Goal: Task Accomplishment & Management: Complete application form

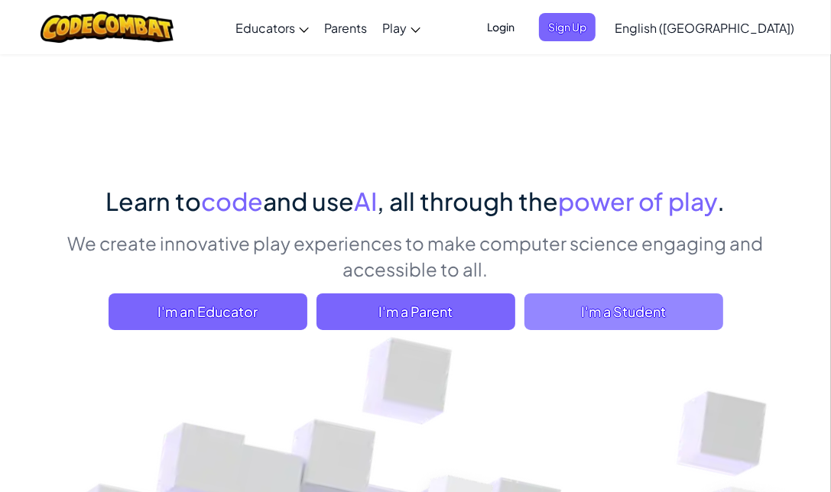
click at [600, 316] on span "I'm a Student" at bounding box center [623, 311] width 199 height 37
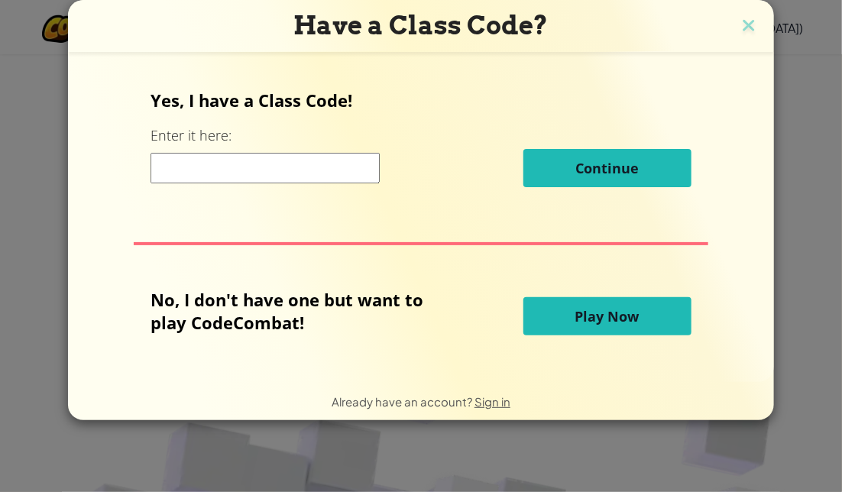
click at [585, 323] on span "Play Now" at bounding box center [607, 316] width 64 height 18
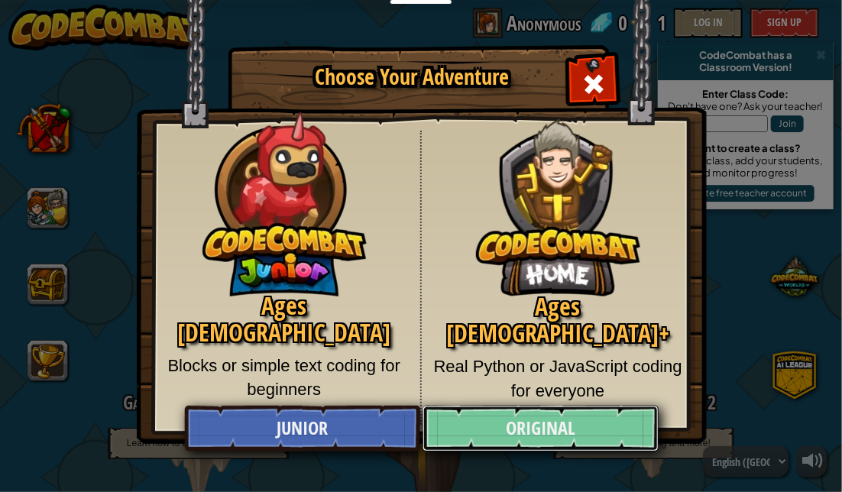
click at [541, 421] on link "Original" at bounding box center [540, 429] width 235 height 46
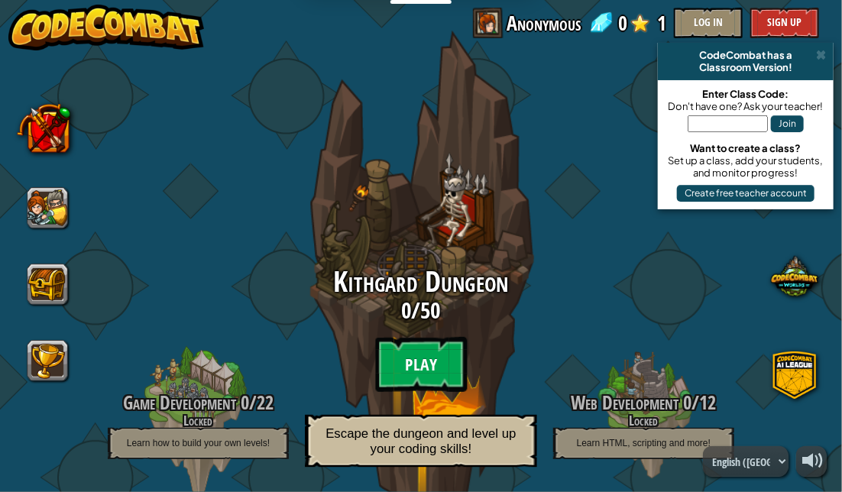
click at [386, 352] on btn "Play" at bounding box center [421, 364] width 92 height 55
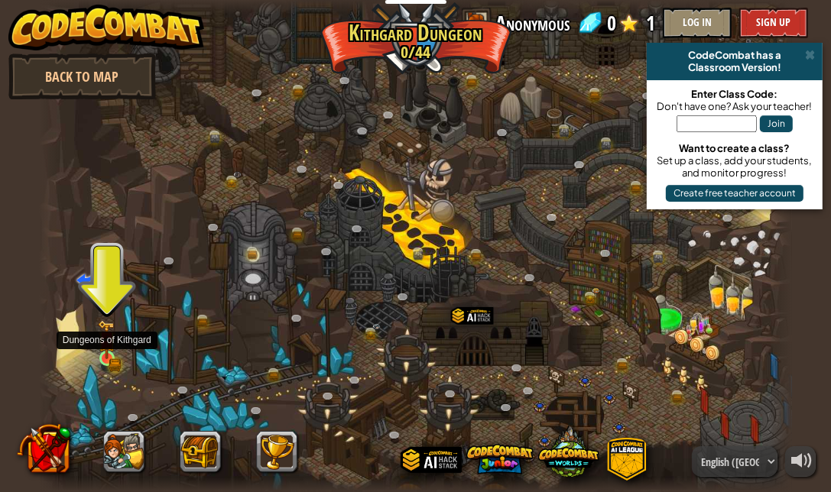
click at [109, 346] on img at bounding box center [107, 340] width 11 height 11
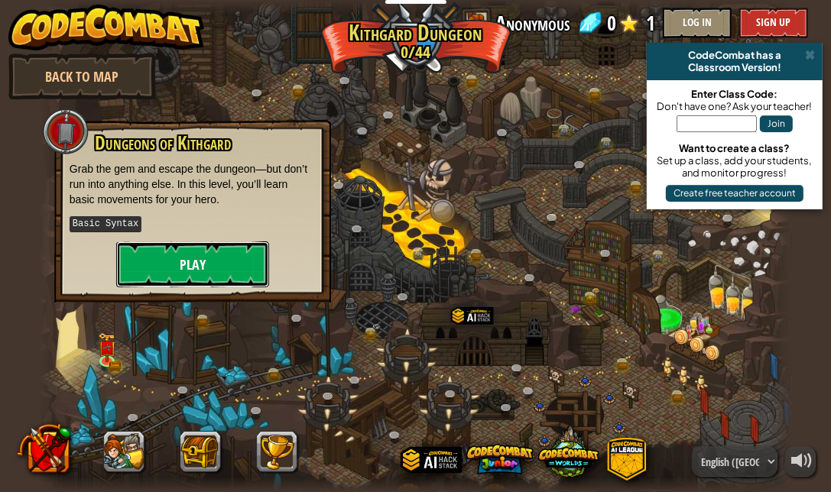
click at [212, 260] on button "Play" at bounding box center [192, 264] width 153 height 46
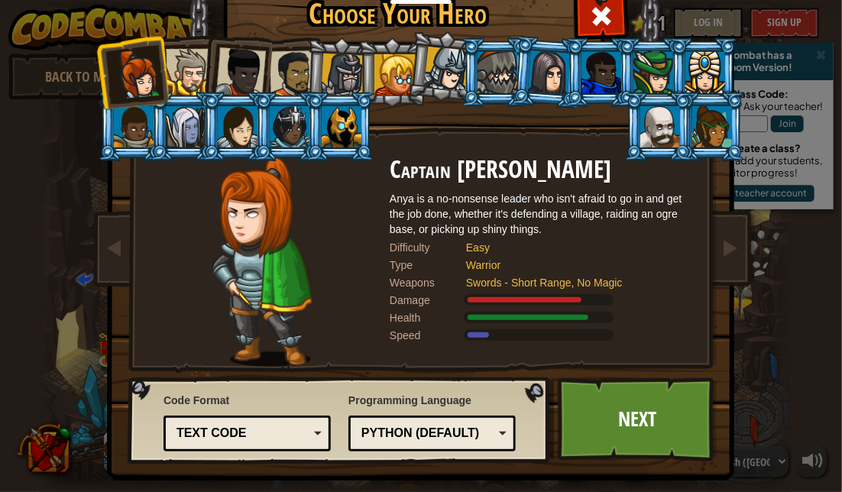
click at [495, 80] on div at bounding box center [498, 72] width 40 height 41
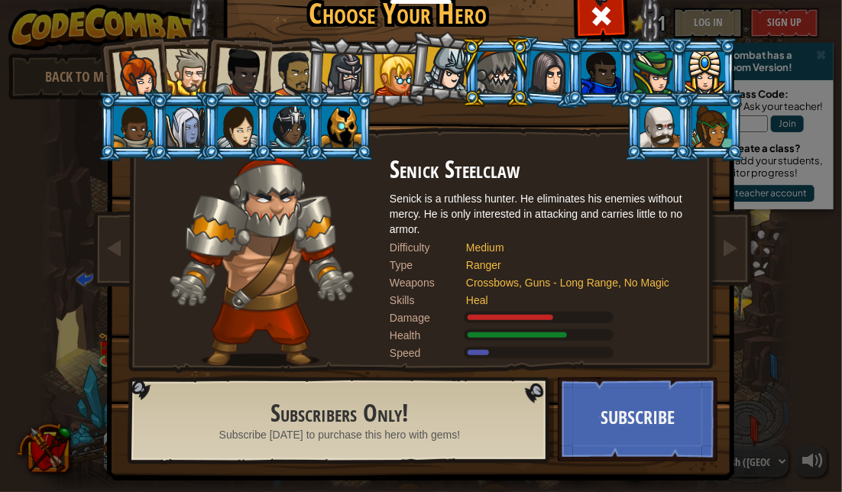
click at [528, 78] on div at bounding box center [549, 72] width 43 height 44
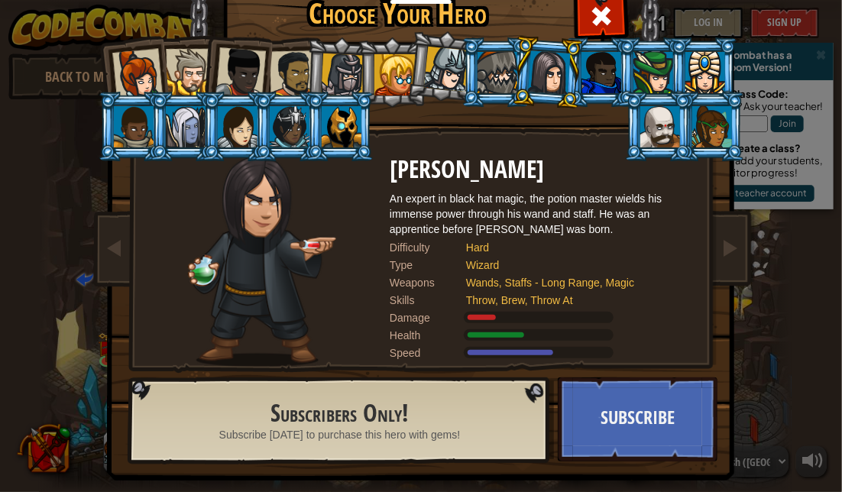
click at [582, 79] on div at bounding box center [602, 72] width 40 height 41
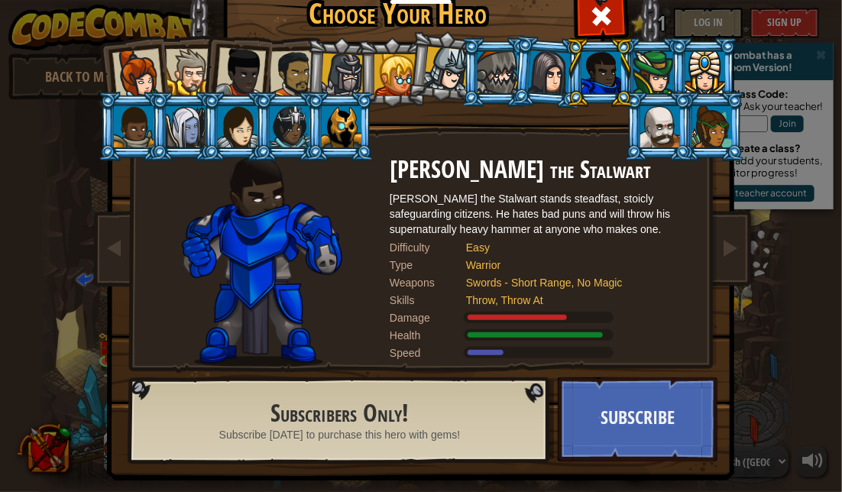
click at [648, 73] on div at bounding box center [653, 72] width 40 height 41
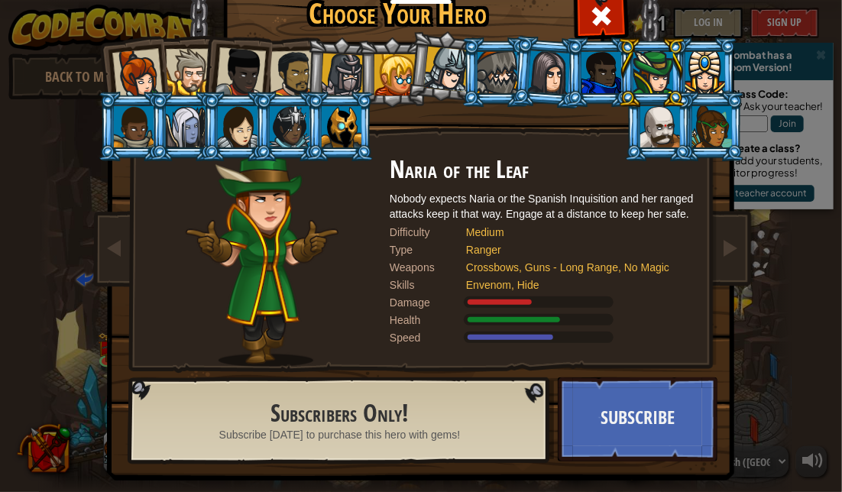
click at [658, 122] on div at bounding box center [660, 126] width 40 height 41
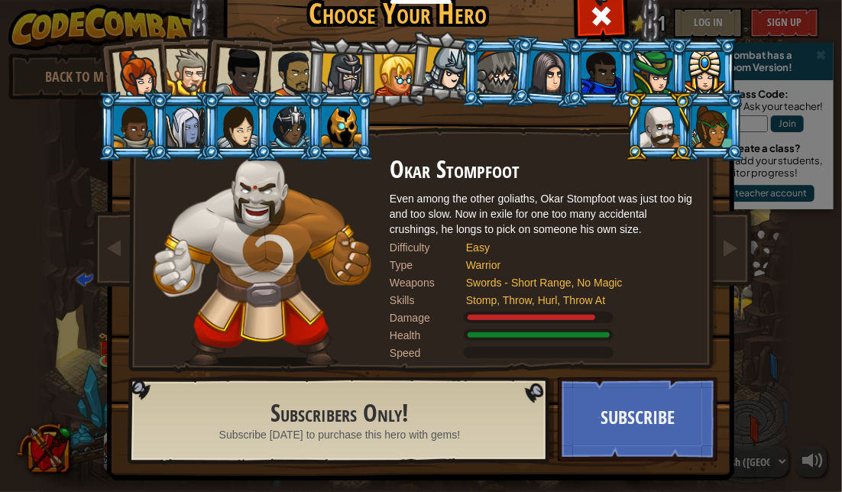
click at [588, 83] on div at bounding box center [602, 72] width 40 height 41
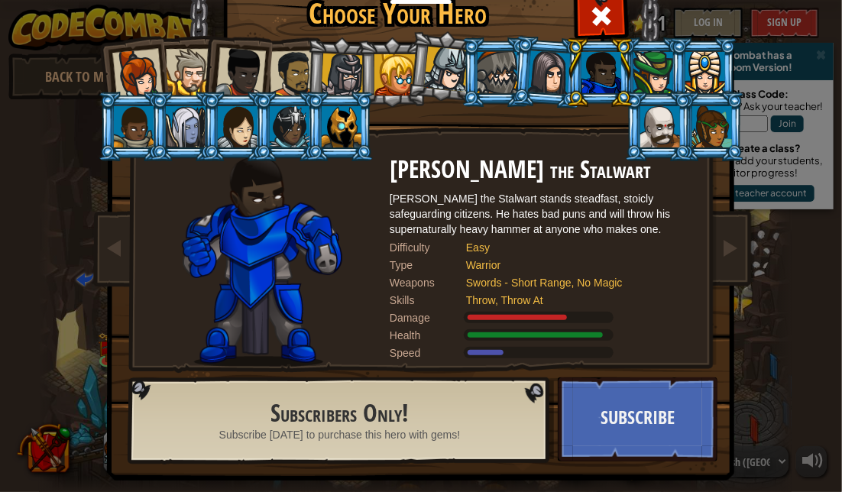
click at [633, 79] on div at bounding box center [653, 72] width 40 height 41
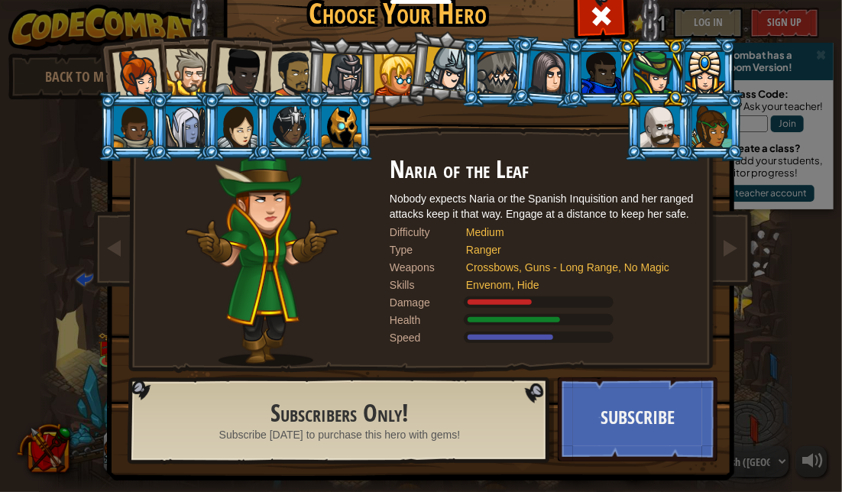
click at [686, 75] on div at bounding box center [705, 72] width 40 height 41
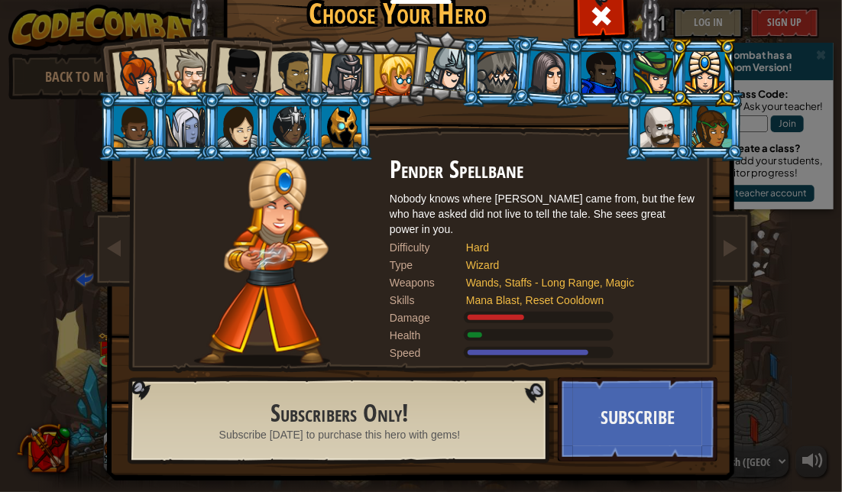
click at [640, 128] on div at bounding box center [660, 126] width 40 height 41
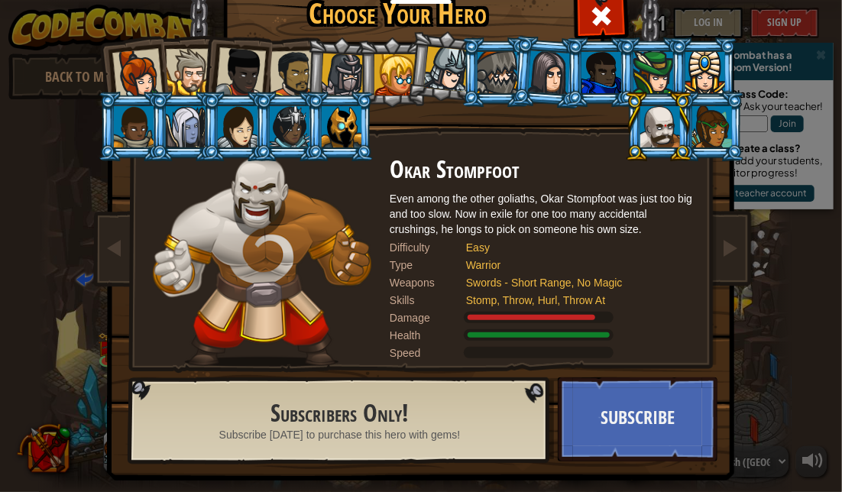
click at [605, 74] on div at bounding box center [602, 72] width 40 height 41
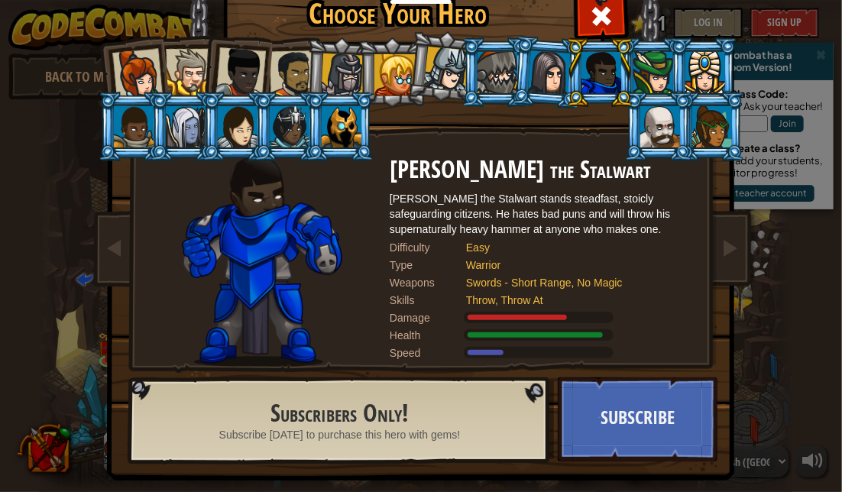
click at [636, 74] on div at bounding box center [653, 72] width 40 height 41
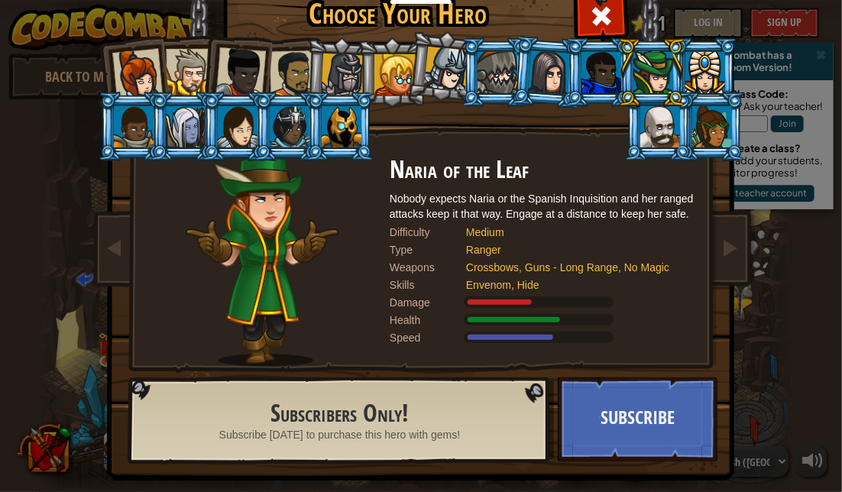
click at [685, 70] on div at bounding box center [705, 72] width 40 height 41
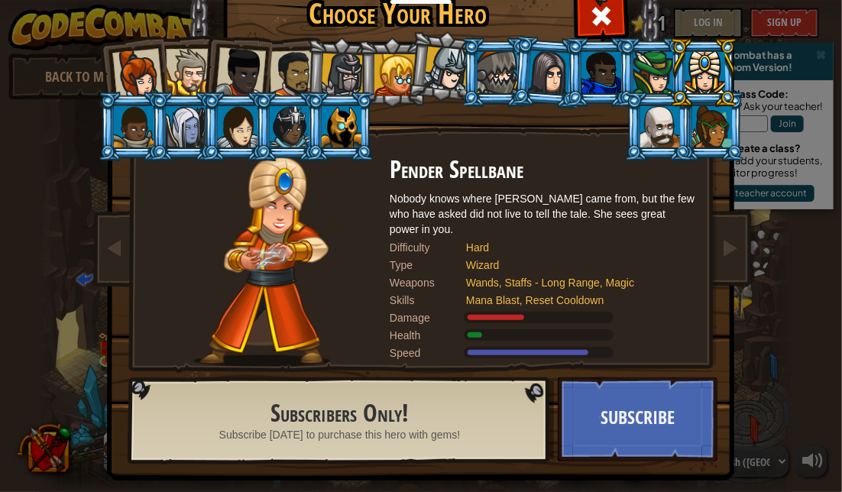
click at [699, 131] on div at bounding box center [712, 126] width 40 height 41
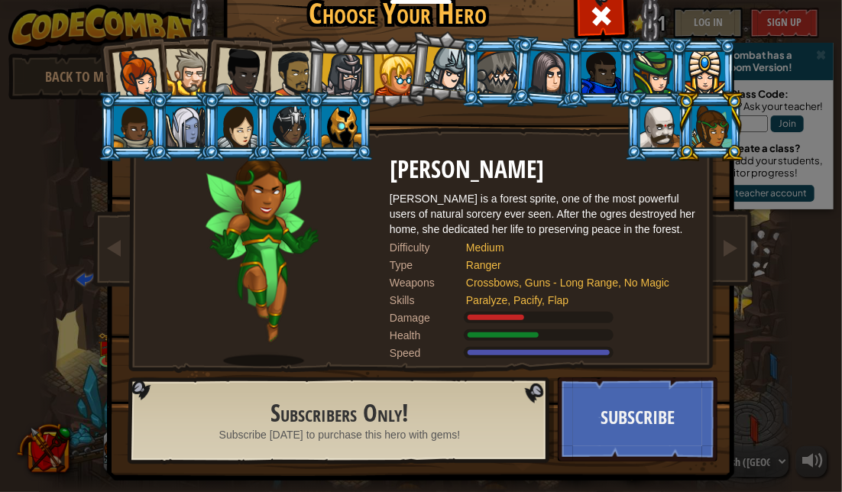
click at [141, 122] on div at bounding box center [134, 126] width 40 height 41
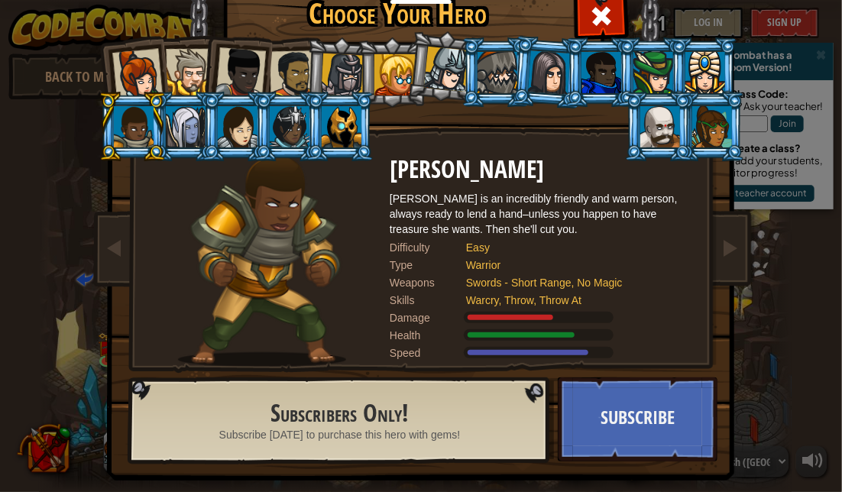
click at [177, 125] on div at bounding box center [186, 126] width 40 height 41
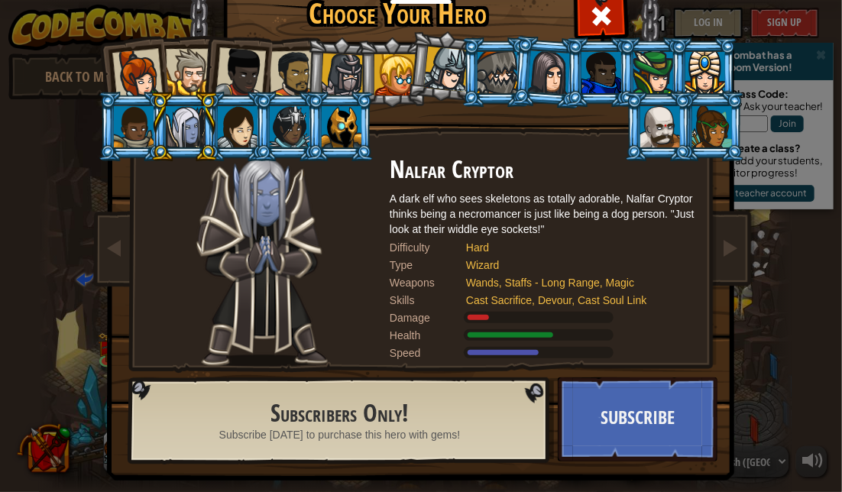
click at [296, 135] on div at bounding box center [290, 126] width 40 height 41
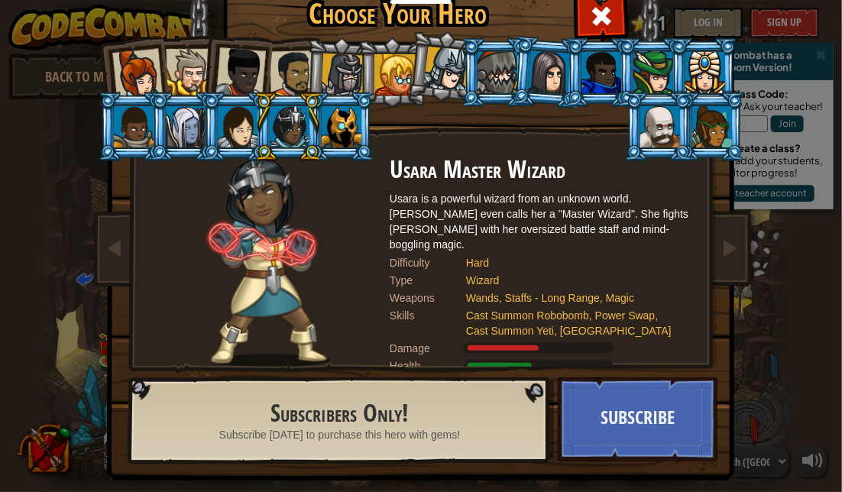
click at [599, 73] on div at bounding box center [602, 72] width 40 height 41
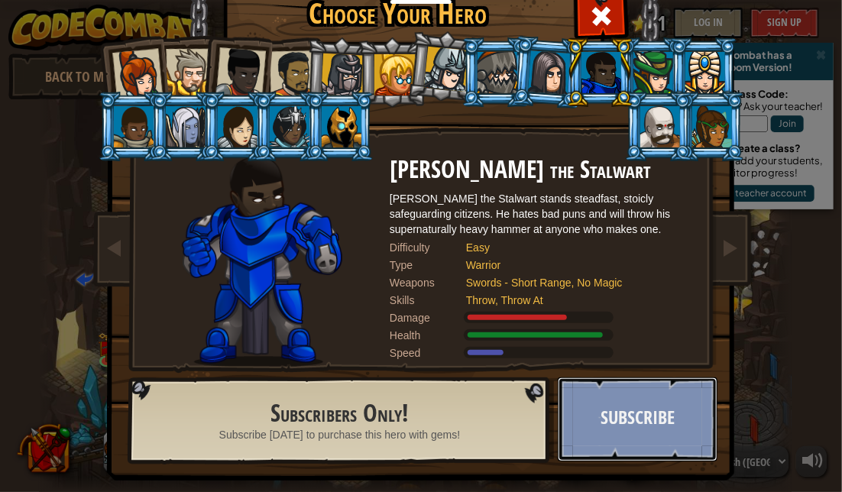
click at [600, 416] on button "Subscribe" at bounding box center [638, 420] width 160 height 84
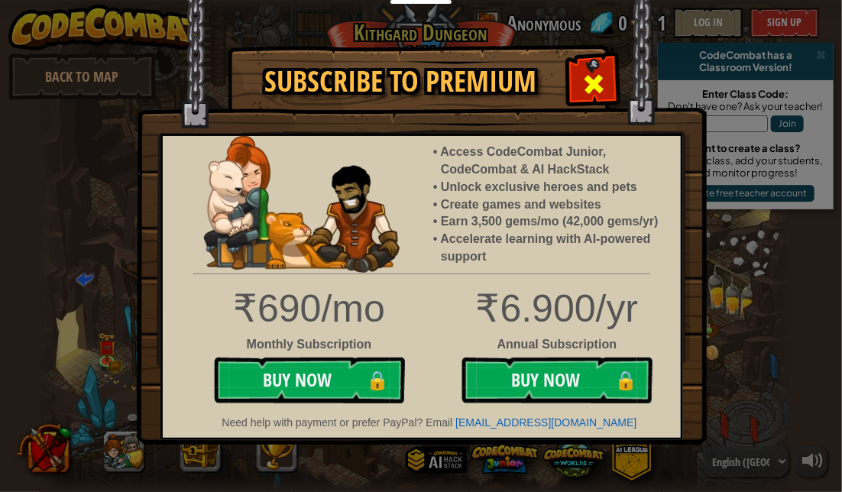
click at [596, 76] on span at bounding box center [594, 84] width 24 height 24
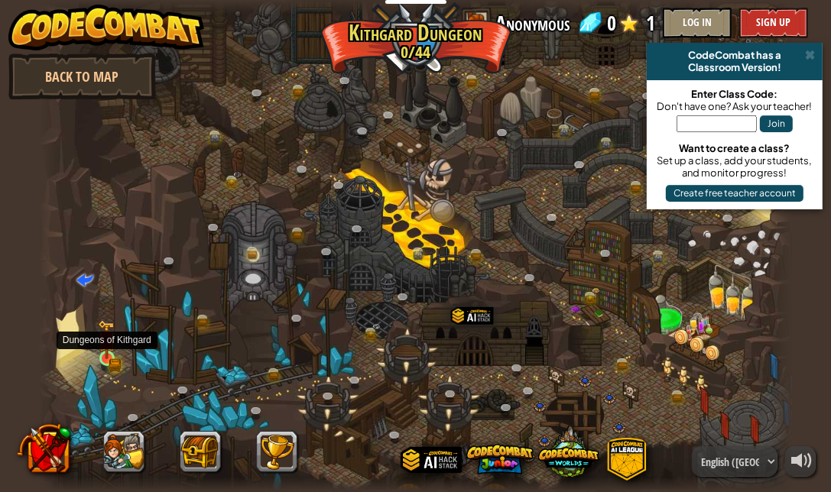
click at [113, 358] on img at bounding box center [107, 339] width 18 height 39
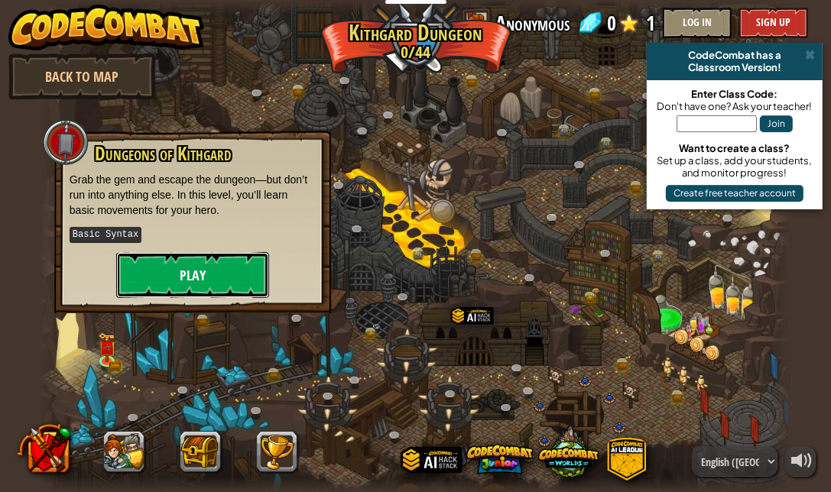
click at [173, 277] on button "Play" at bounding box center [192, 275] width 153 height 46
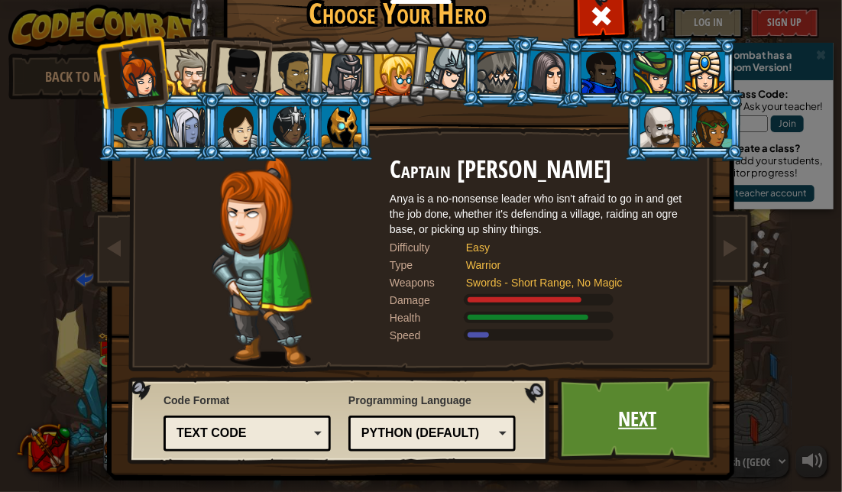
click at [619, 428] on link "Next" at bounding box center [638, 420] width 160 height 84
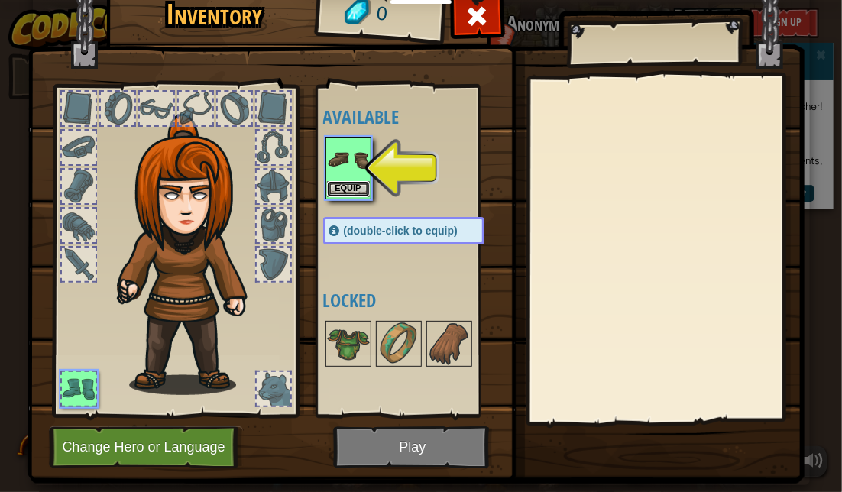
click at [335, 192] on button "Equip" at bounding box center [348, 189] width 43 height 16
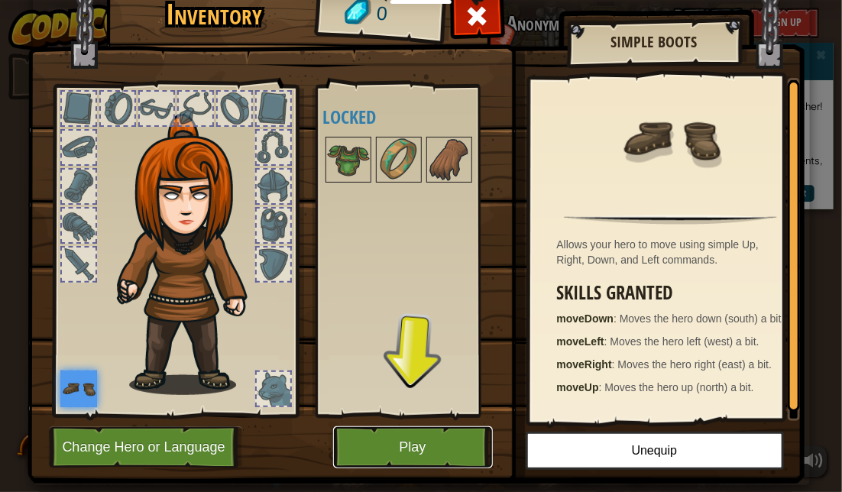
click at [439, 432] on button "Play" at bounding box center [413, 447] width 160 height 42
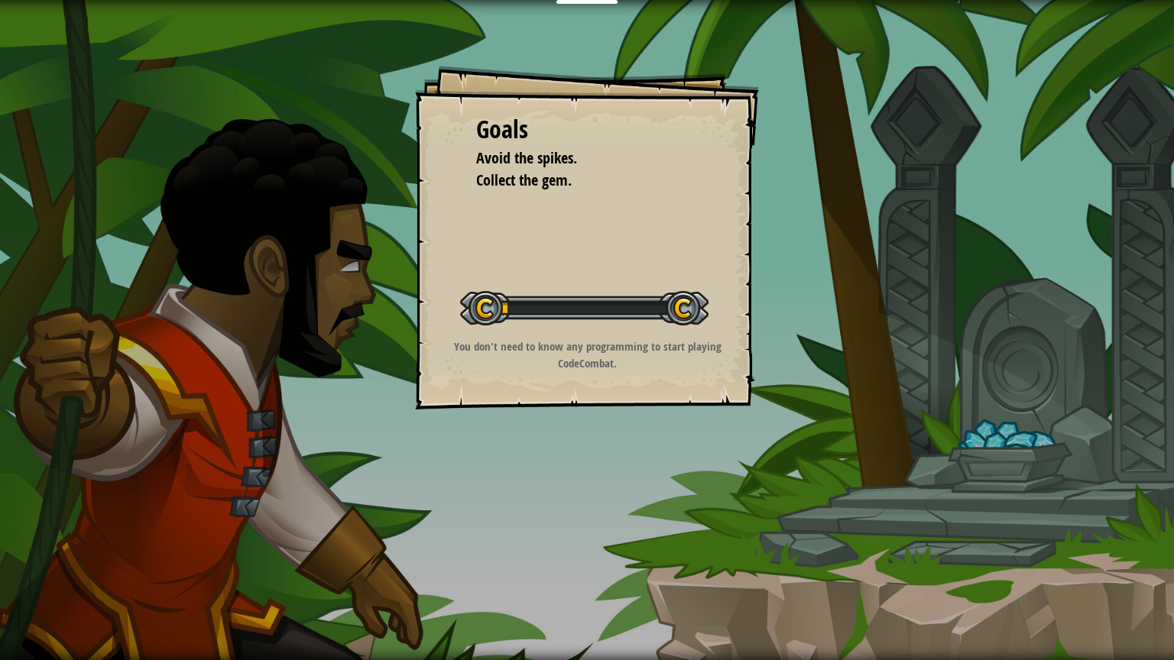
drag, startPoint x: 568, startPoint y: 462, endPoint x: 568, endPoint y: 489, distance: 27.5
click at [568, 489] on div "Goals Avoid the spikes. Collect the gem. Start Level Error loading from server.…" at bounding box center [587, 330] width 1174 height 660
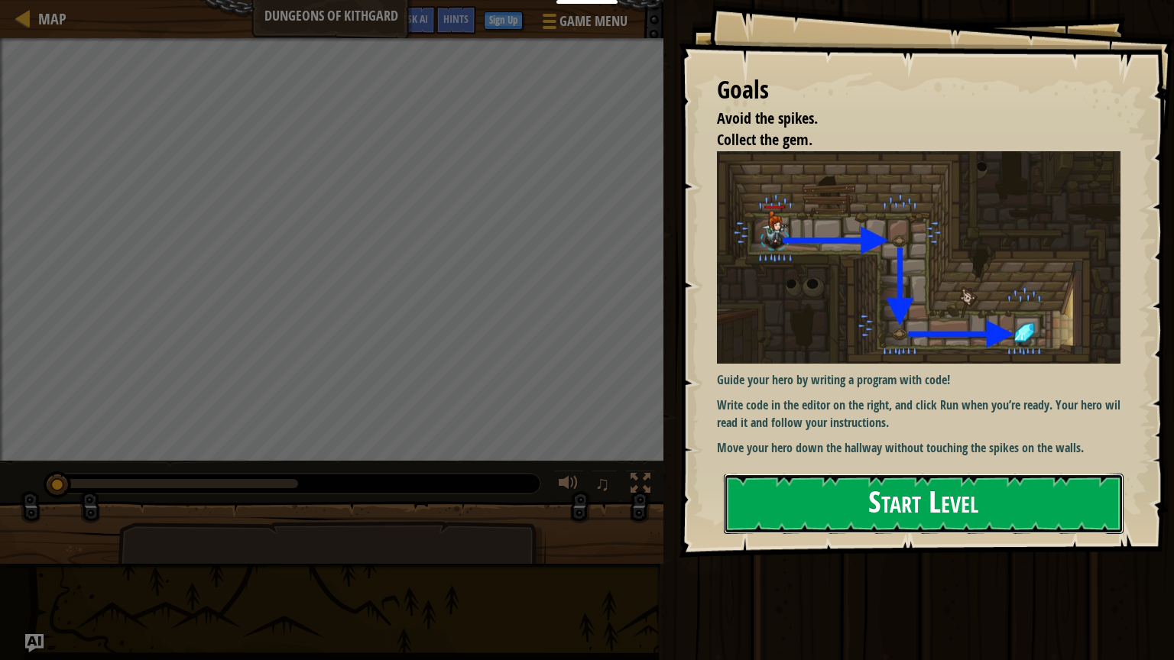
click at [830, 491] on button "Start Level" at bounding box center [924, 504] width 400 height 60
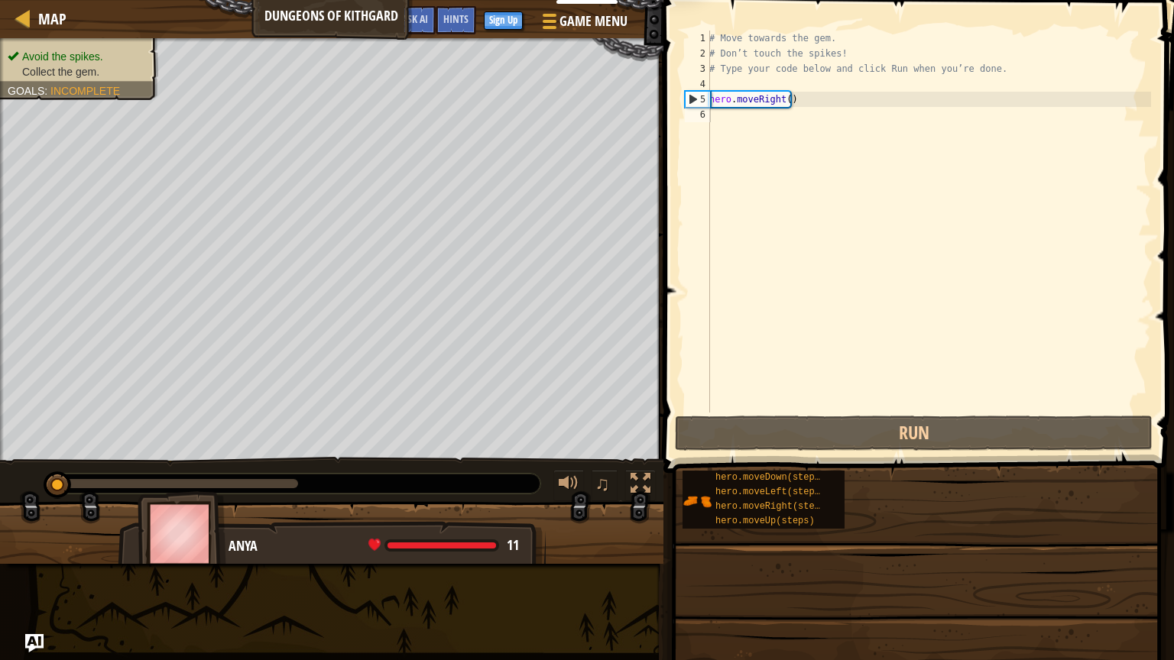
click at [830, 491] on div "hero.moveDown(steps) hero.moveLeft(steps) hero.moveRight(steps) hero.moveUp(ste…" at bounding box center [922, 500] width 481 height 60
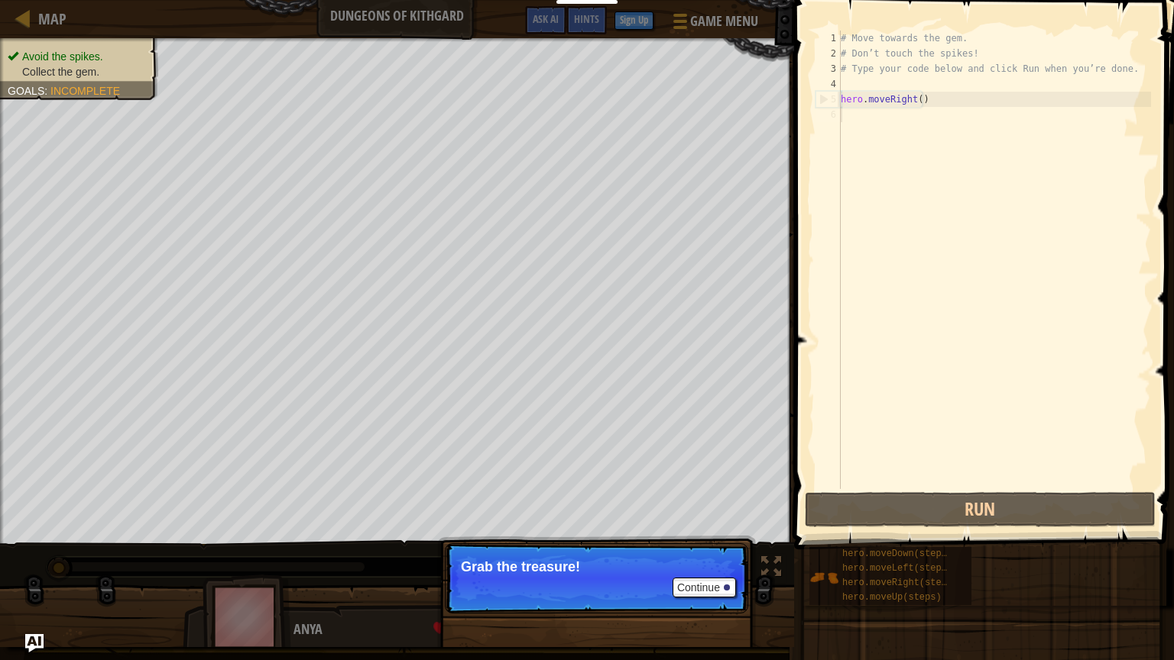
click at [794, 358] on span at bounding box center [985, 253] width 392 height 595
click at [715, 491] on button "Continue" at bounding box center [703, 588] width 63 height 20
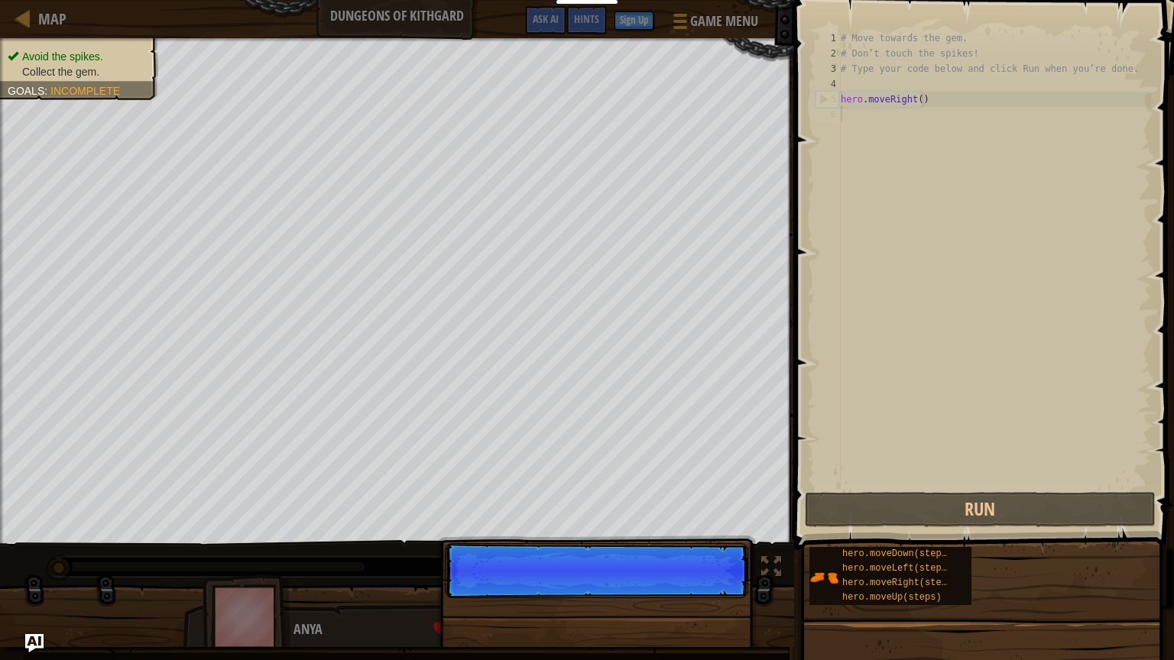
scroll to position [7, 0]
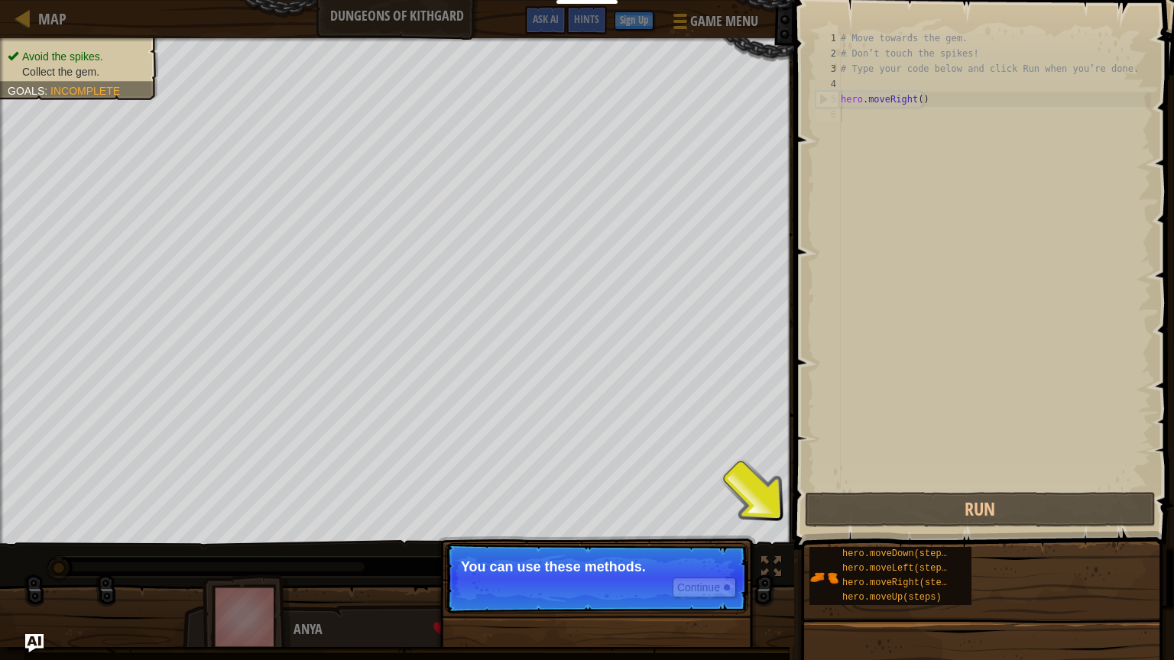
click at [830, 290] on div "# Move towards the gem. # Don’t touch the spikes! # Type your code below and cl…" at bounding box center [994, 275] width 313 height 489
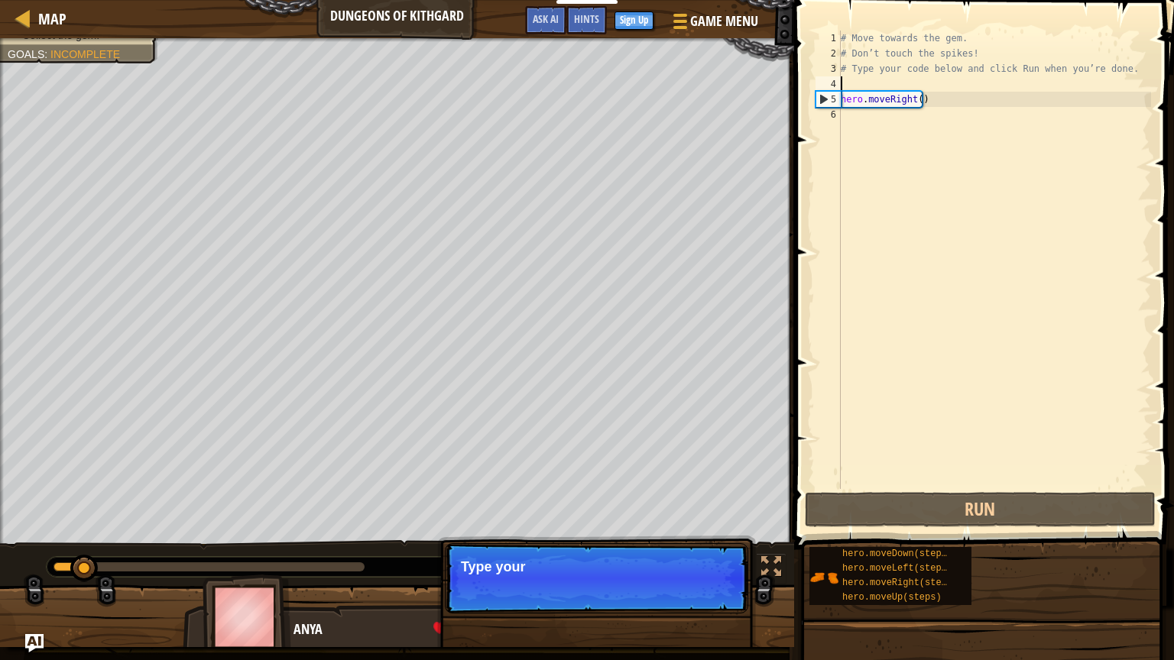
click at [830, 86] on div "# Move towards the gem. # Don’t touch the spikes! # Type your code below and cl…" at bounding box center [994, 275] width 313 height 489
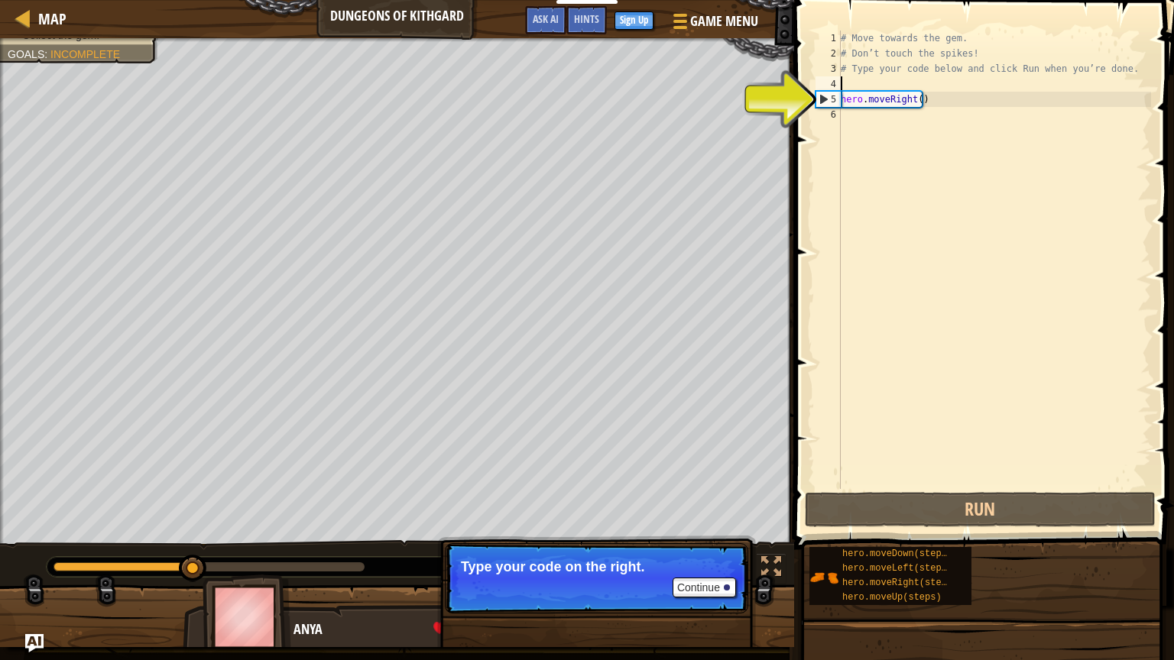
click at [830, 89] on div "# Move towards the gem. # Don’t touch the spikes! # Type your code below and cl…" at bounding box center [994, 275] width 313 height 489
click at [830, 95] on div "# Move towards the gem. # Don’t touch the spikes! # Type your code below and cl…" at bounding box center [994, 275] width 313 height 489
type textarea "hero.moveRight()"
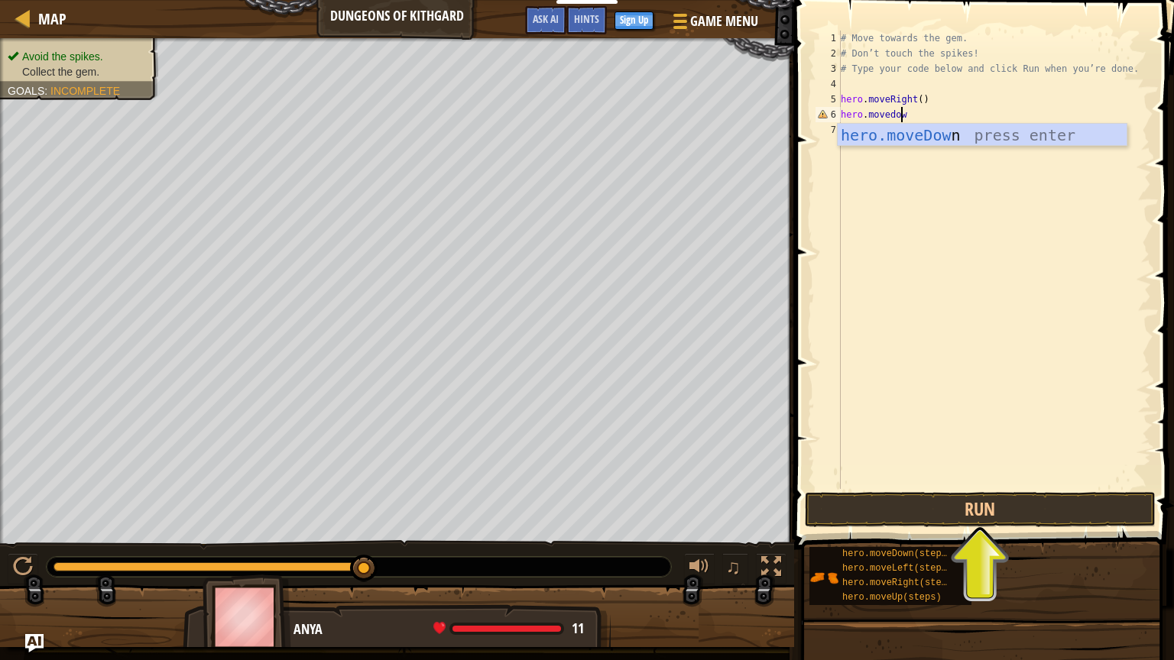
scroll to position [7, 4]
type textarea "hero.movedown"
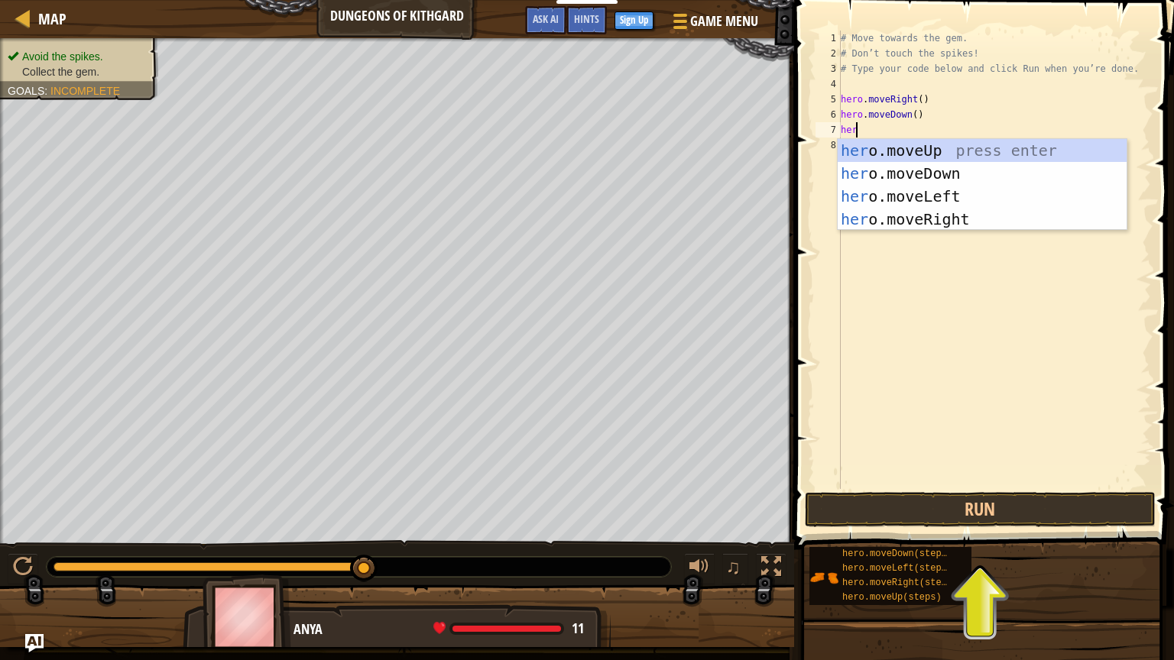
scroll to position [7, 0]
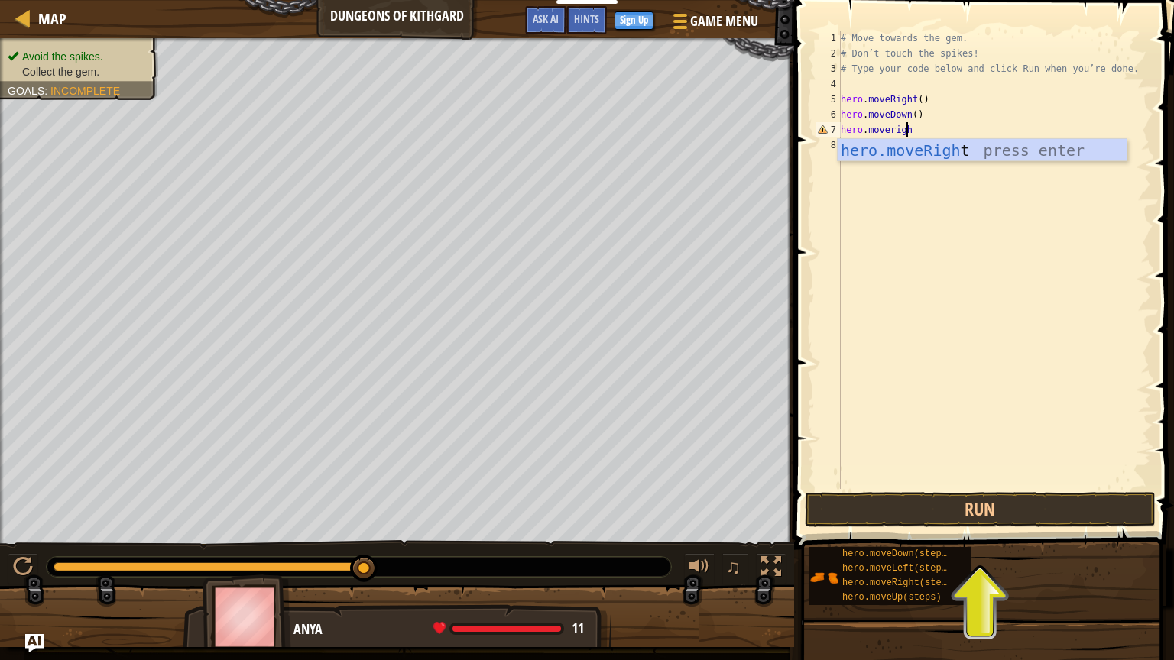
type textarea "hero.moveright"
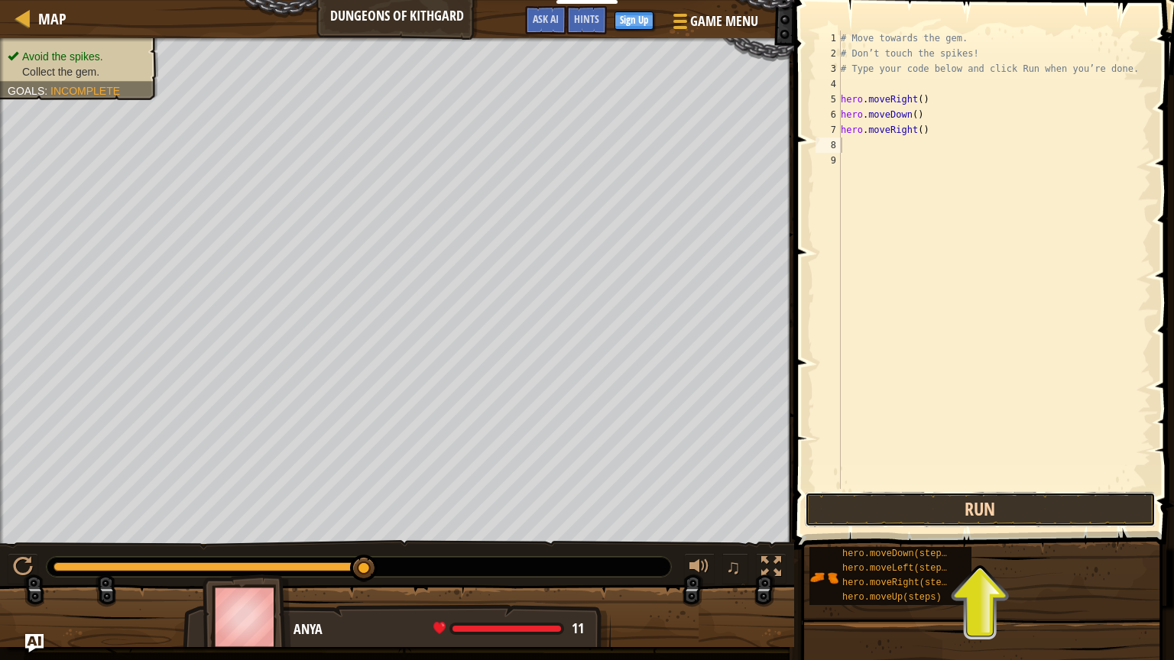
click at [830, 491] on button "Run" at bounding box center [980, 509] width 351 height 35
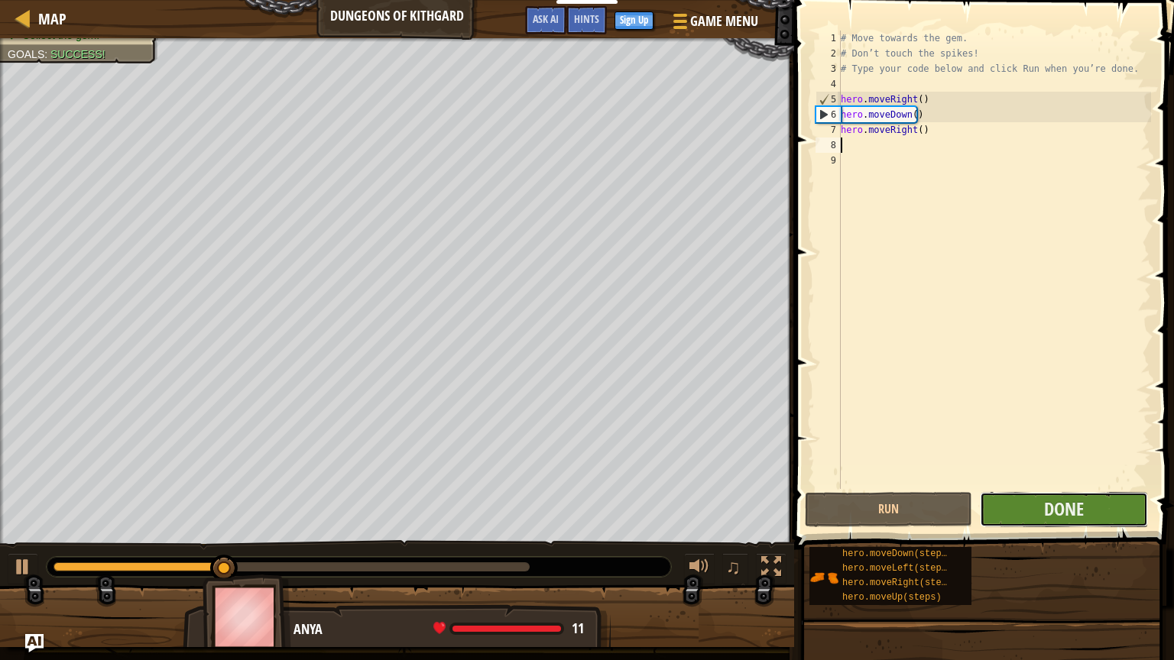
click at [830, 491] on button "Done" at bounding box center [1063, 509] width 167 height 35
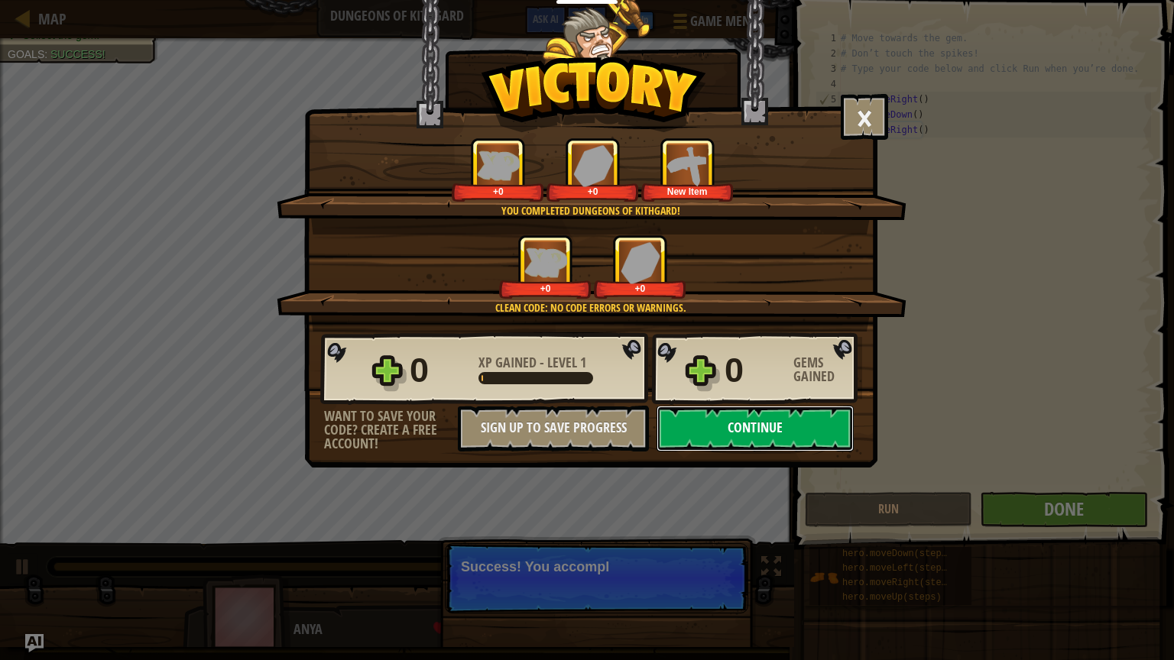
click at [754, 420] on button "Continue" at bounding box center [754, 429] width 197 height 46
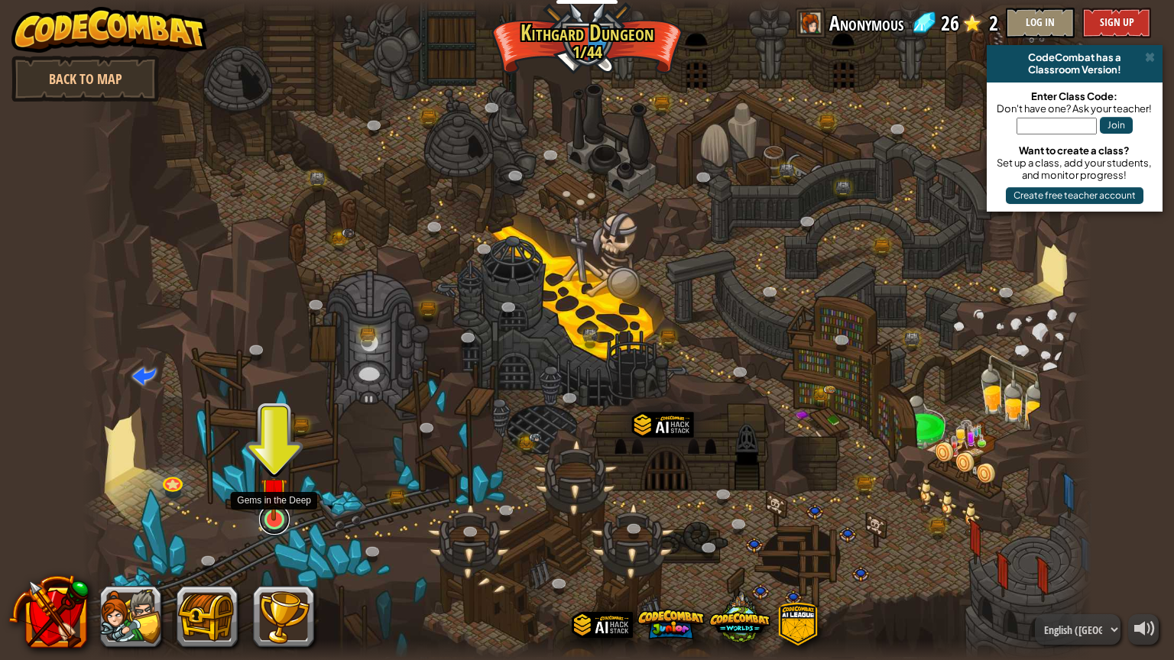
click at [269, 491] on link at bounding box center [274, 519] width 31 height 31
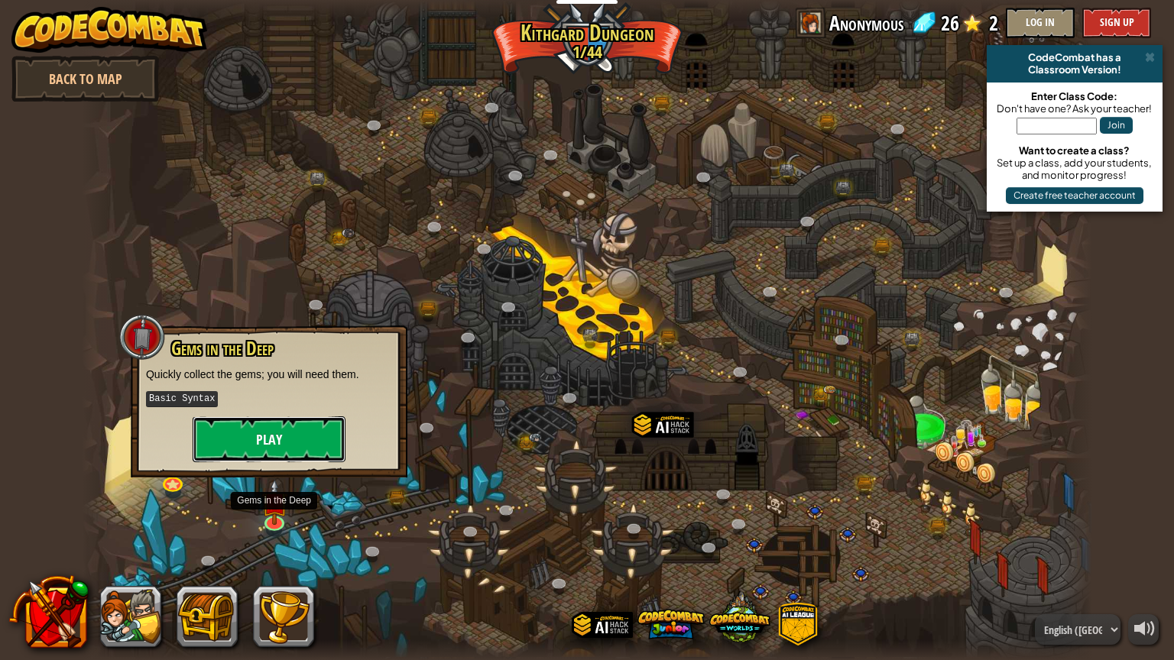
click at [282, 443] on button "Play" at bounding box center [269, 439] width 153 height 46
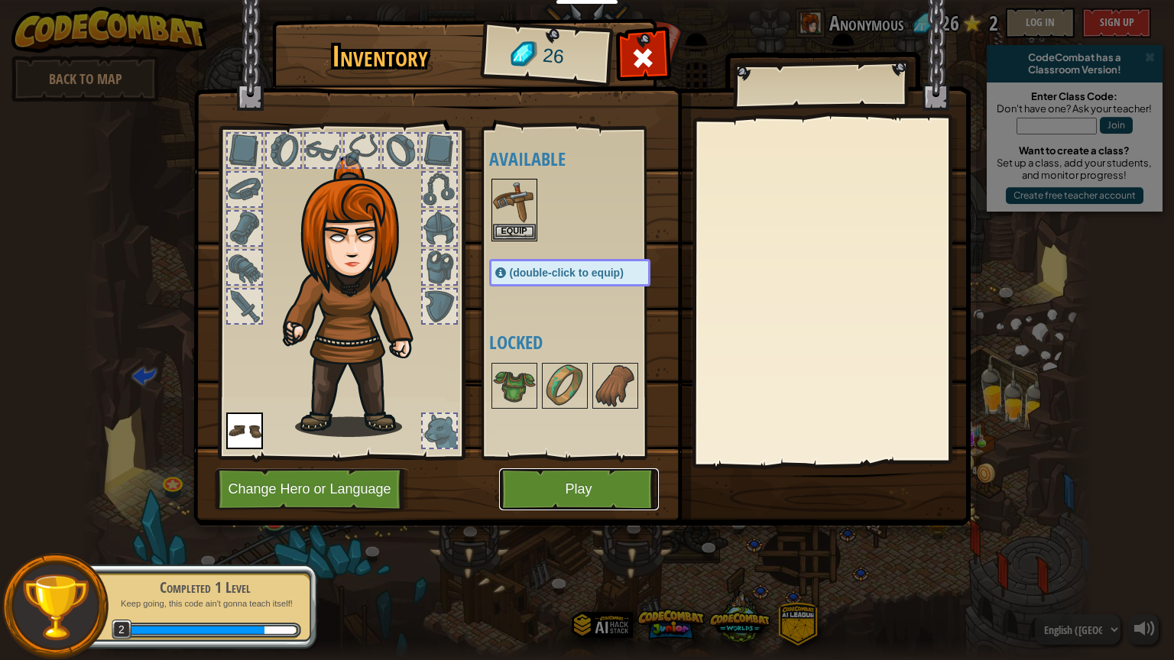
click at [575, 481] on button "Play" at bounding box center [579, 489] width 160 height 42
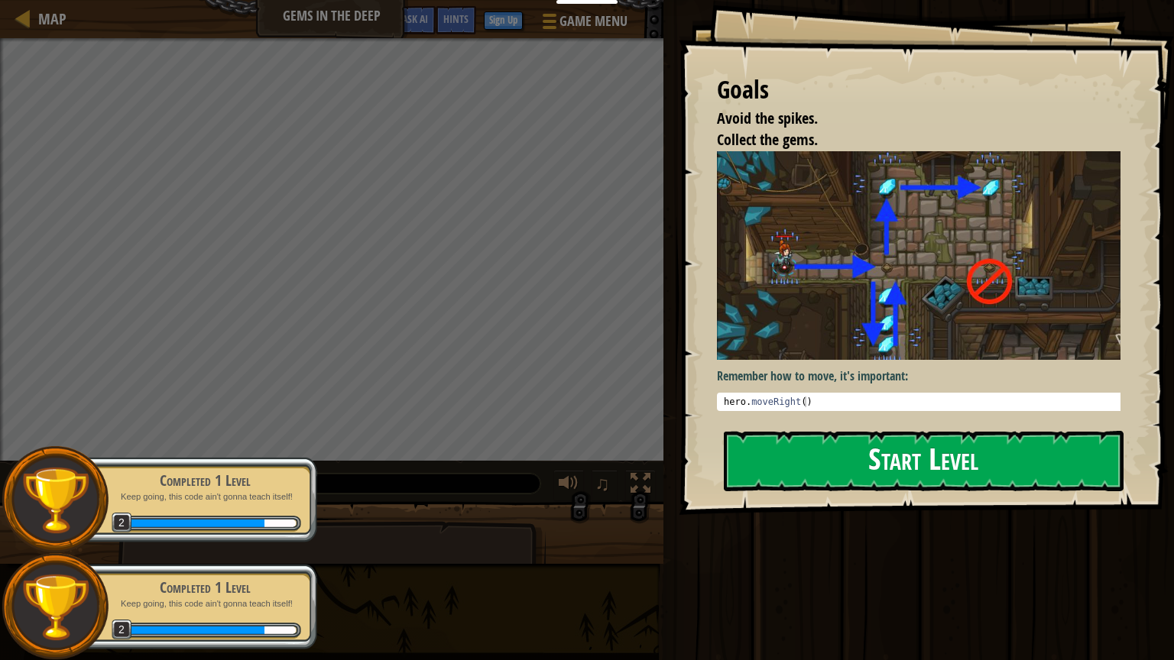
click at [830, 462] on button "Start Level" at bounding box center [924, 461] width 400 height 60
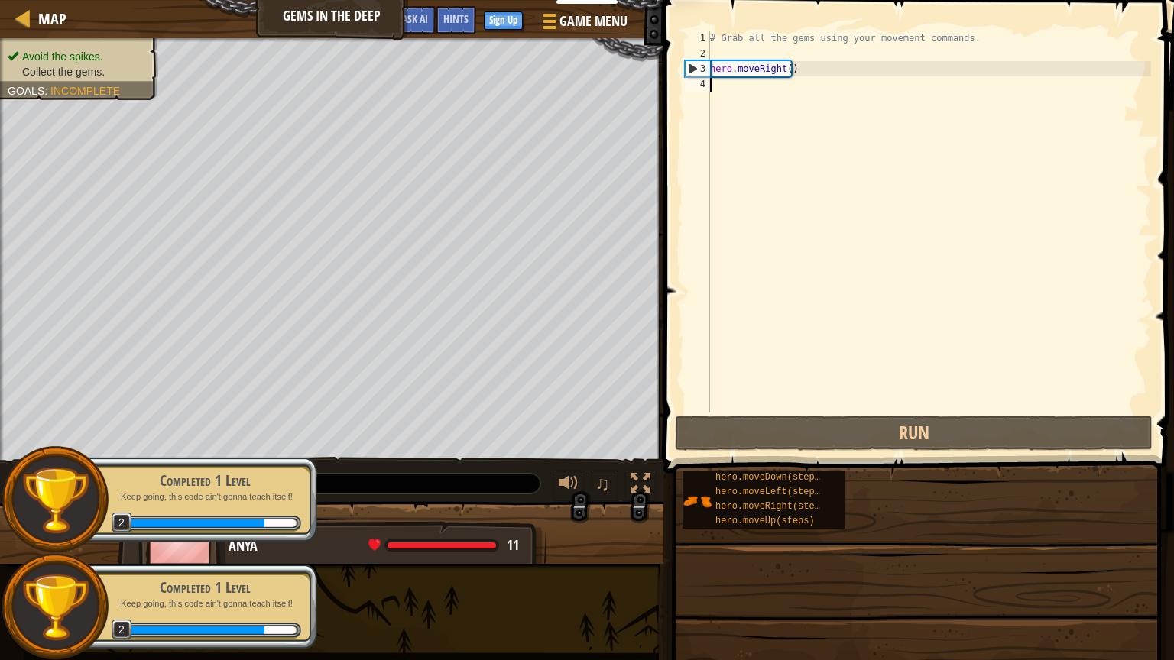
click at [830, 241] on div "# Grab all the gems using your movement commands. hero . moveRight ( )" at bounding box center [929, 237] width 444 height 413
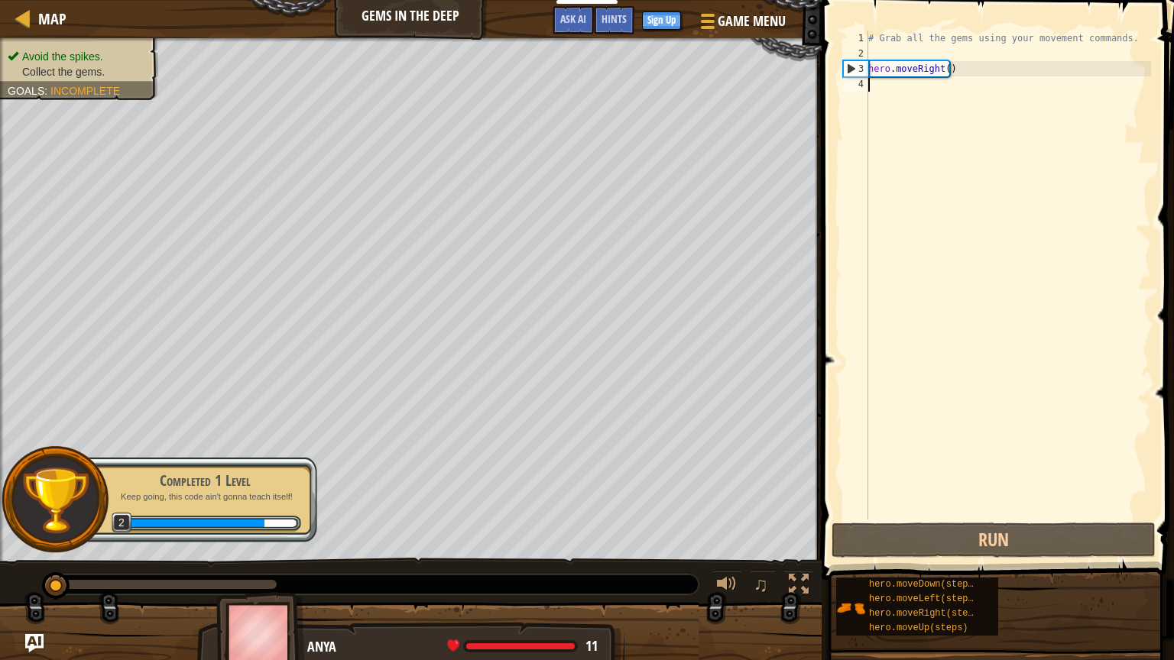
click at [830, 70] on div "# Grab all the gems using your movement commands. hero . moveRight ( )" at bounding box center [1008, 291] width 286 height 520
type textarea "hero.moveRight()"
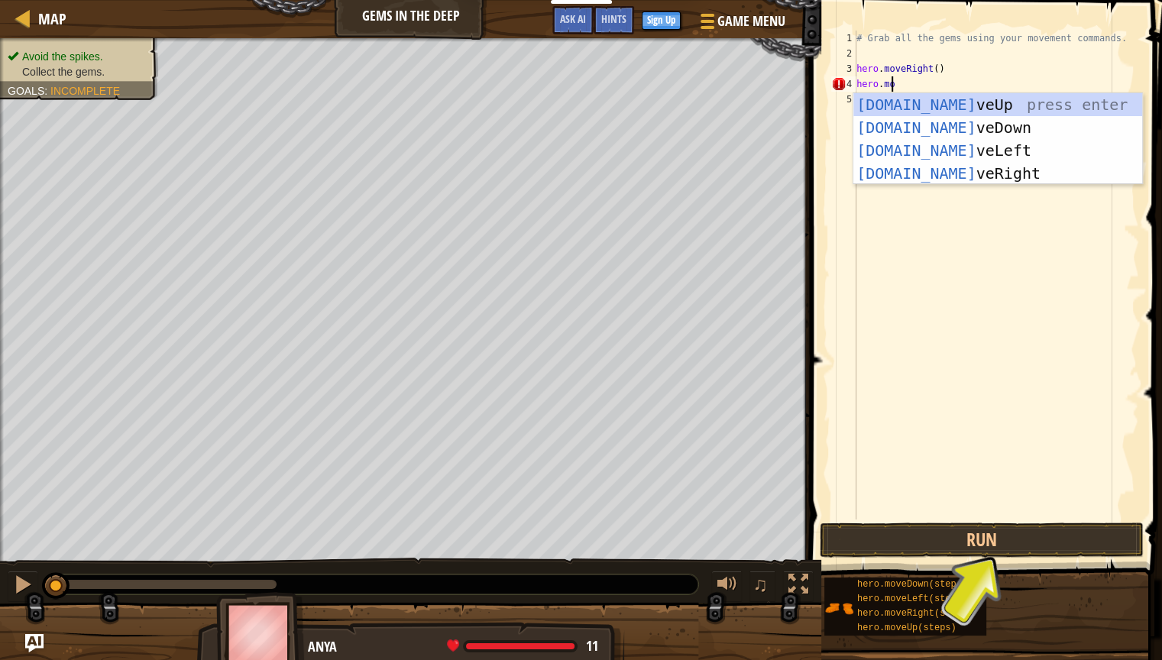
scroll to position [7, 2]
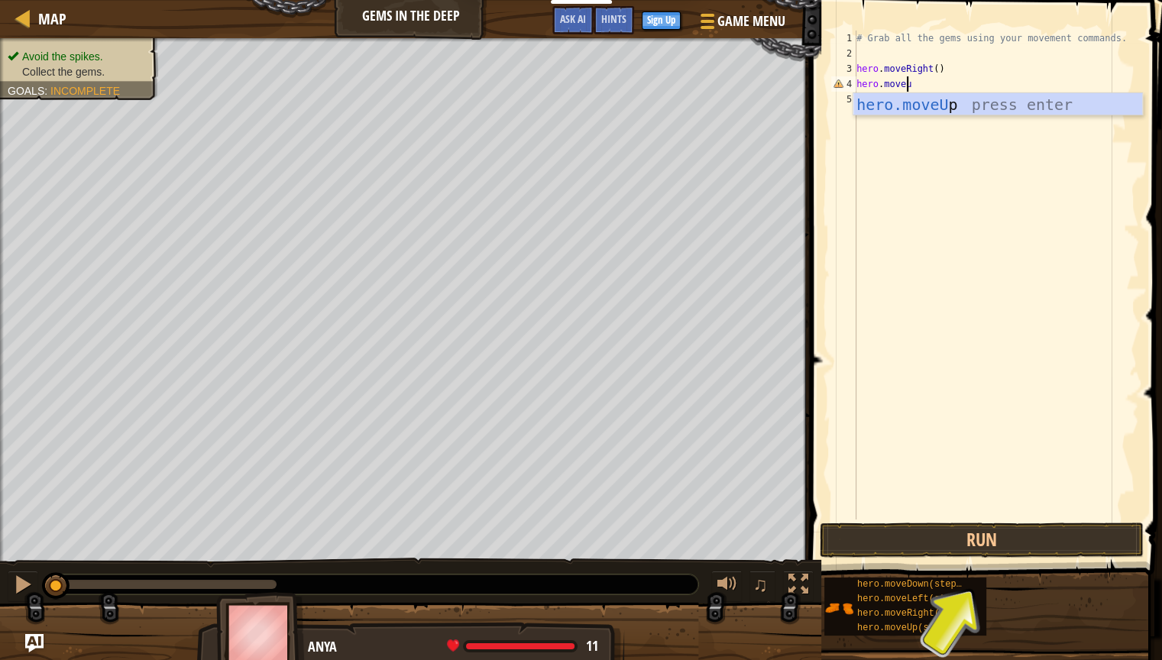
type textarea "hero.moveup"
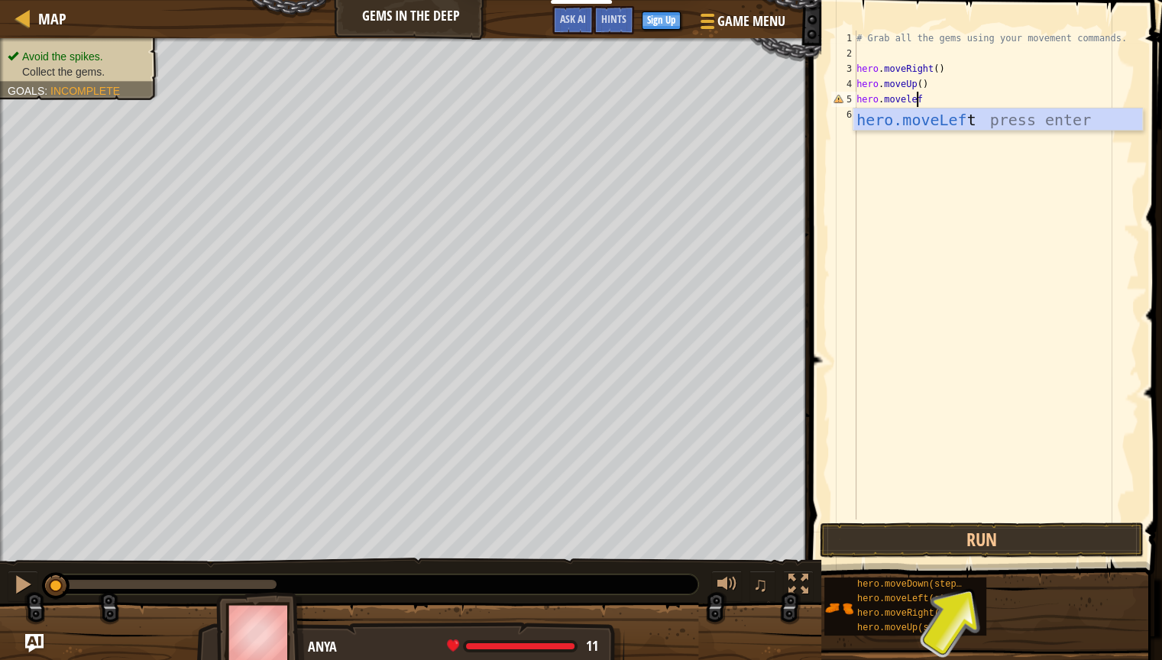
scroll to position [7, 4]
type textarea "hero.moveleft"
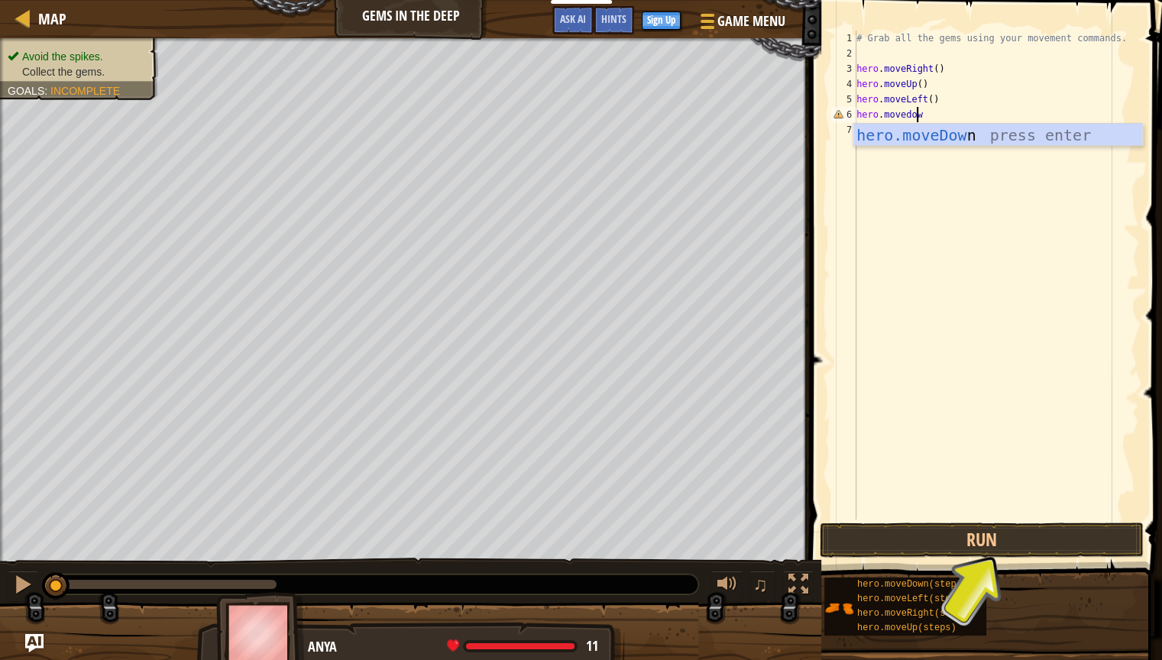
type textarea "hero.movedown"
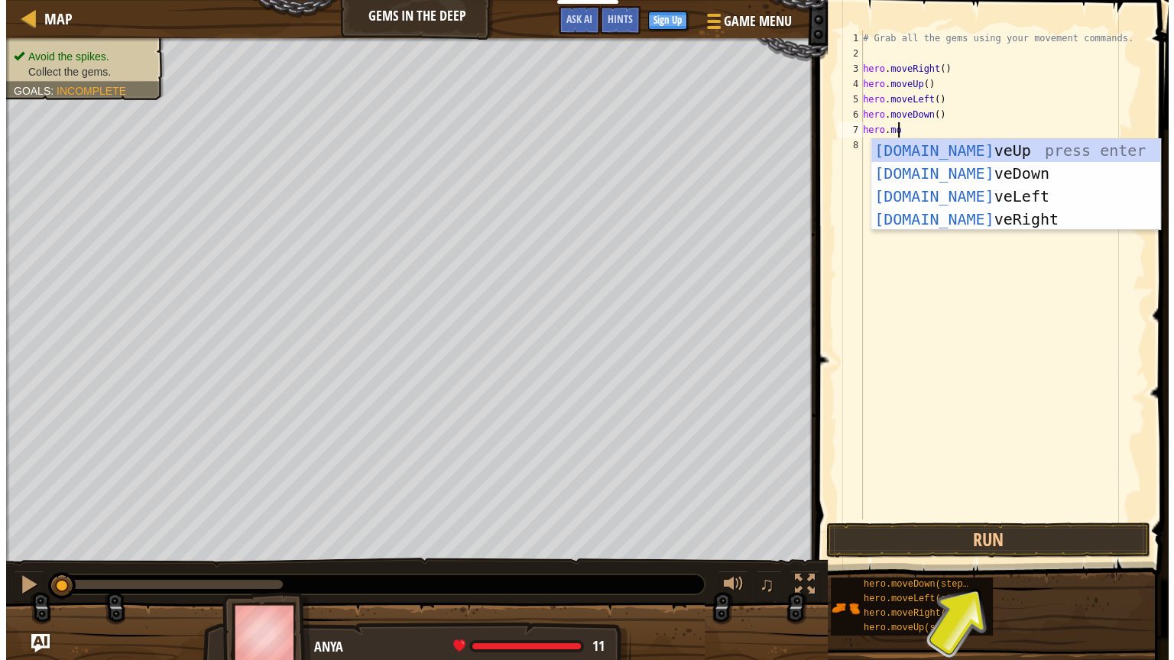
scroll to position [7, 2]
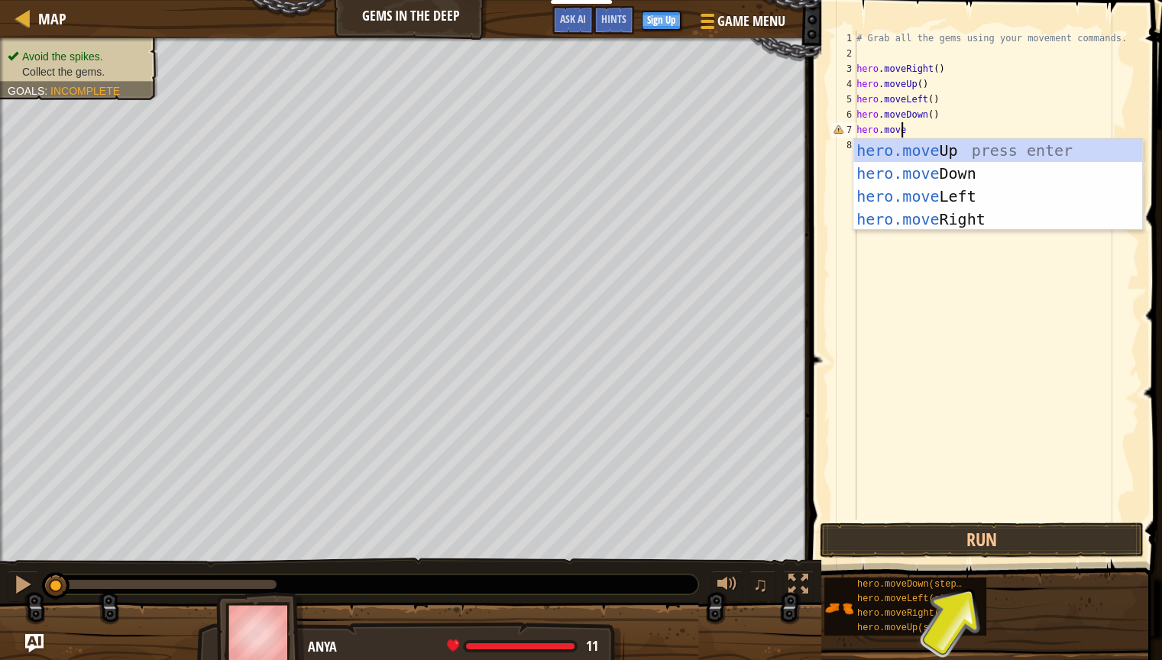
click at [830, 100] on div "# Grab all the gems using your movement commands. hero . moveRight ( ) hero . m…" at bounding box center [997, 291] width 286 height 520
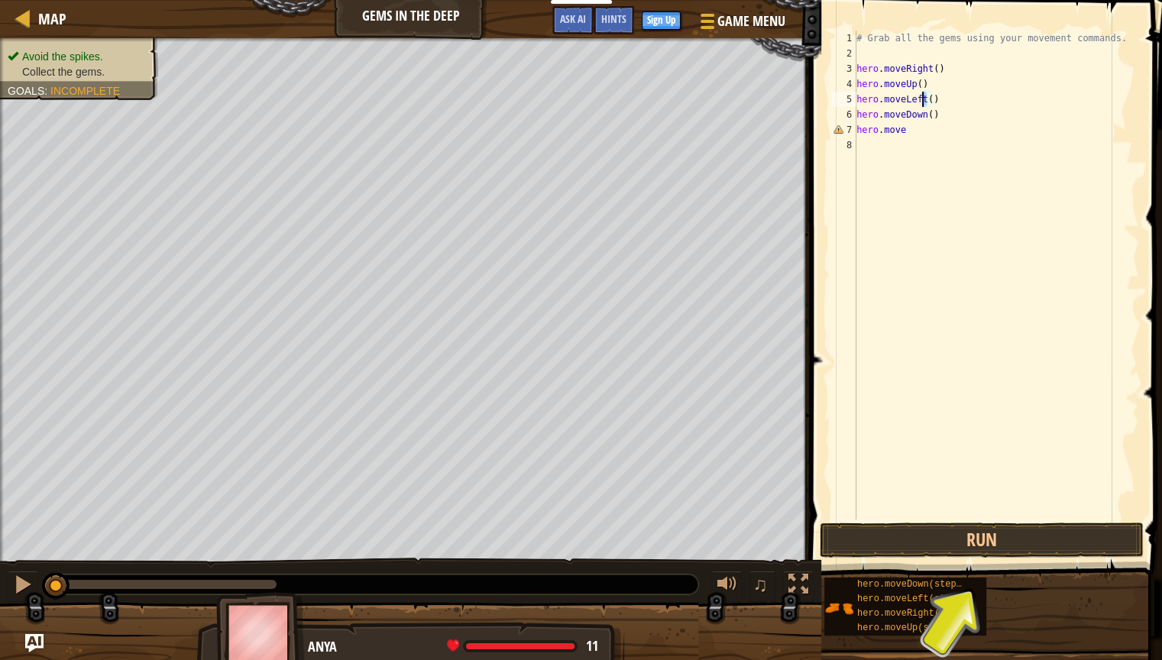
click at [830, 100] on div "# Grab all the gems using your movement commands. hero . moveRight ( ) hero . m…" at bounding box center [997, 291] width 286 height 520
click at [830, 100] on div "# Grab all the gems using your movement commands. hero . moveRight ( ) hero . m…" at bounding box center [997, 275] width 286 height 489
click at [830, 491] on button "Run" at bounding box center [982, 540] width 324 height 35
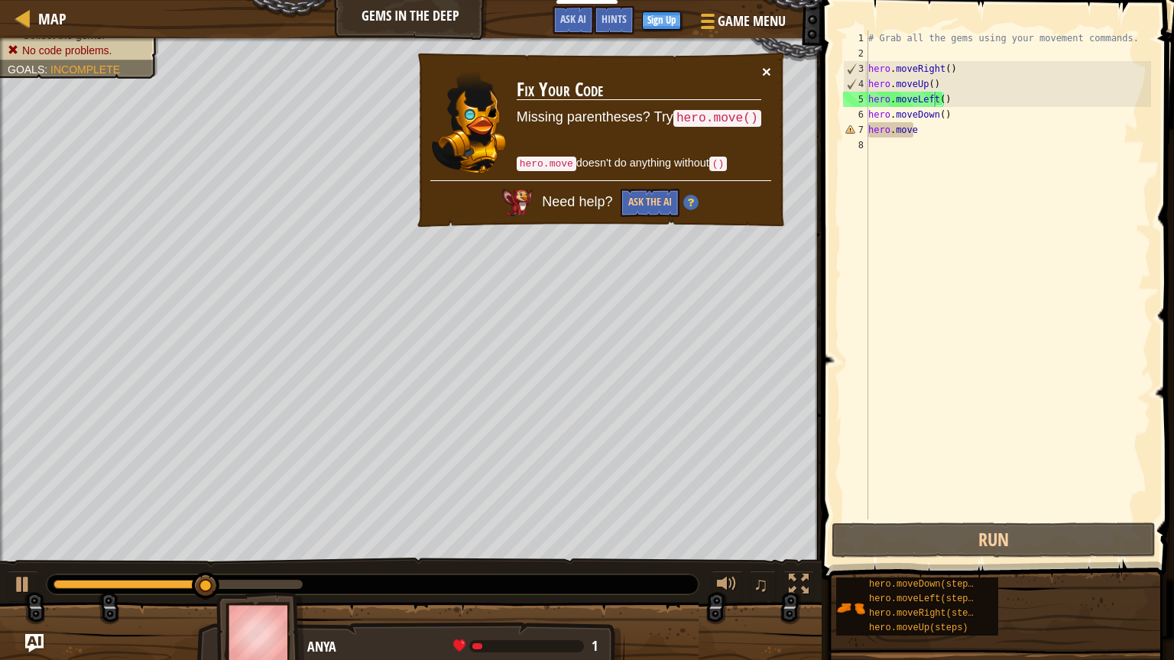
click at [770, 63] on button "×" at bounding box center [766, 71] width 9 height 16
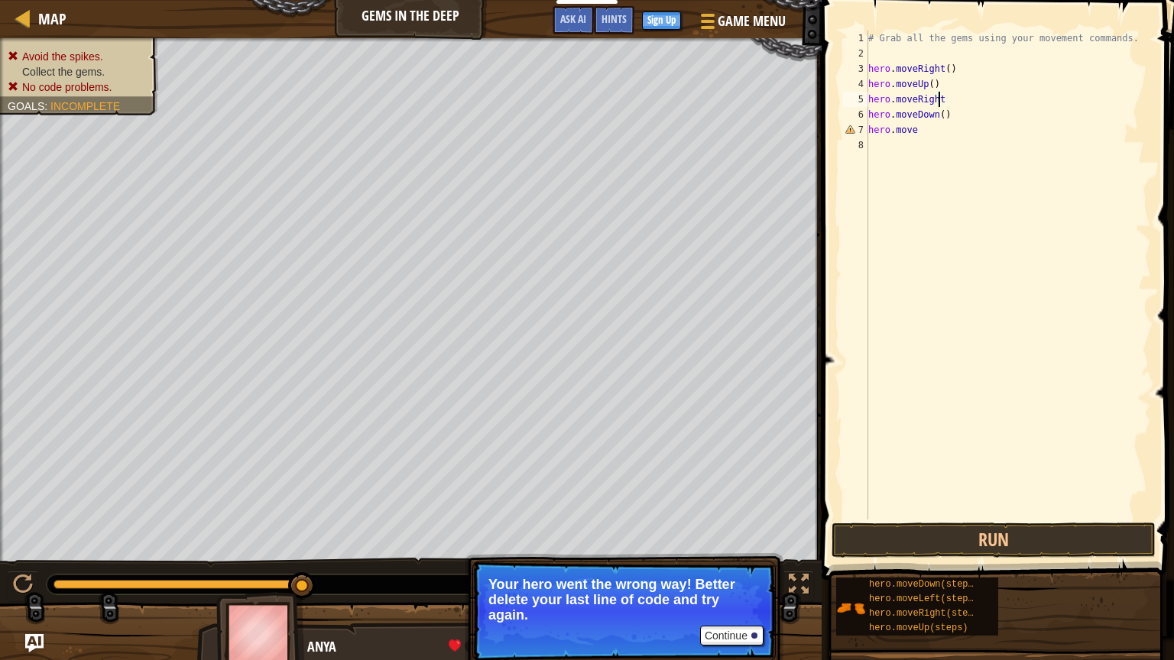
scroll to position [7, 5]
click at [830, 125] on div "# Grab all the gems using your movement commands. hero . moveRight ( ) hero . m…" at bounding box center [1008, 291] width 286 height 520
click at [830, 125] on div "# Grab all the gems using your movement commands. hero . moveRight ( ) hero . m…" at bounding box center [1008, 275] width 286 height 489
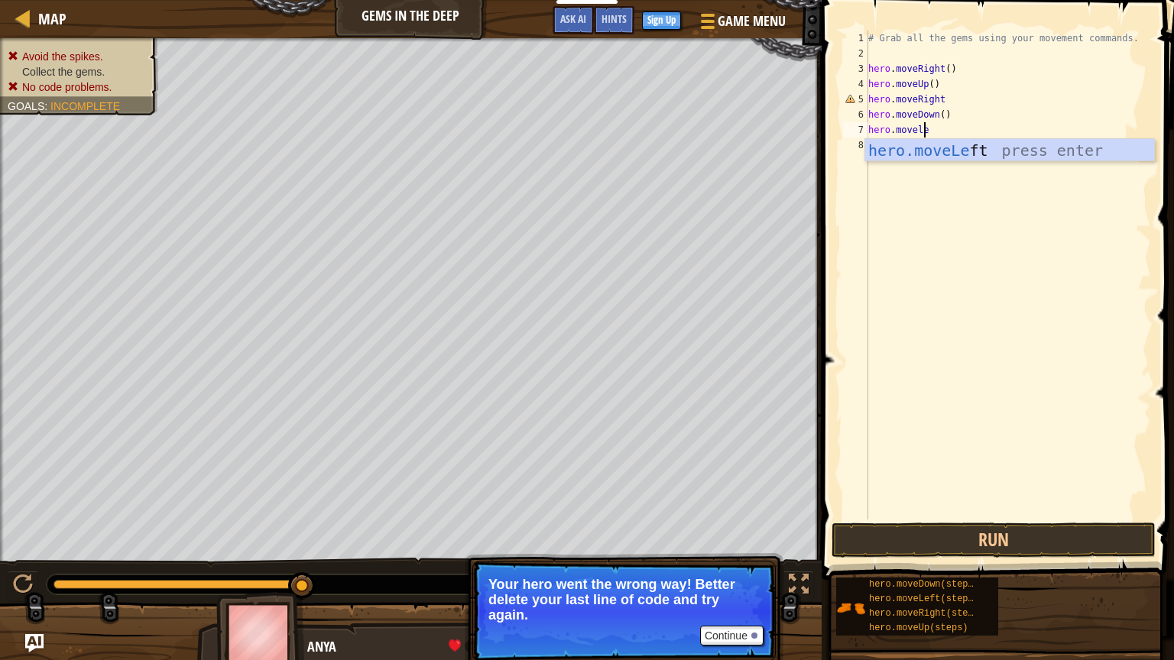
scroll to position [7, 4]
type textarea "hero.moveleft"
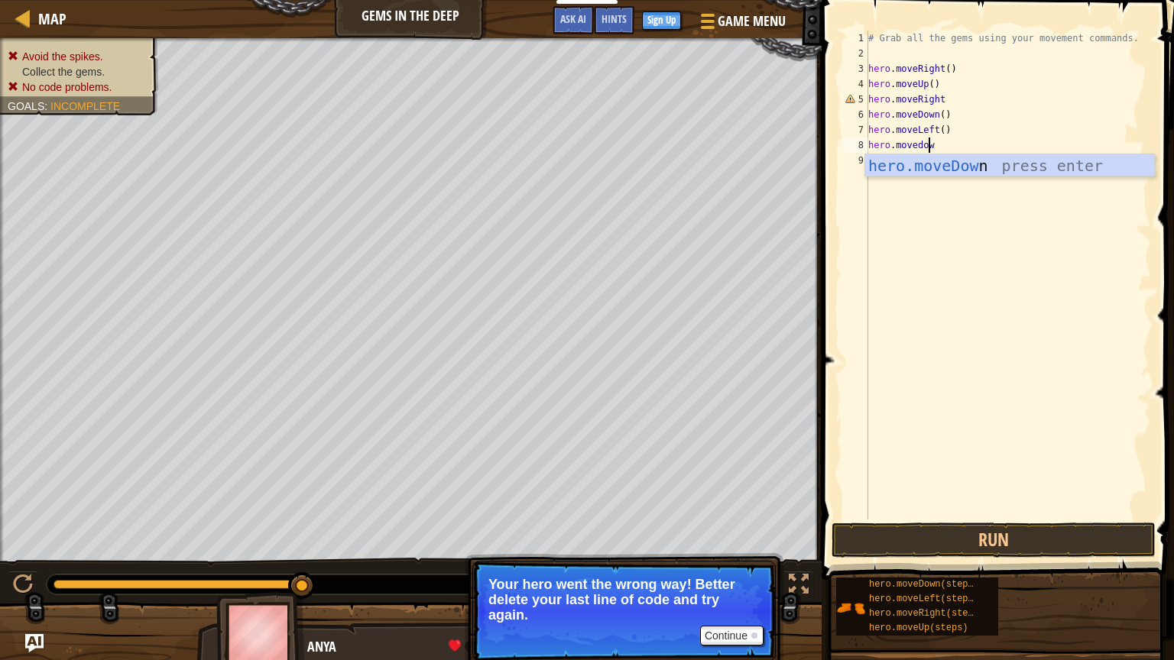
type textarea "hero.movedown"
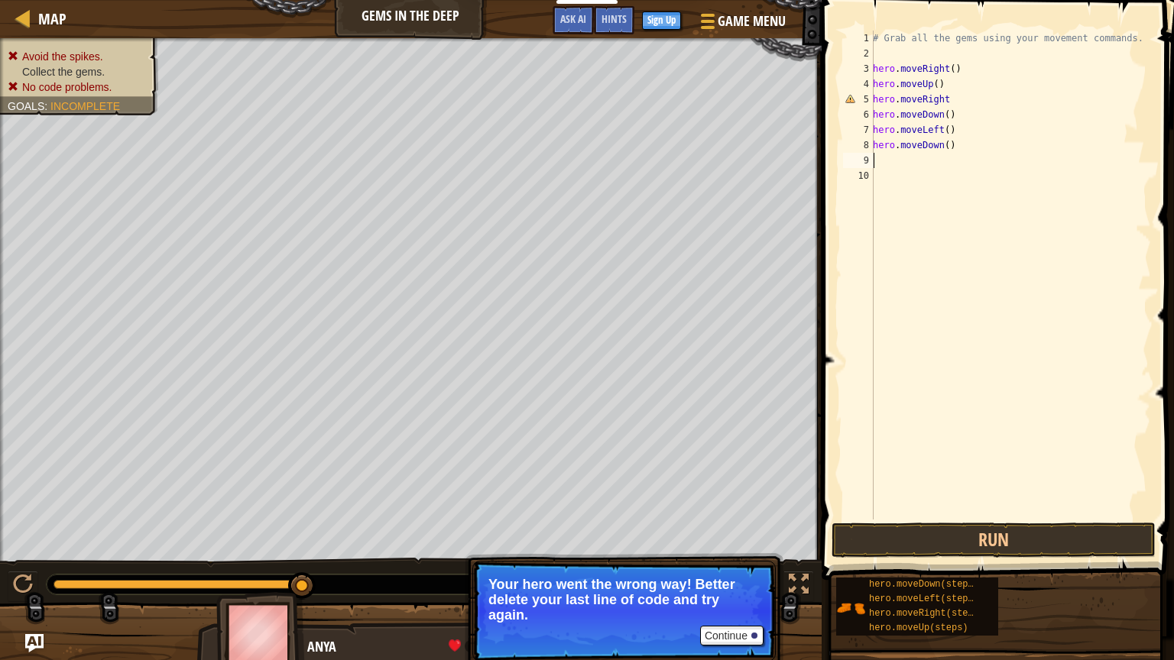
scroll to position [7, 0]
click at [830, 491] on button "Run" at bounding box center [993, 540] width 324 height 35
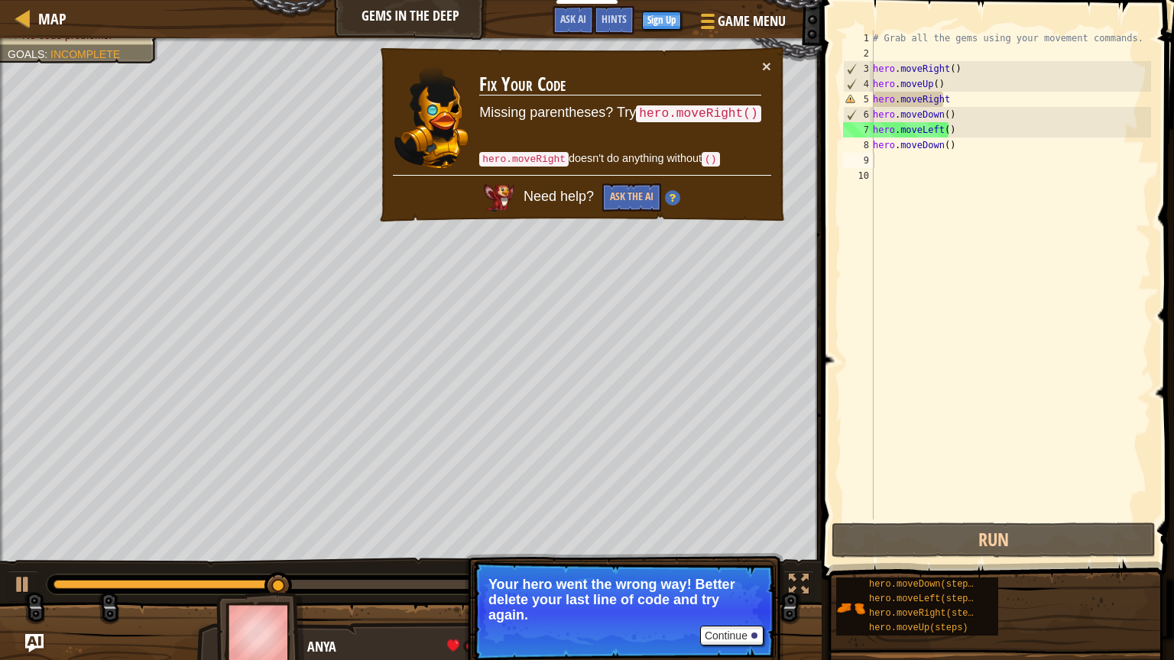
click at [767, 55] on div "× Fix Your Code Missing parentheses? Try hero.moveRight() hero.moveRight doesn'…" at bounding box center [582, 135] width 409 height 178
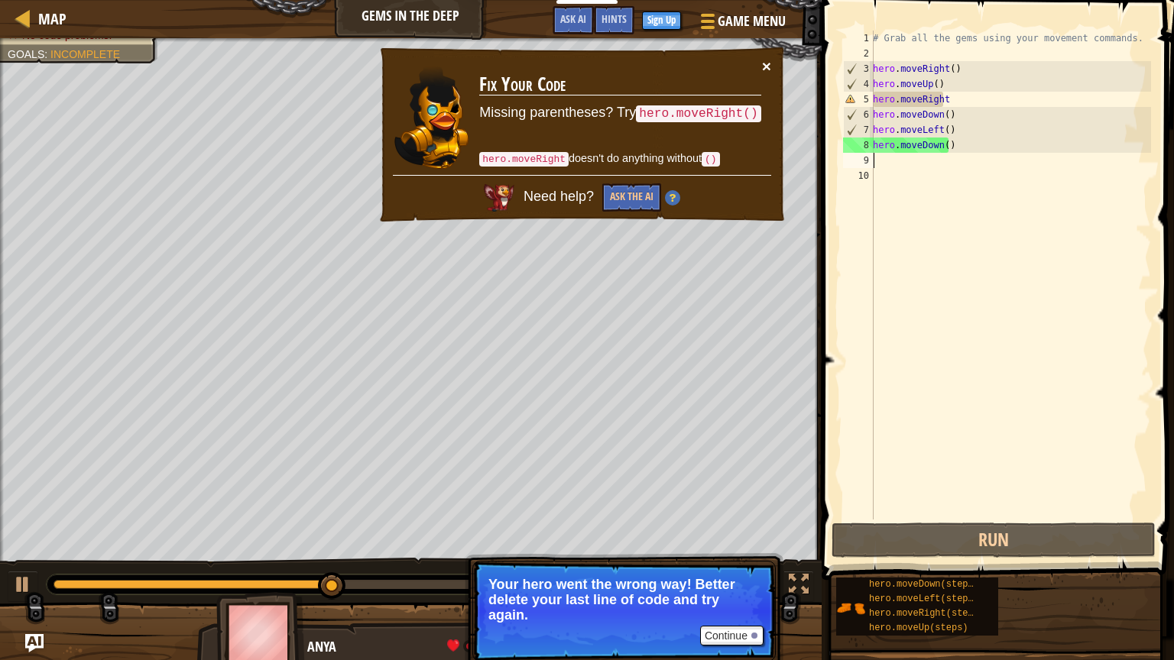
click at [765, 58] on button "×" at bounding box center [766, 66] width 9 height 16
click at [763, 60] on button "×" at bounding box center [766, 66] width 9 height 16
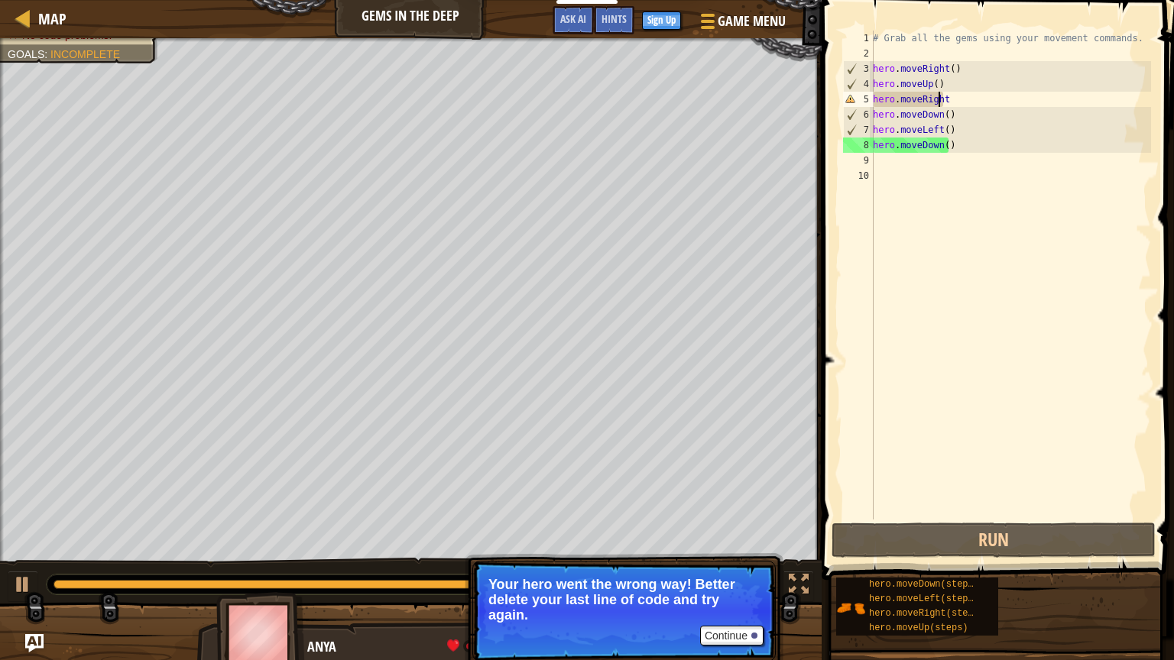
click at [830, 98] on div "# Grab all the gems using your movement commands. hero . moveRight ( ) hero . m…" at bounding box center [1010, 291] width 281 height 520
type textarea "hero.moveRight()"
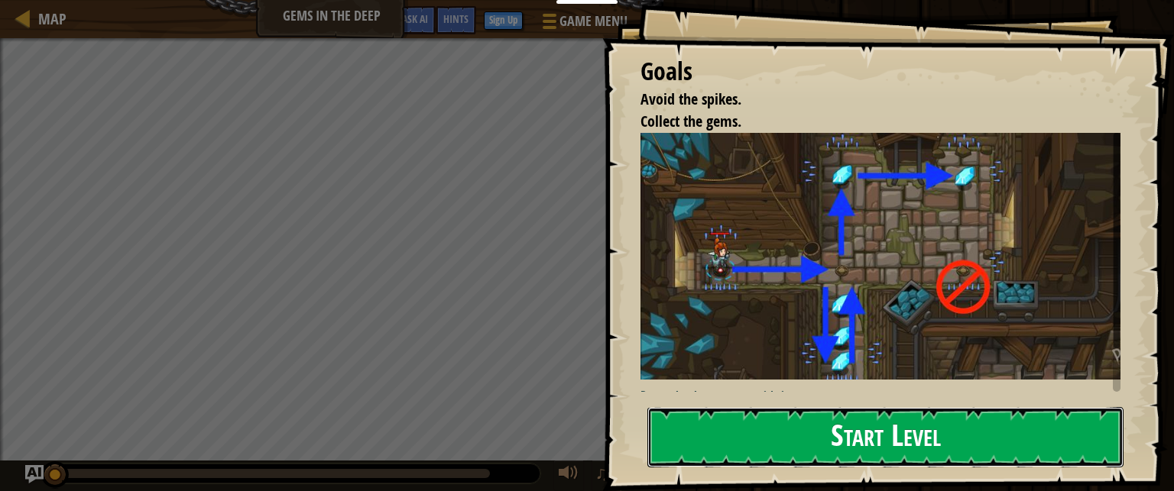
click at [841, 443] on button "Start Level" at bounding box center [885, 437] width 476 height 60
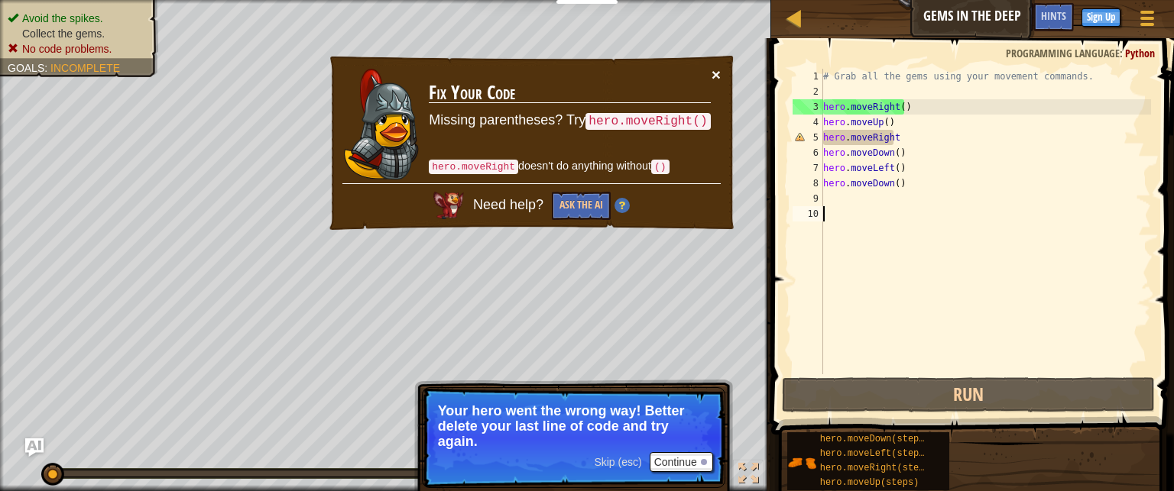
click at [717, 80] on button "×" at bounding box center [715, 74] width 9 height 16
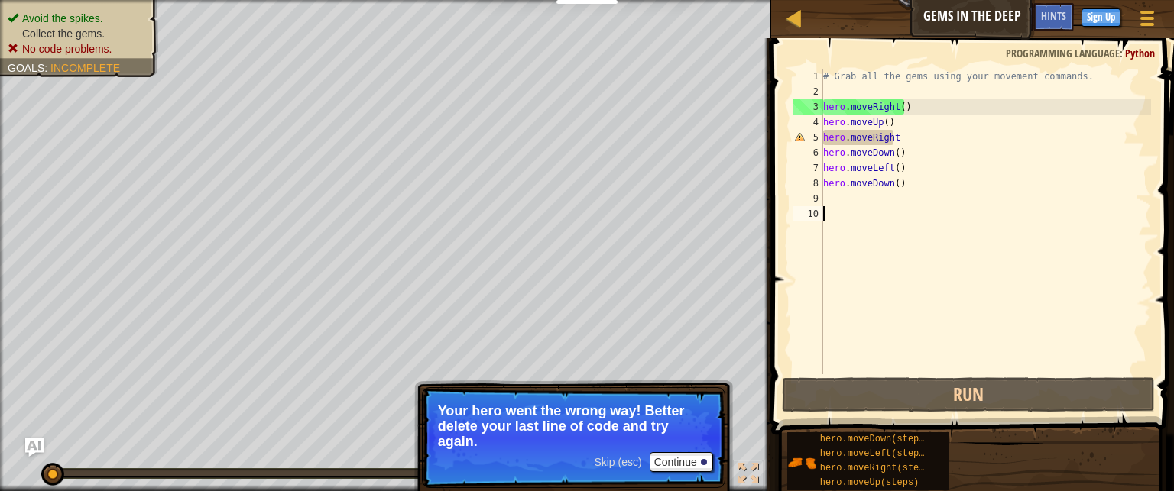
click at [841, 136] on div "# Grab all the gems using your movement commands. hero . moveRight ( ) hero . m…" at bounding box center [985, 237] width 331 height 336
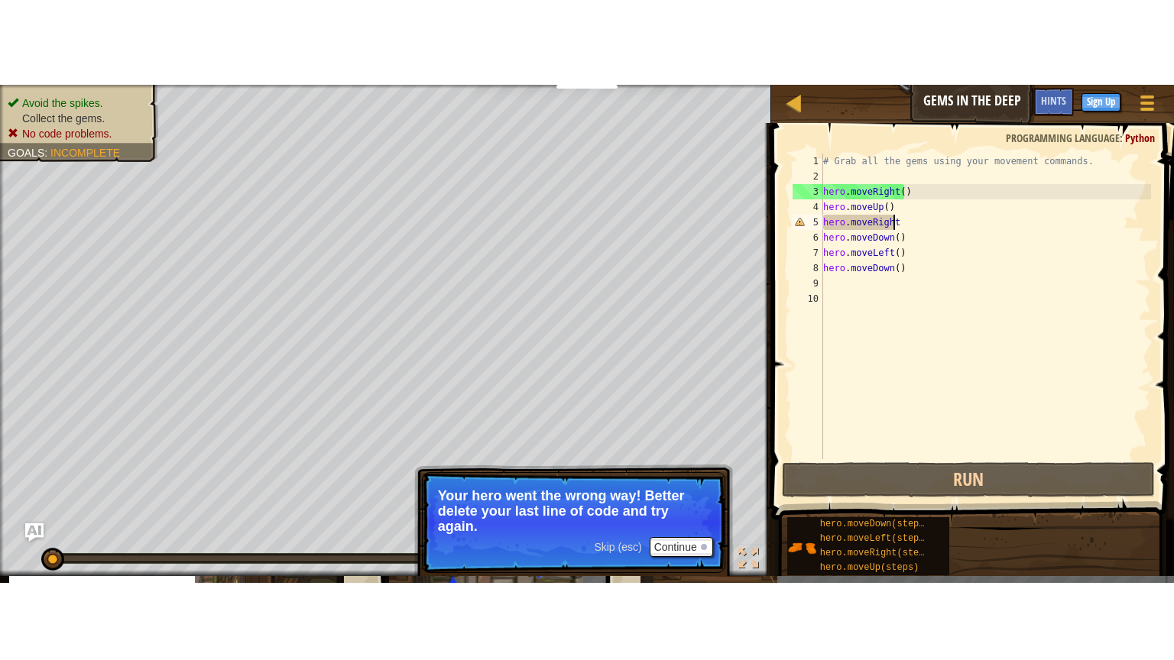
scroll to position [7, 5]
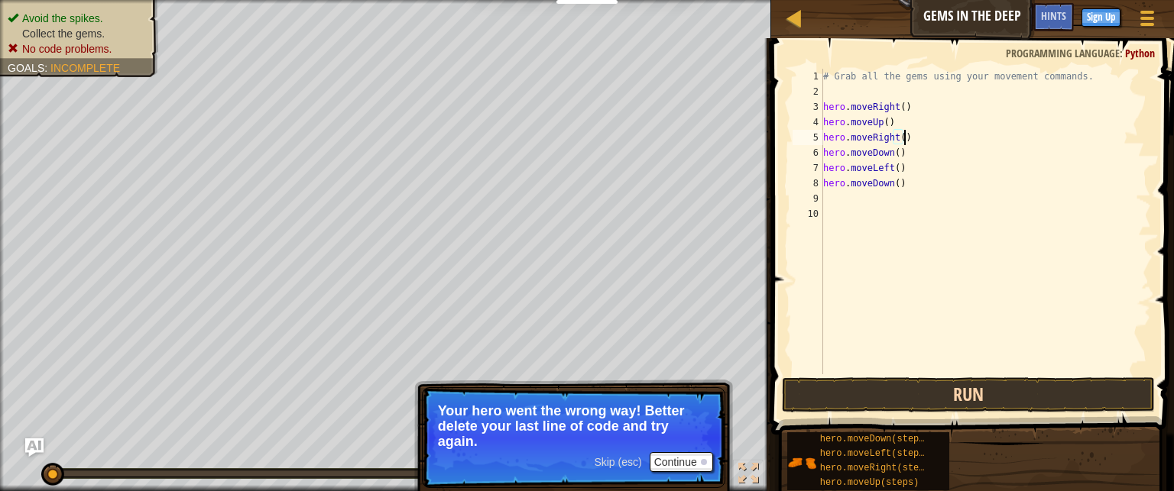
type textarea "hero.moveRight()"
click at [841, 392] on button "Run" at bounding box center [968, 395] width 373 height 35
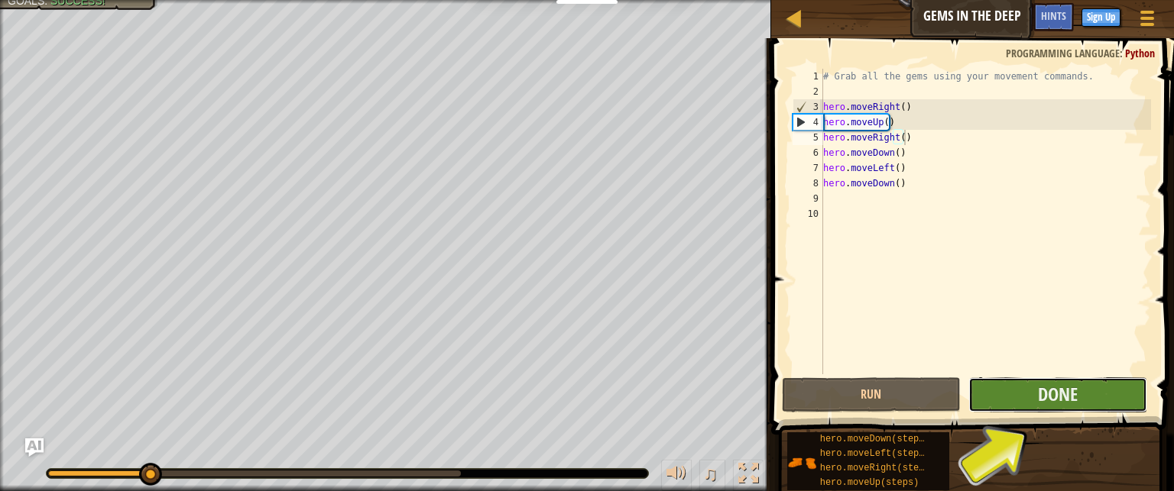
click at [841, 393] on button "Done" at bounding box center [1057, 395] width 179 height 35
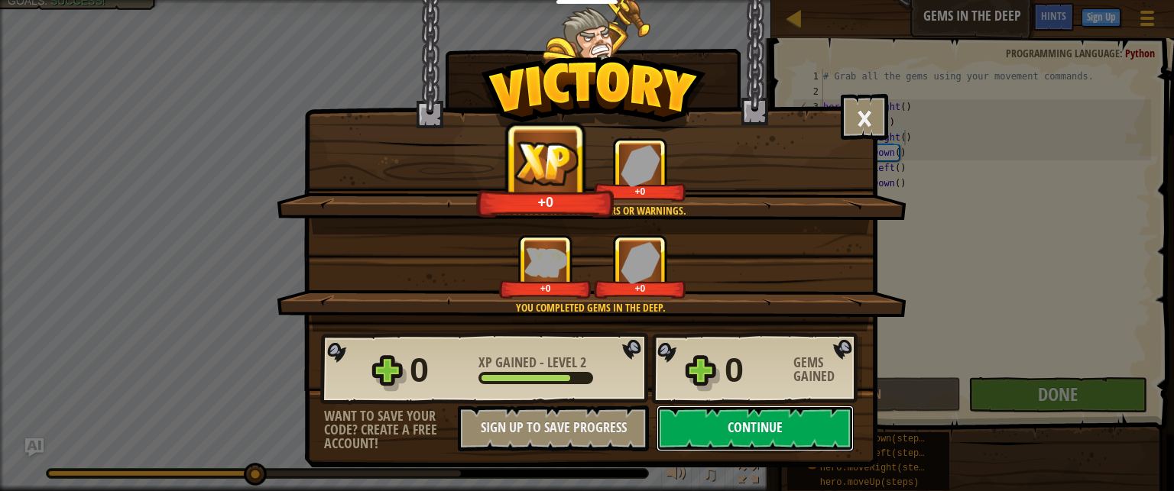
click at [731, 427] on button "Continue" at bounding box center [754, 429] width 197 height 46
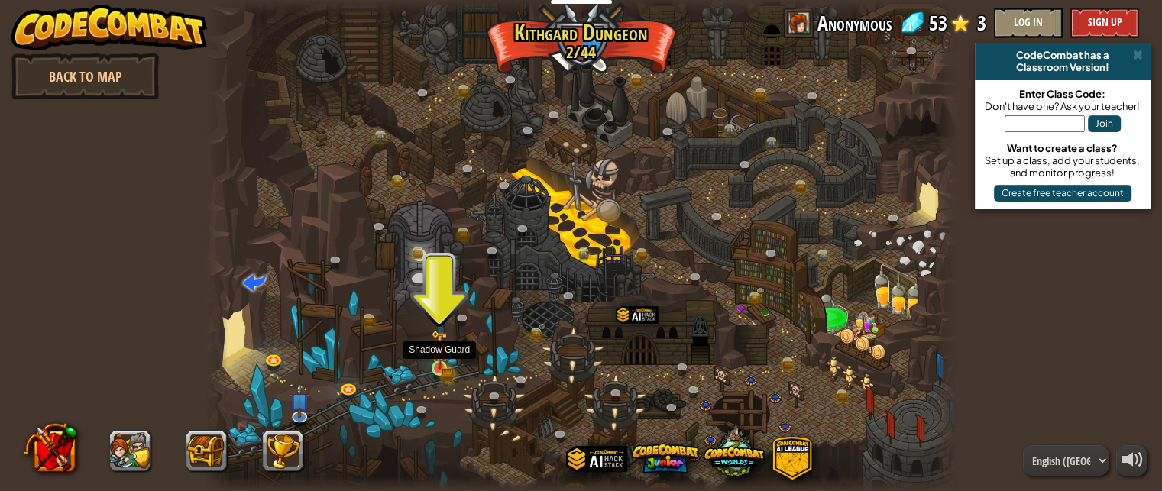
click at [442, 367] on img at bounding box center [440, 349] width 18 height 39
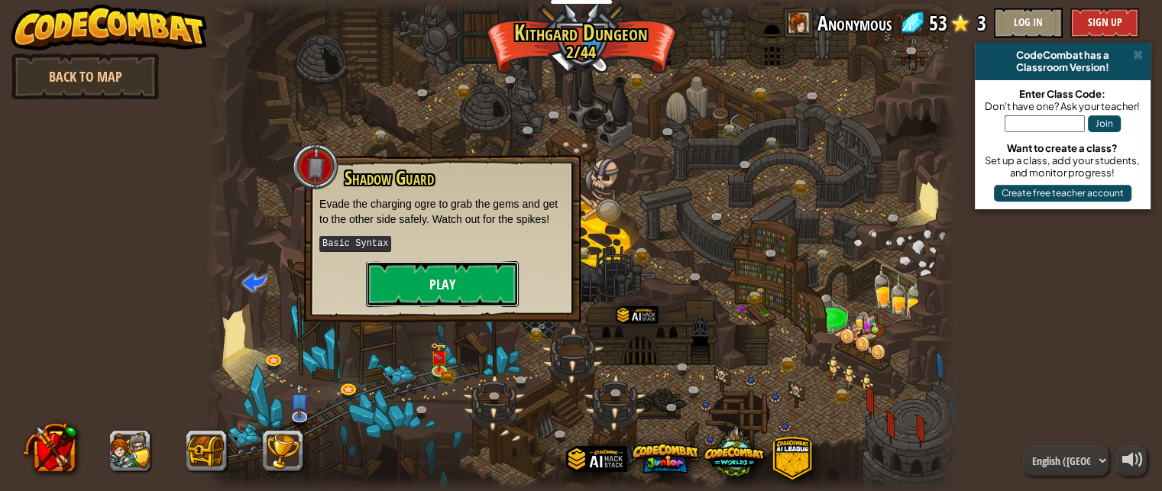
click at [491, 271] on button "Play" at bounding box center [442, 284] width 153 height 46
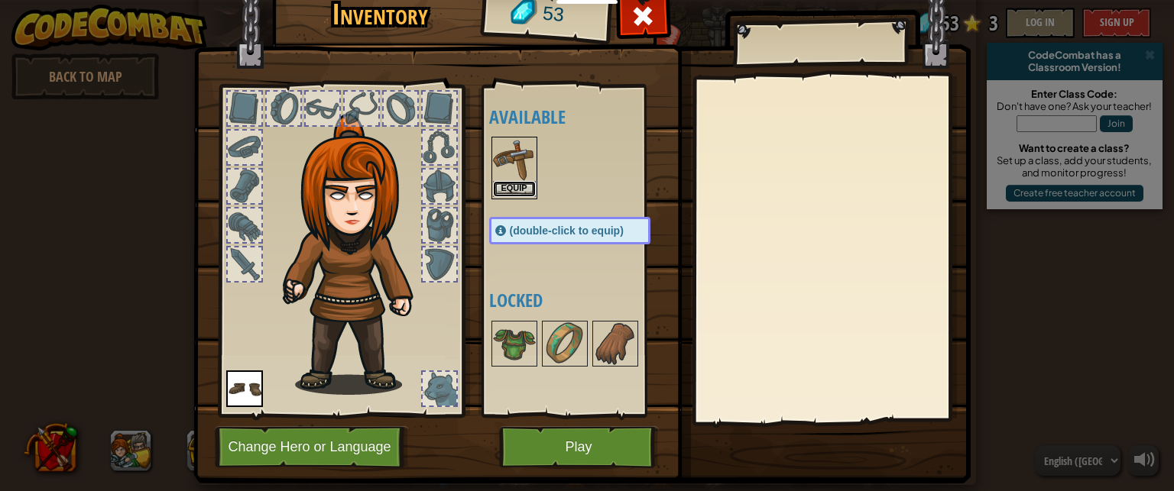
click at [499, 190] on button "Equip" at bounding box center [514, 189] width 43 height 16
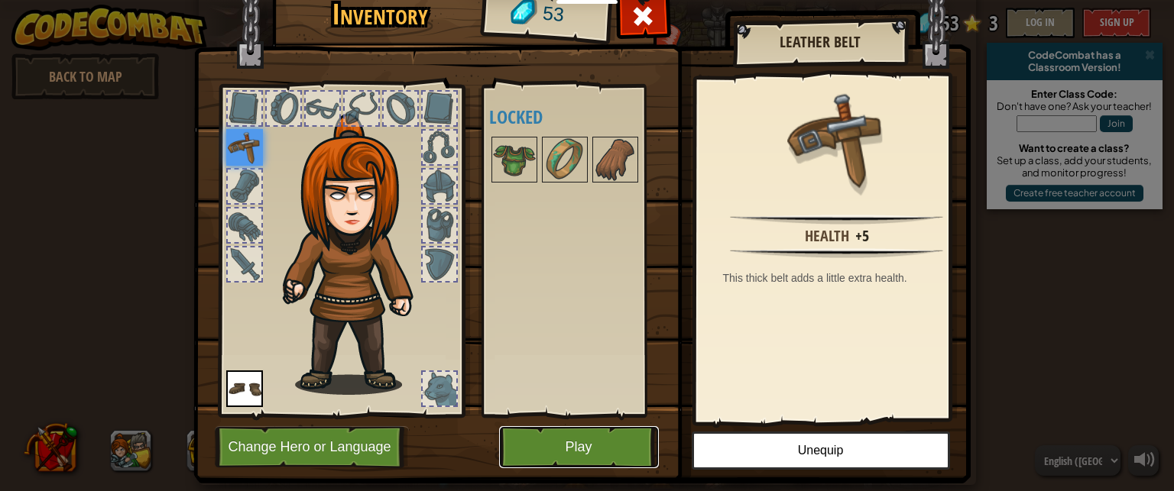
click at [542, 433] on button "Play" at bounding box center [579, 447] width 160 height 42
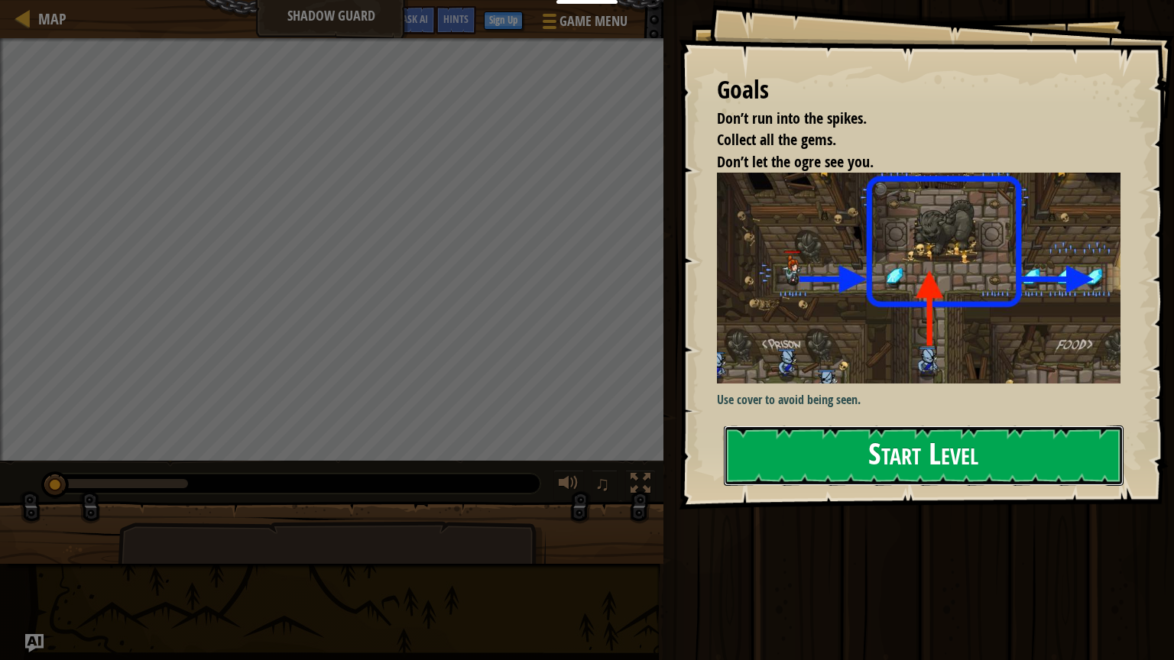
click at [816, 441] on button "Start Level" at bounding box center [924, 456] width 400 height 60
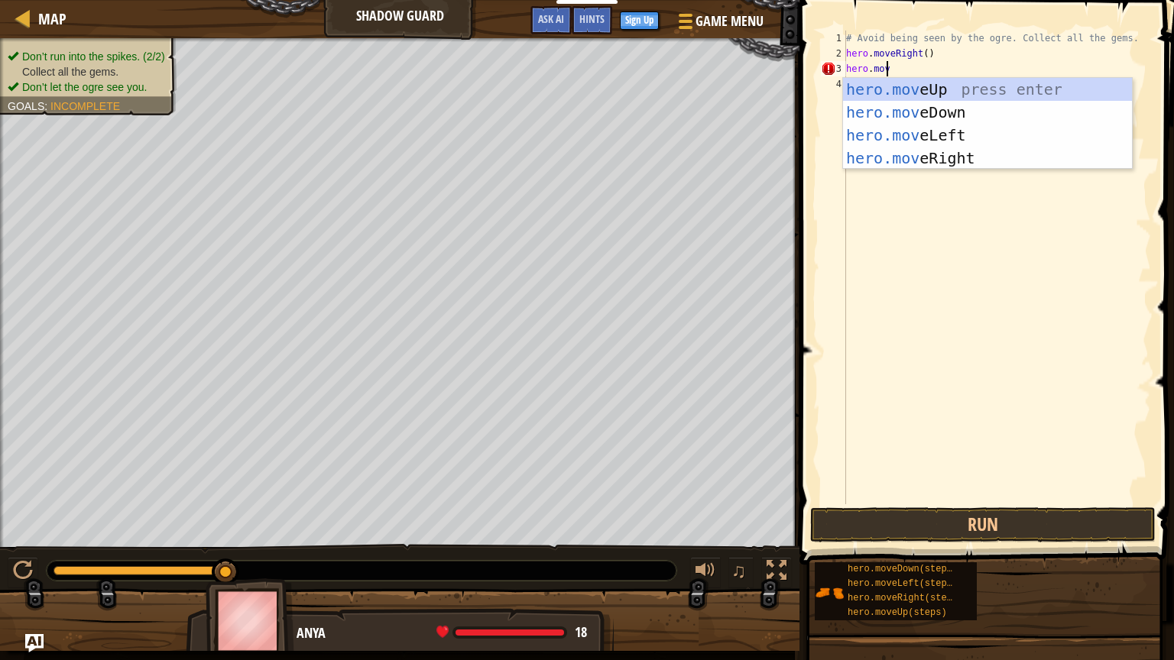
scroll to position [7, 2]
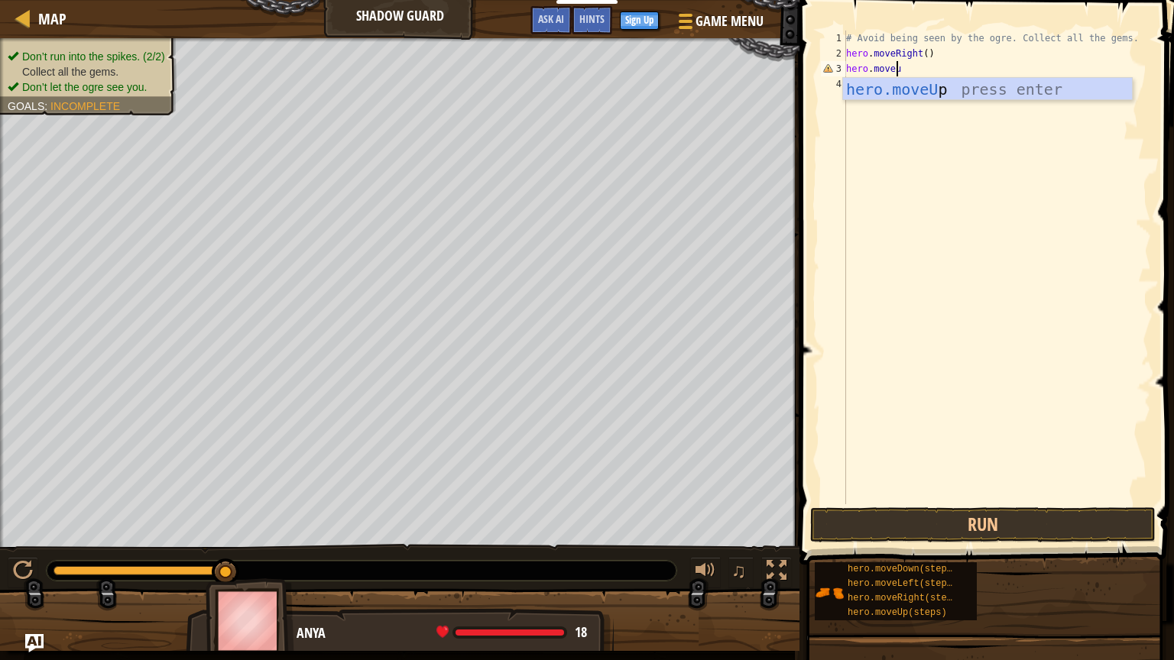
type textarea "hero.moveup"
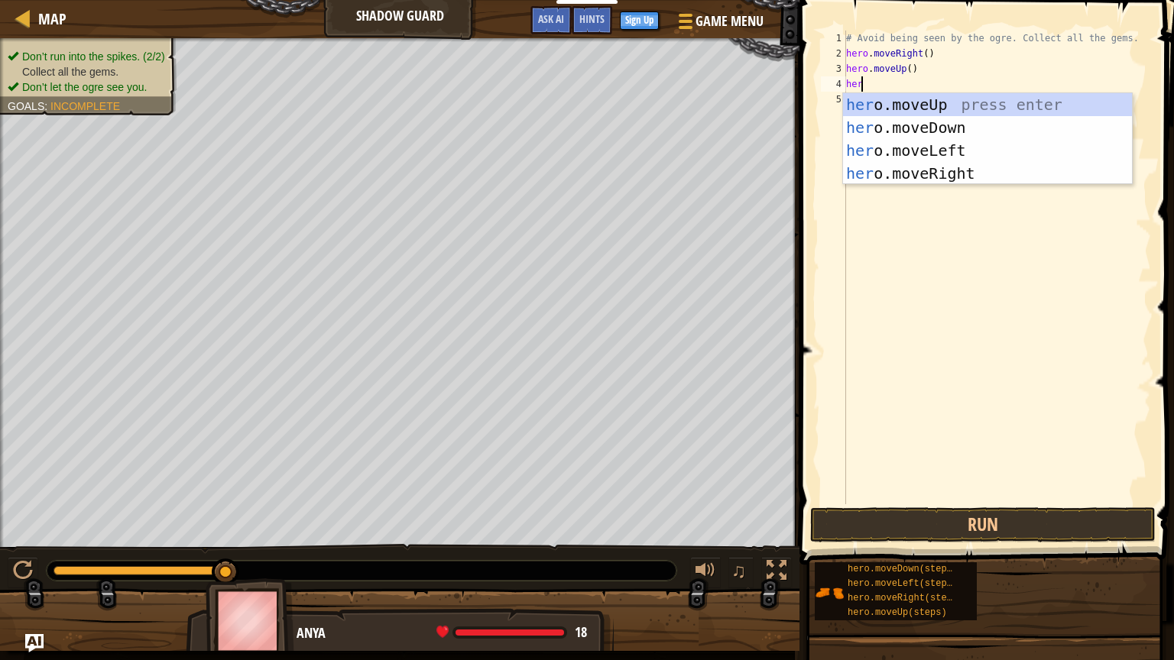
scroll to position [7, 0]
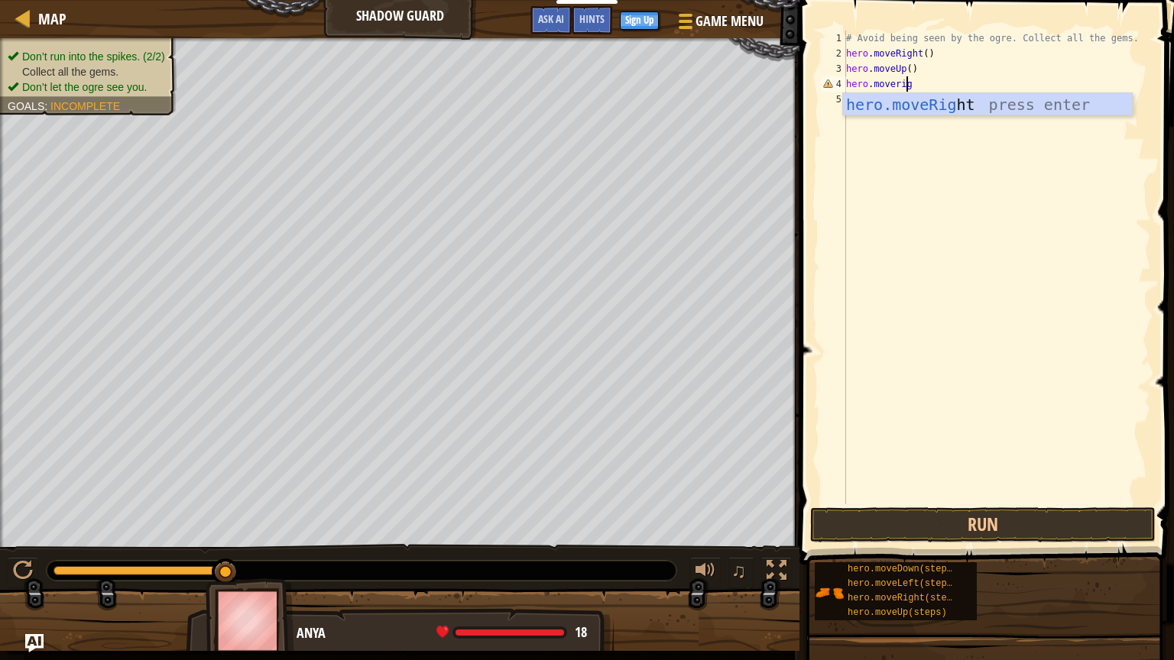
type textarea "hero.moveright"
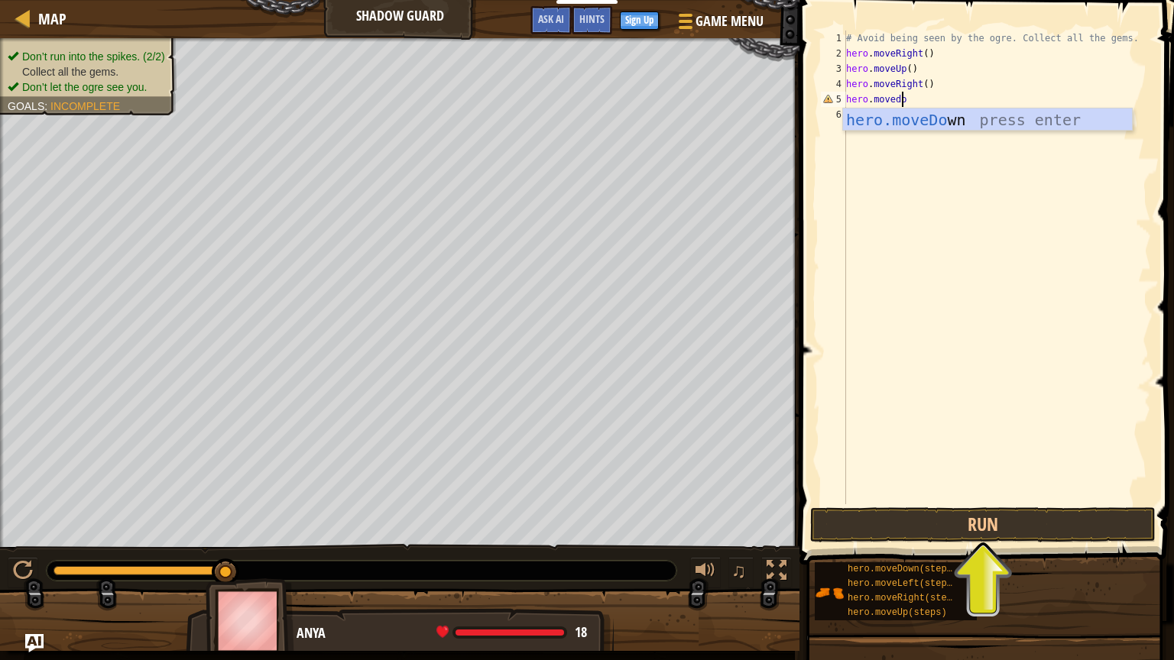
scroll to position [7, 4]
type textarea "hero.movedown"
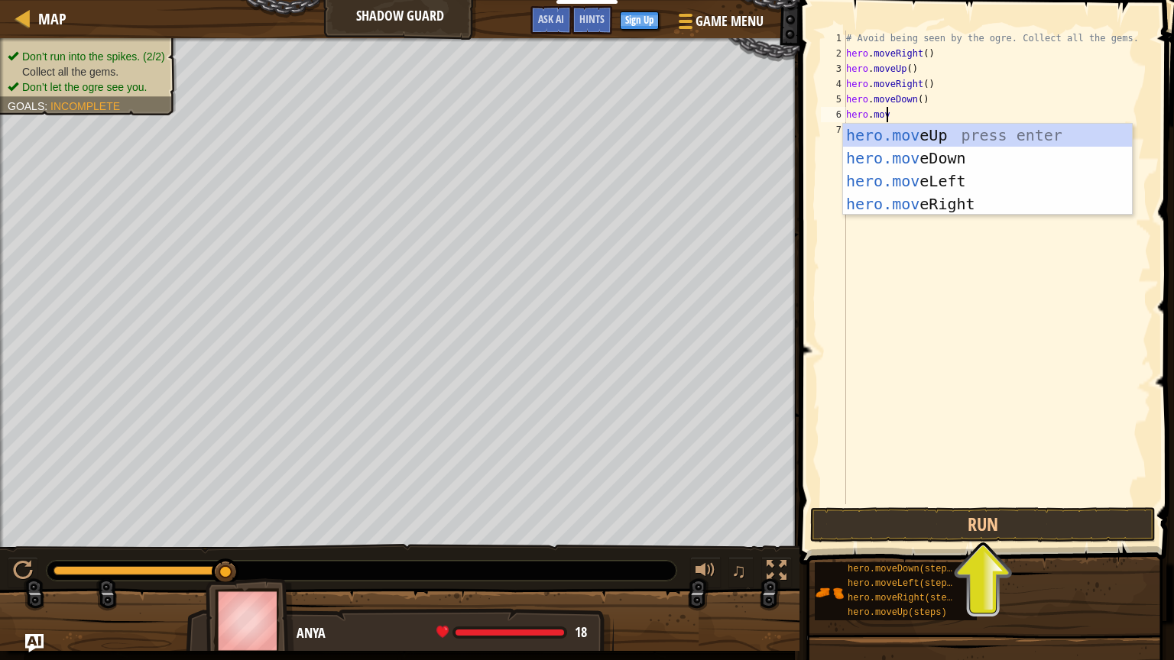
scroll to position [7, 2]
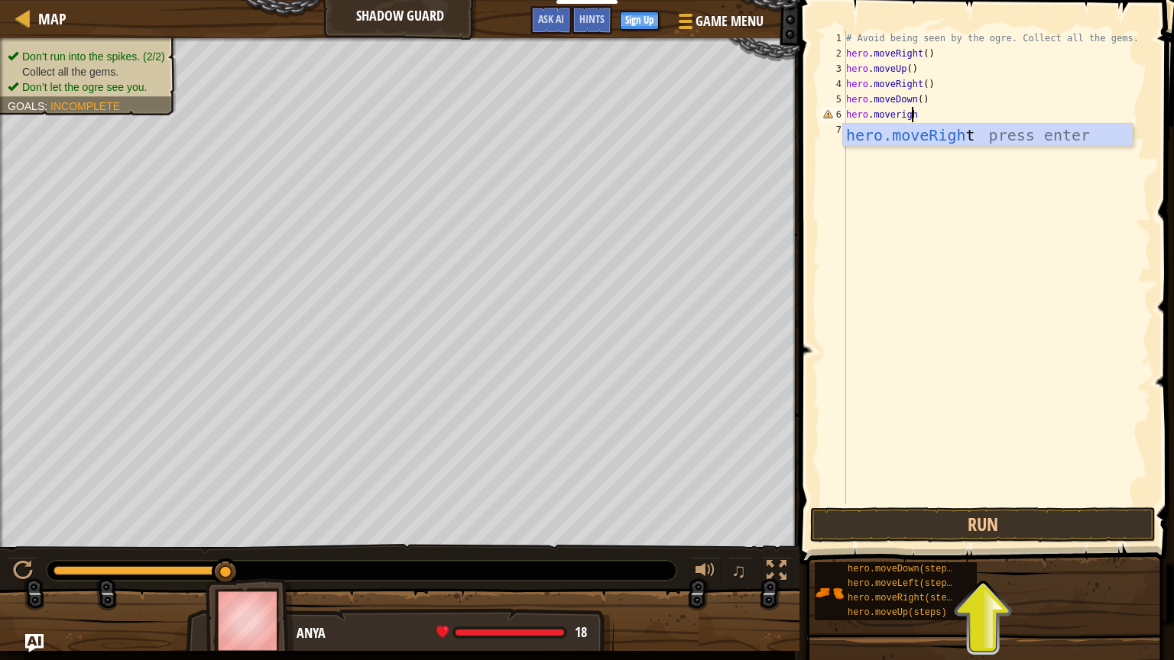
type textarea "hero.moveright"
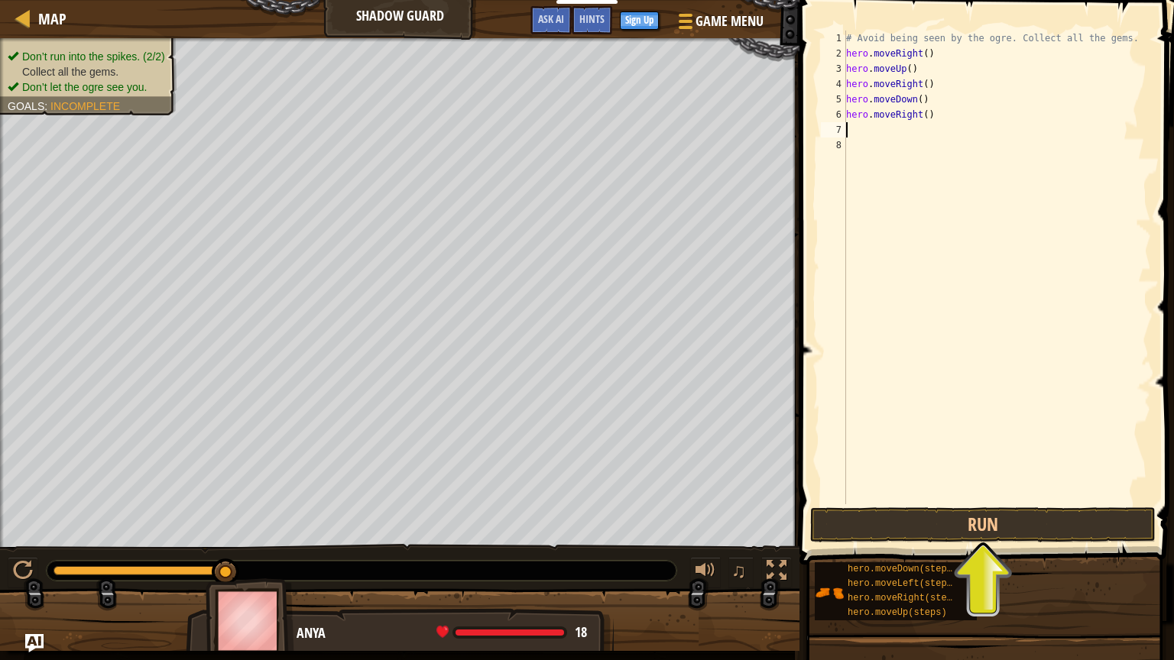
scroll to position [7, 0]
click at [841, 491] on button "Run" at bounding box center [982, 524] width 345 height 35
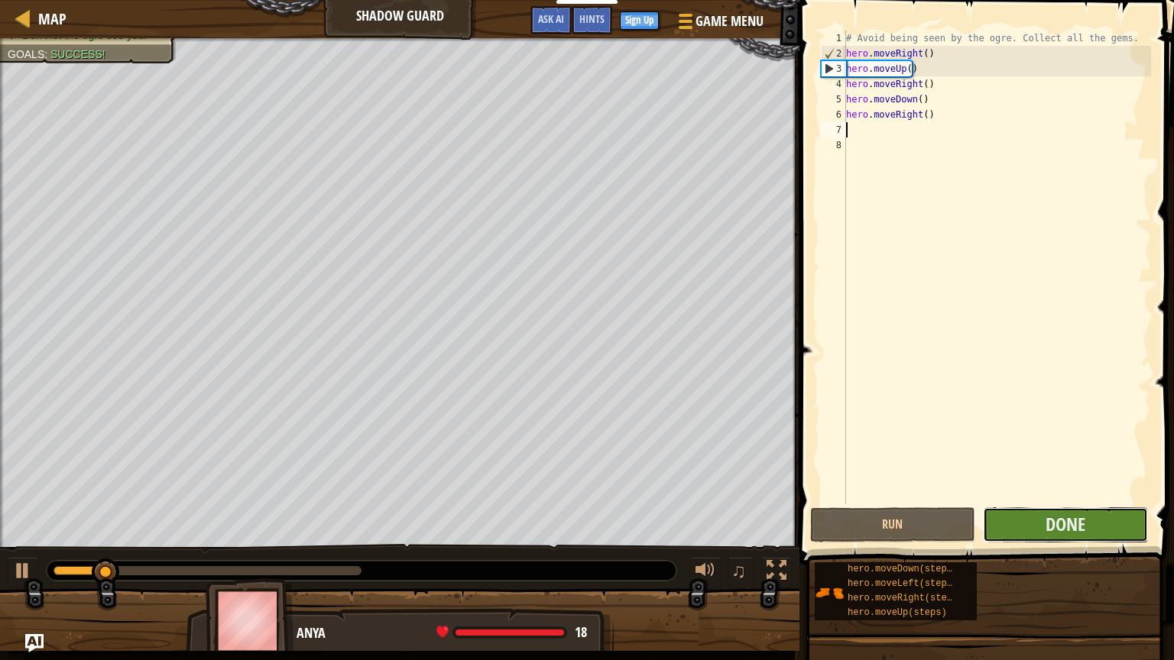
click at [841, 491] on button "Done" at bounding box center [1065, 524] width 165 height 35
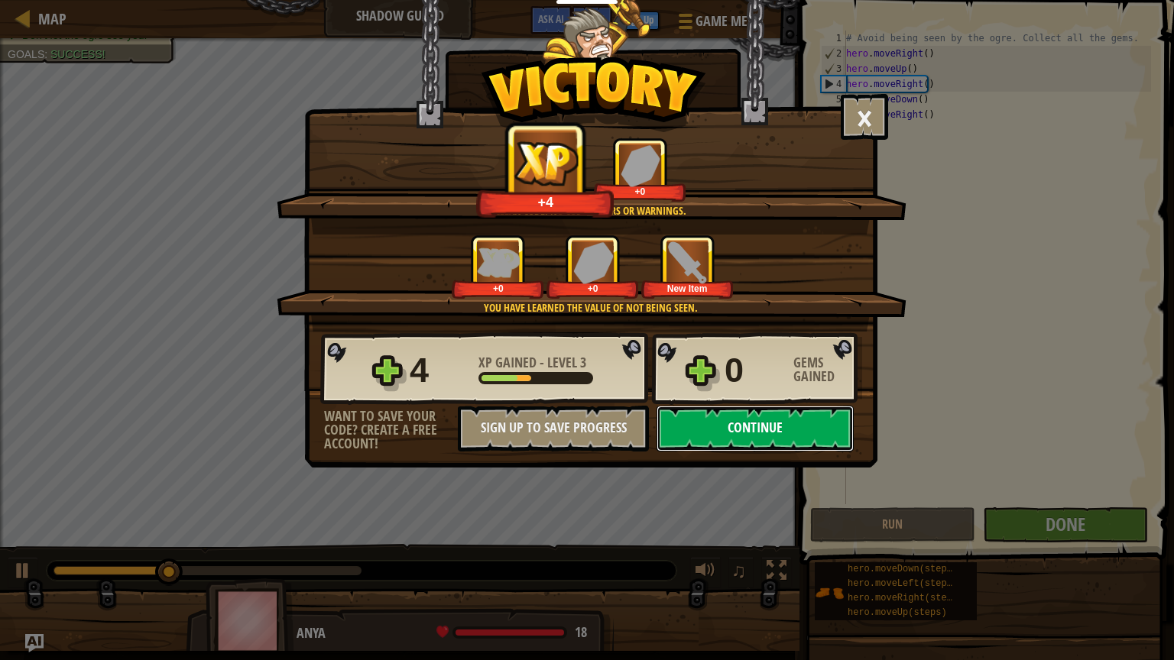
click at [727, 414] on button "Continue" at bounding box center [754, 429] width 197 height 46
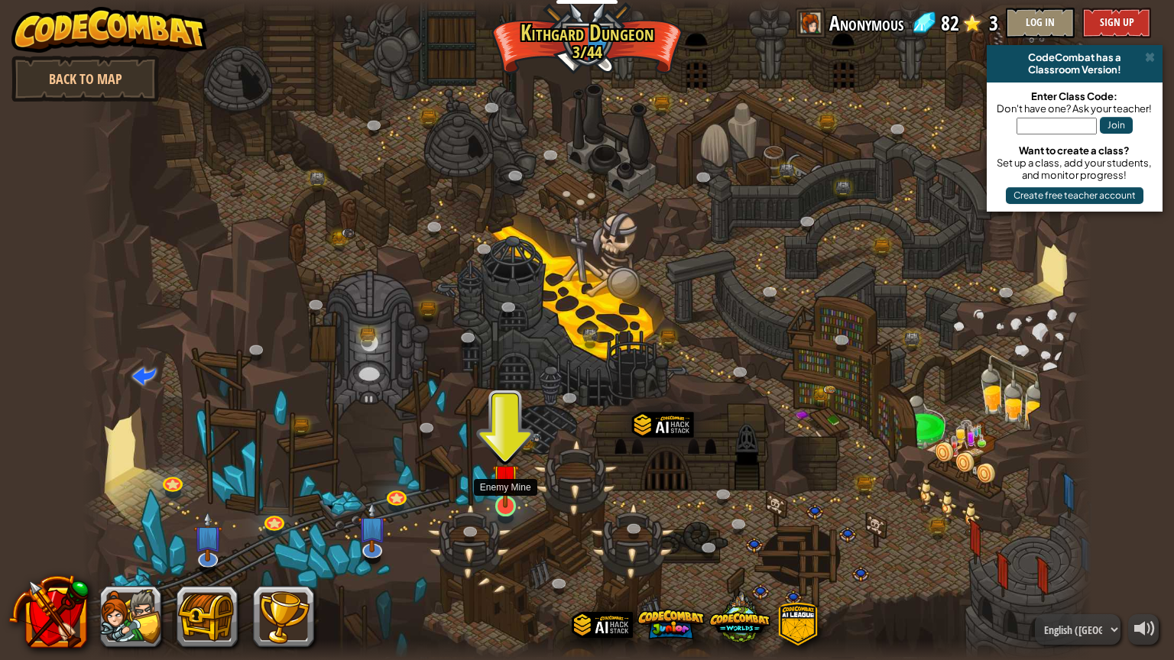
click at [509, 490] on img at bounding box center [505, 477] width 27 height 61
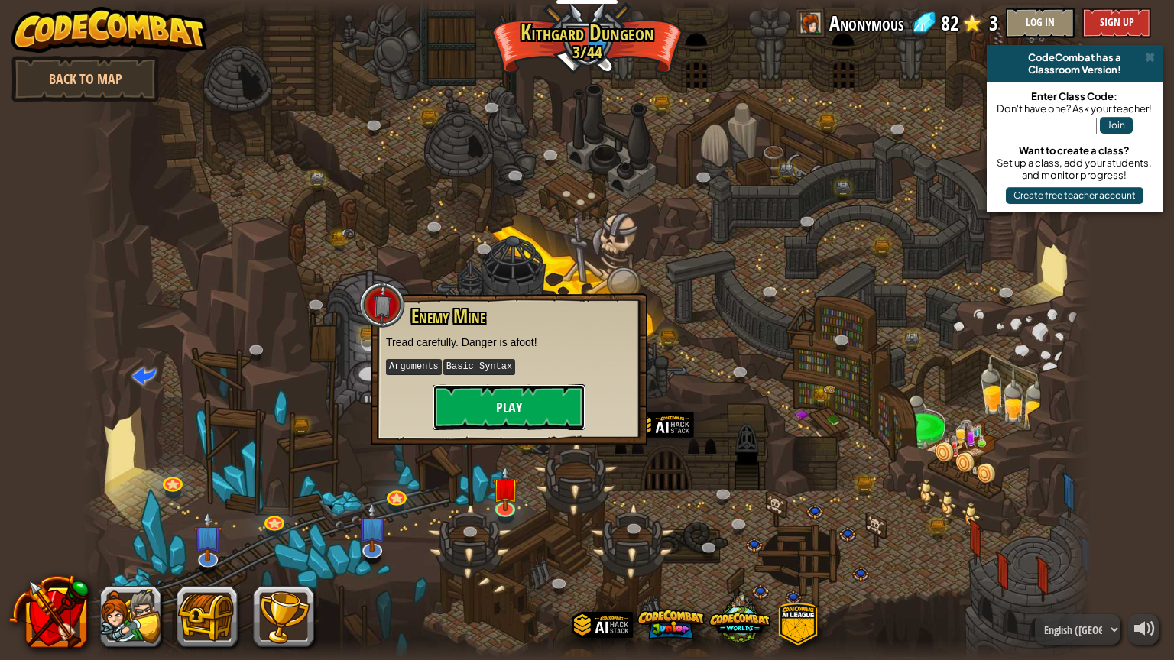
click at [517, 398] on button "Play" at bounding box center [509, 407] width 153 height 46
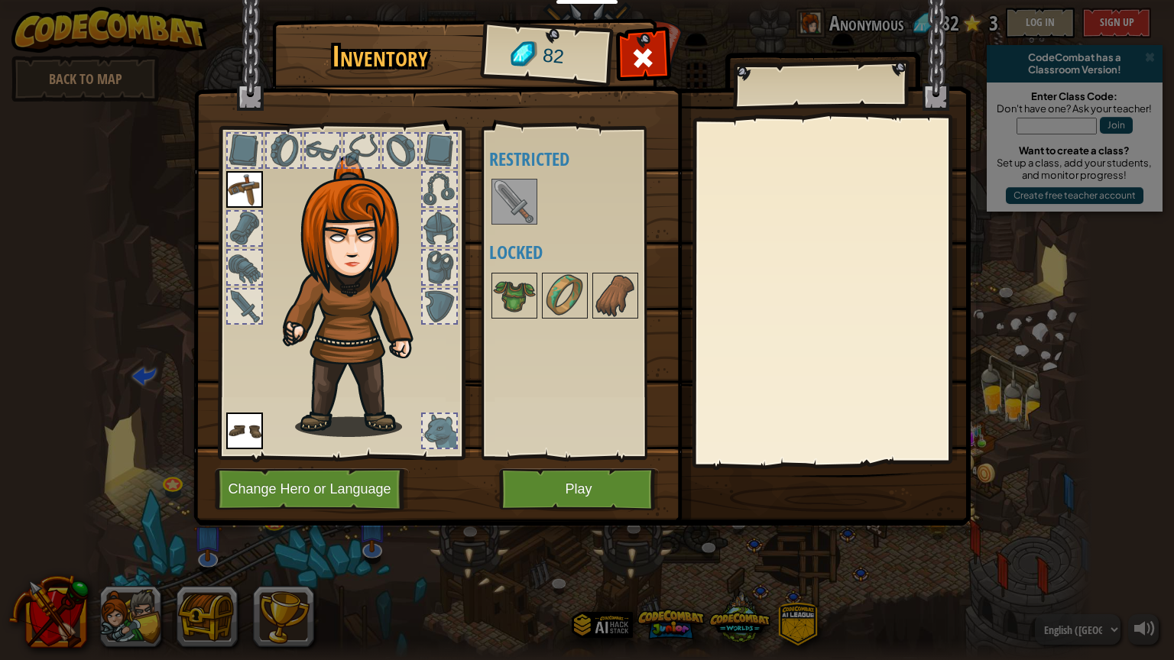
click at [517, 198] on img at bounding box center [514, 201] width 43 height 43
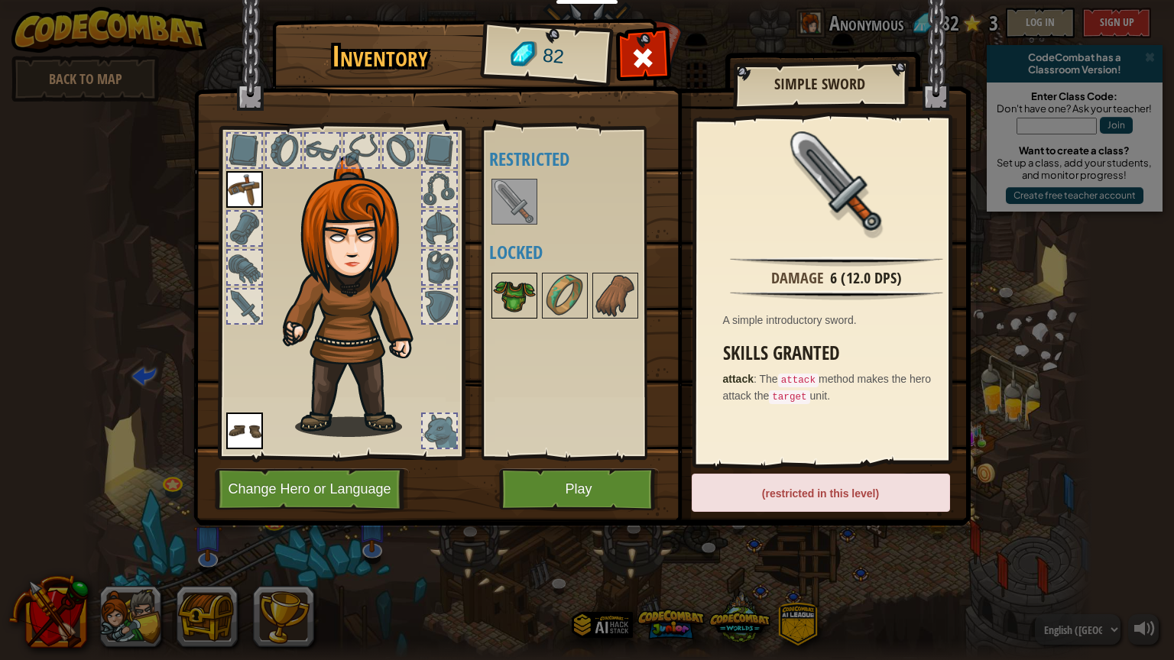
click at [522, 292] on img at bounding box center [514, 295] width 43 height 43
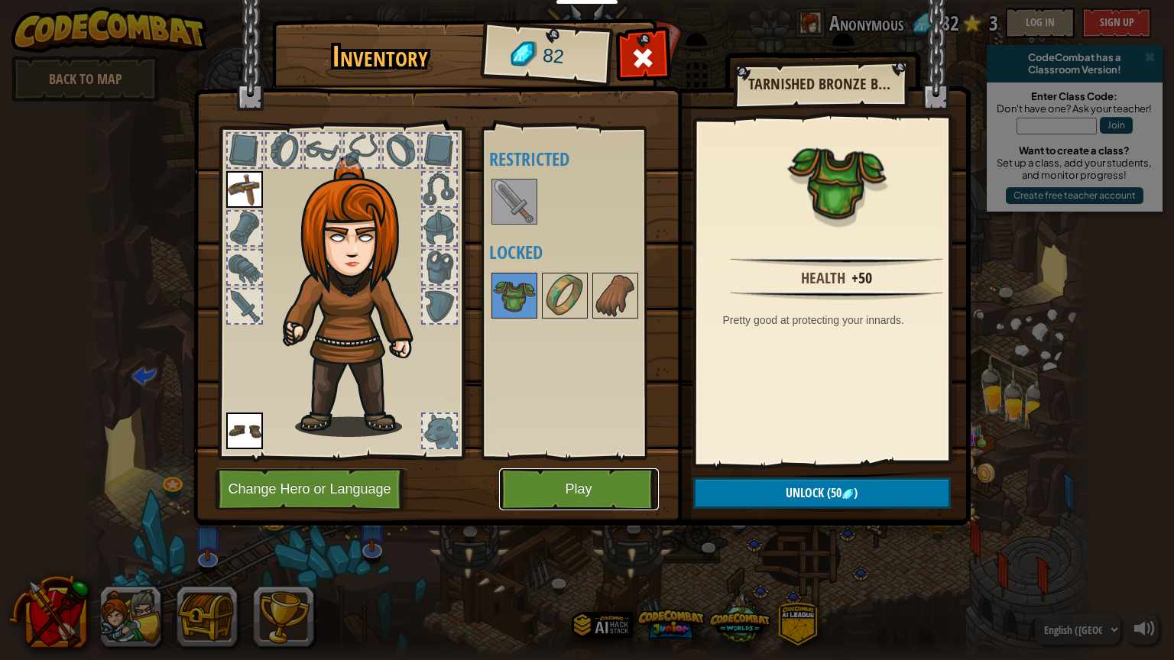
click at [611, 486] on button "Play" at bounding box center [579, 489] width 160 height 42
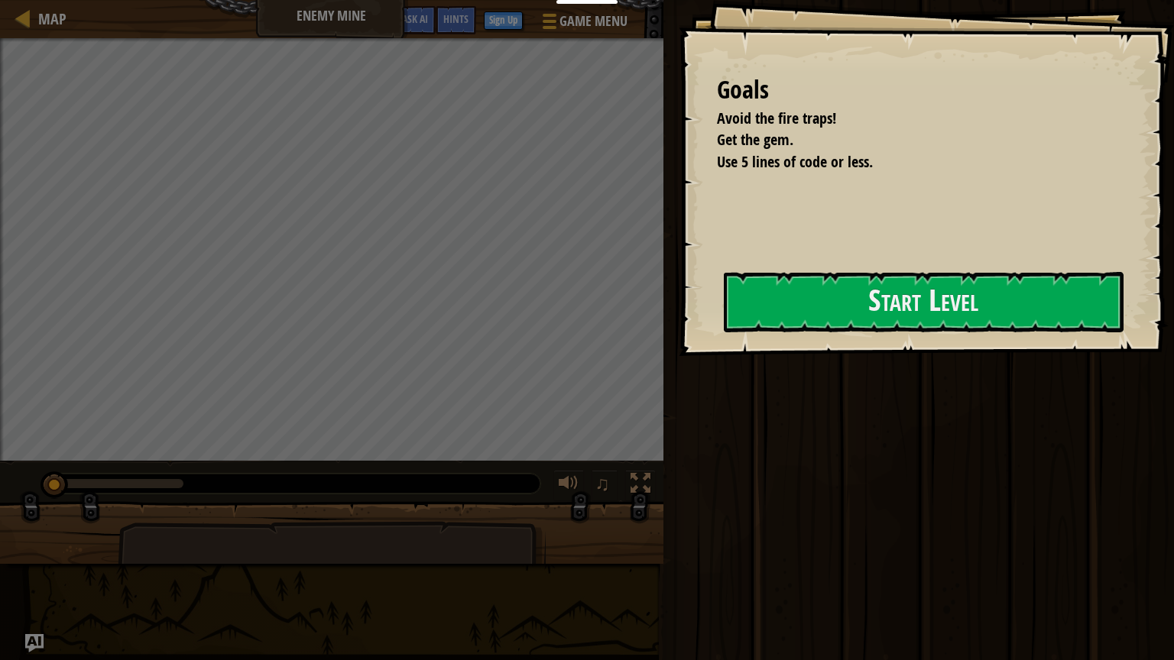
click at [611, 323] on div "Educators Create Free Account School & District Solutions Teacher Toolkit Previ…" at bounding box center [587, 330] width 1174 height 660
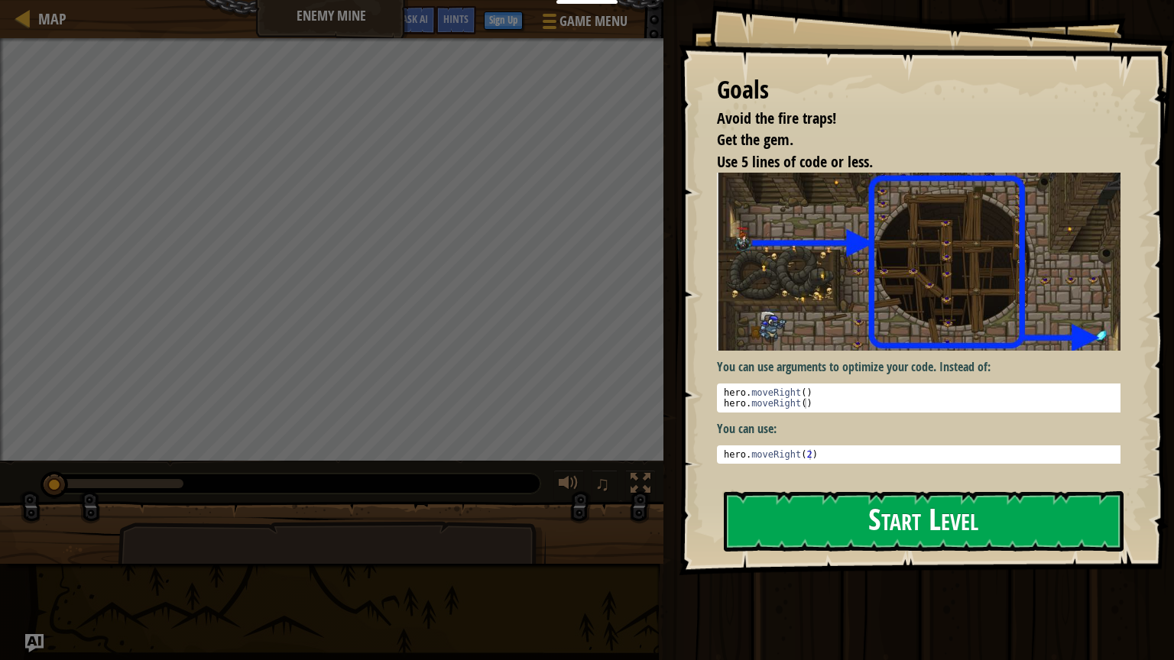
click at [817, 491] on button "Start Level" at bounding box center [924, 521] width 400 height 60
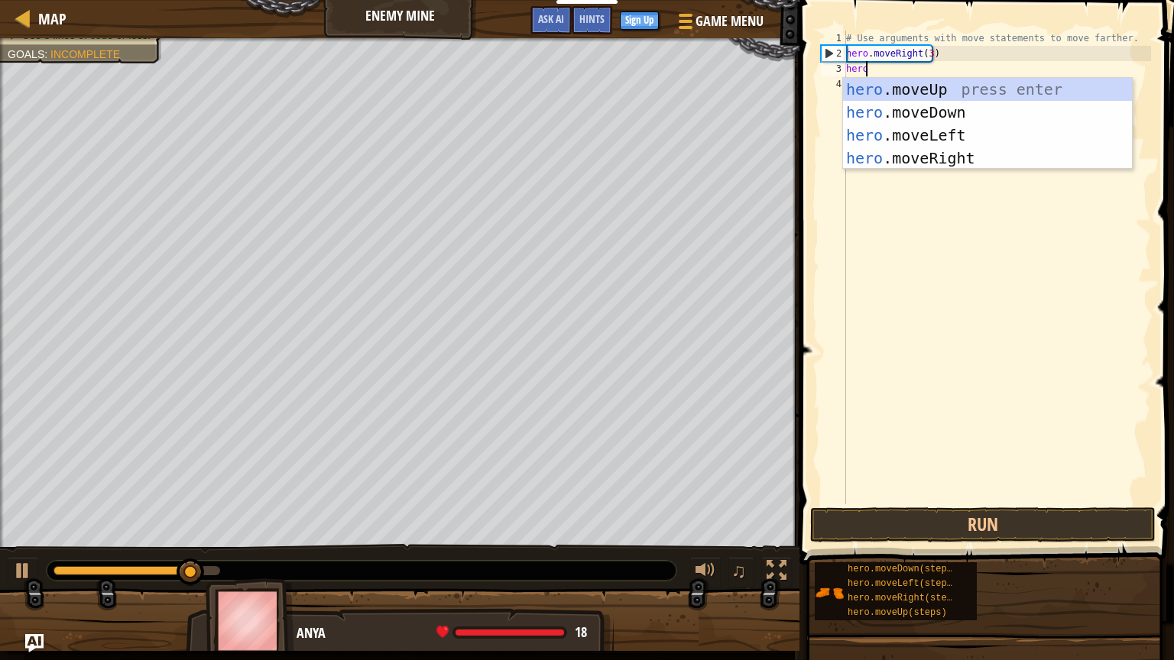
scroll to position [7, 1]
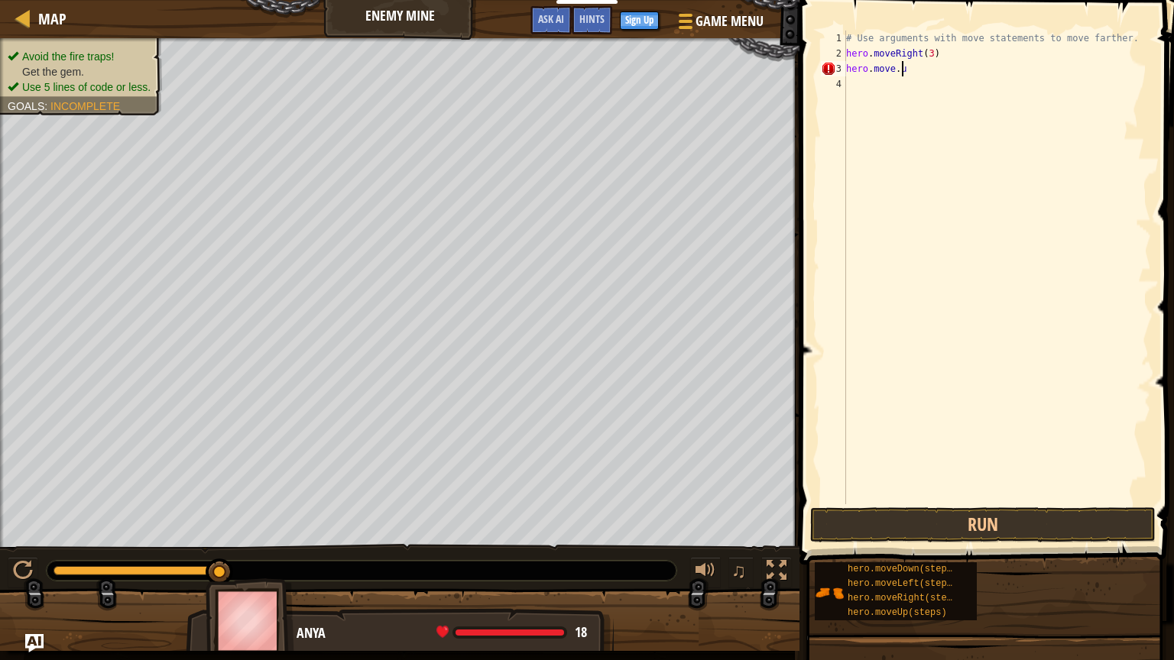
type textarea "hero.move.up"
type textarea "hero.move.Up"
type textarea "hero.move.Up()"
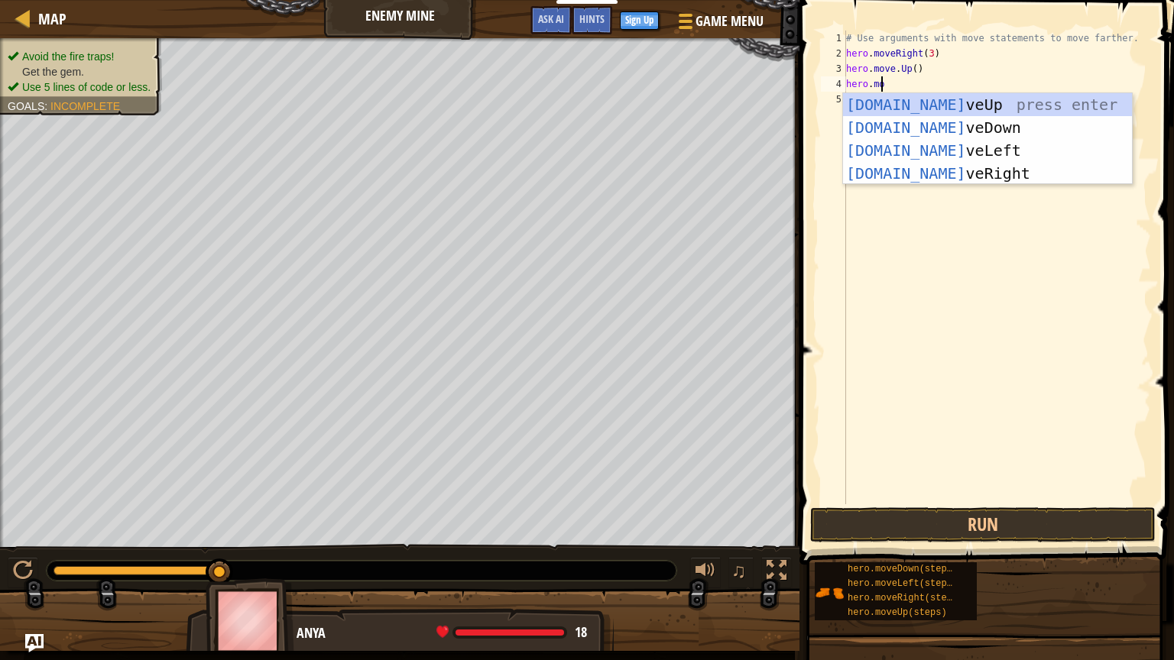
scroll to position [7, 2]
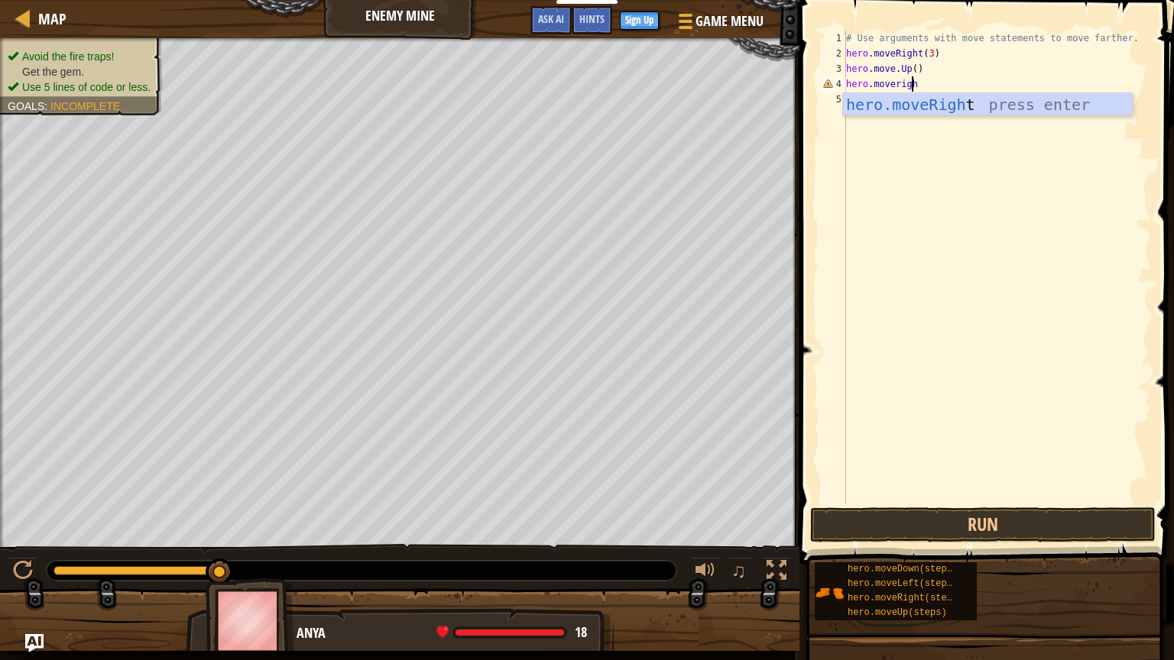
type textarea "hero.moveright"
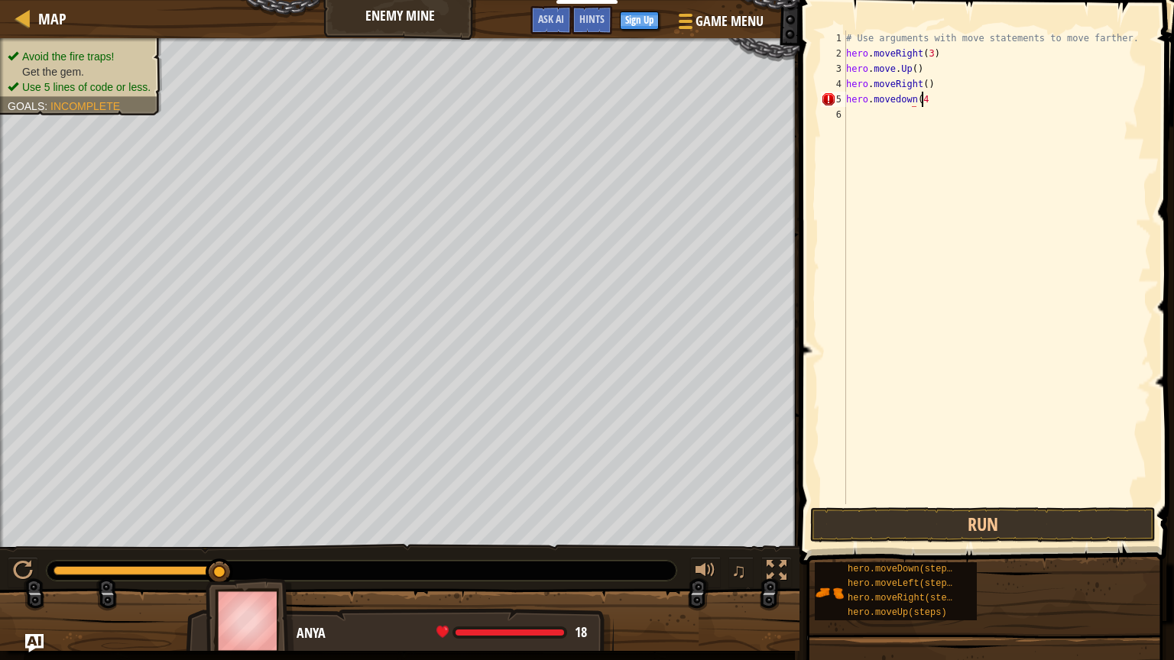
scroll to position [7, 5]
type textarea "hero.movedown(4)"
click at [841, 95] on div "# Use arguments with move statements to move farther. hero . moveRight ( 3 ) he…" at bounding box center [997, 283] width 308 height 504
type textarea "hero.moveDown(4)"
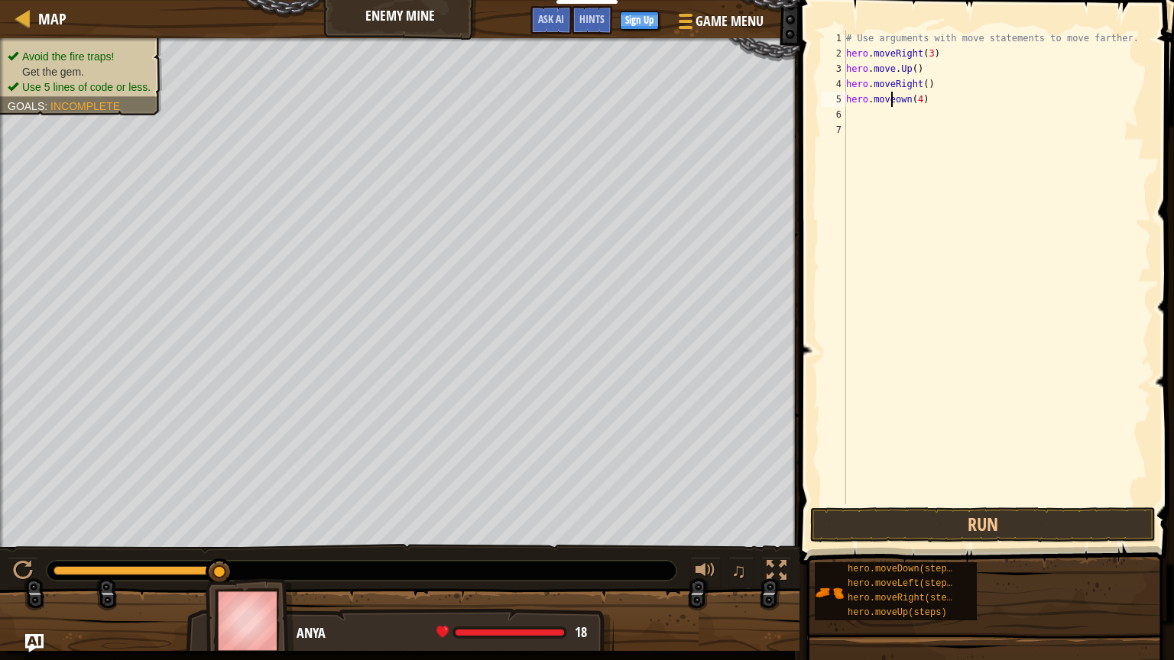
scroll to position [7, 3]
click at [841, 95] on div "# Use arguments with move statements to move farther. hero . moveRight ( 3 ) he…" at bounding box center [997, 283] width 308 height 504
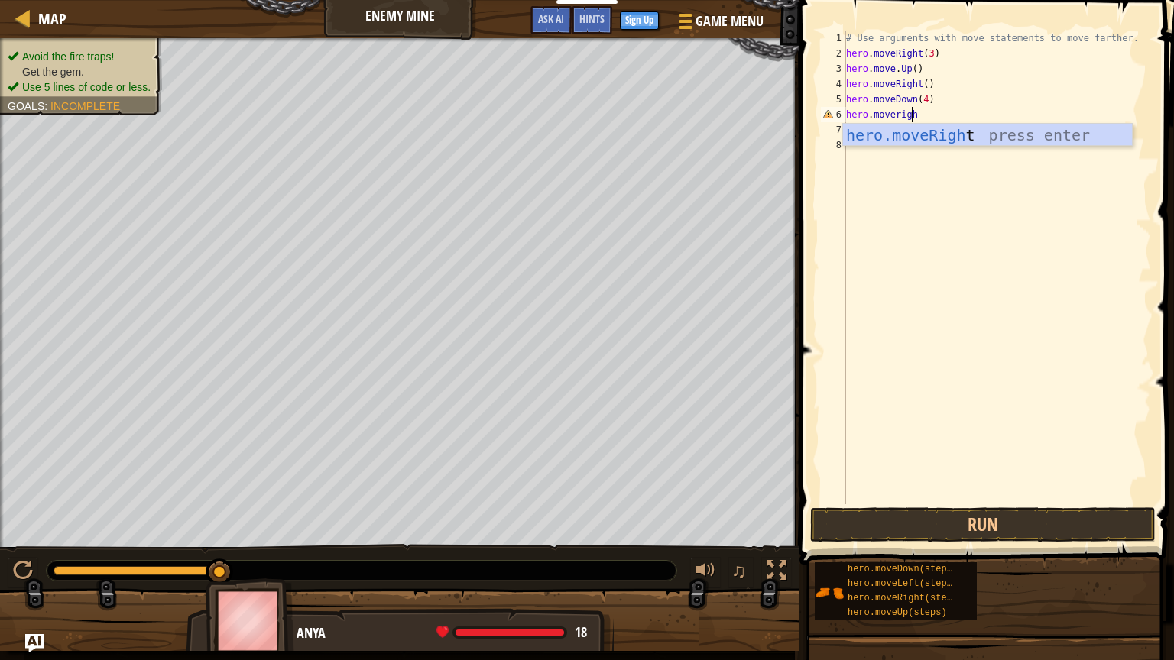
type textarea "hero.moveright"
click at [841, 113] on div "# Use arguments with move statements to move farther. hero . moveRight ( 3 ) he…" at bounding box center [997, 283] width 308 height 504
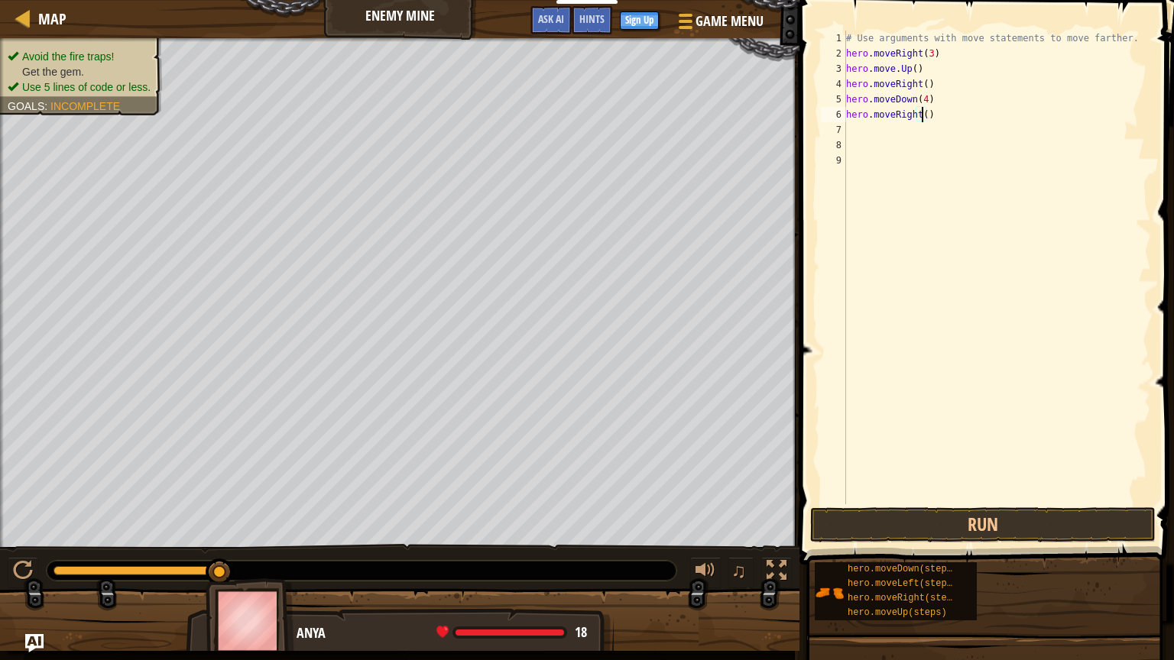
scroll to position [7, 6]
type textarea "hero.moveRight(2)"
click at [841, 491] on button "Run" at bounding box center [982, 524] width 345 height 35
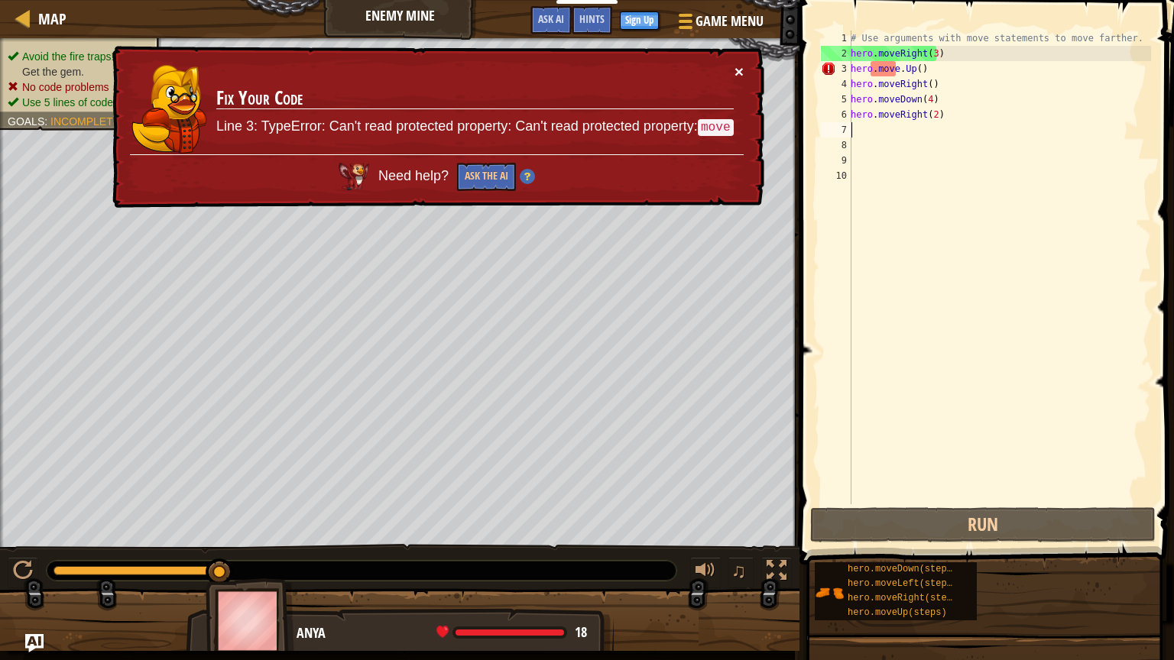
click at [740, 64] on button "×" at bounding box center [738, 71] width 9 height 16
click at [841, 67] on div "# Use arguments with move statements to move farther. hero . moveRight ( 3 ) he…" at bounding box center [998, 283] width 303 height 504
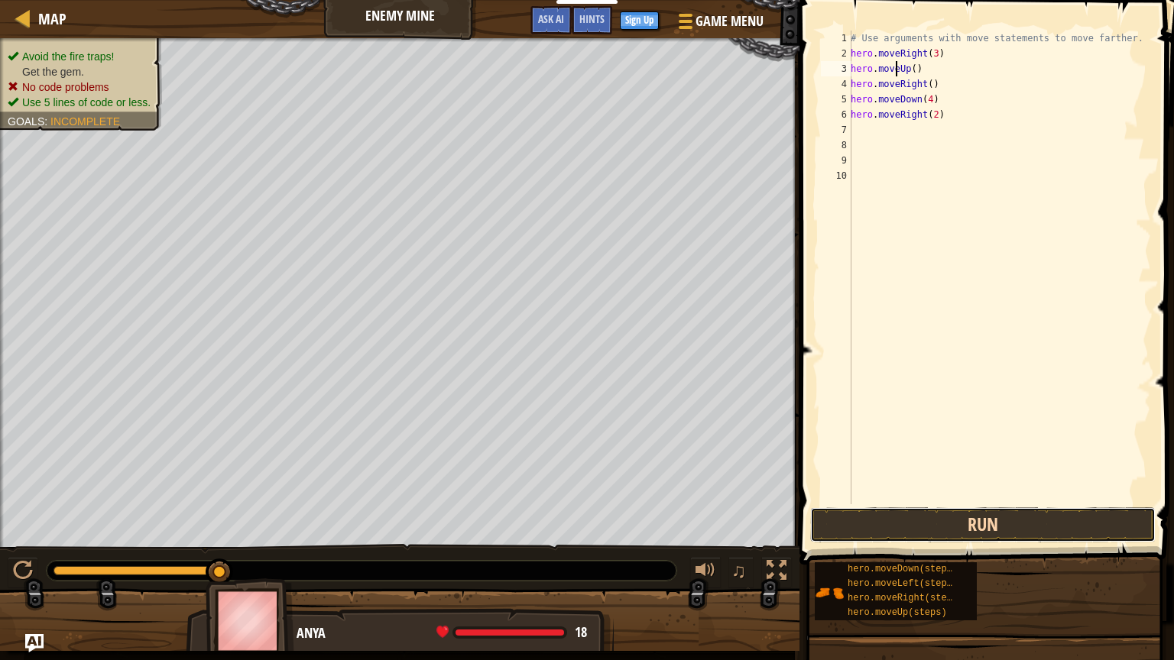
click at [841, 491] on button "Run" at bounding box center [982, 524] width 345 height 35
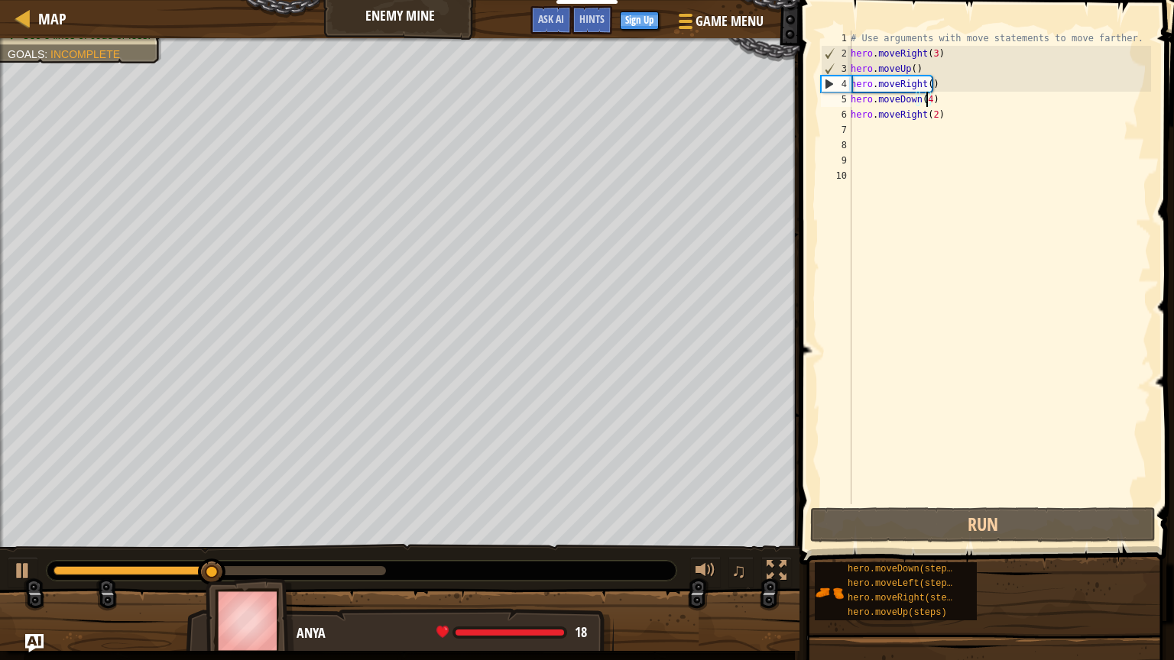
click at [841, 98] on div "# Use arguments with move statements to move farther. hero . moveRight ( 3 ) he…" at bounding box center [998, 283] width 303 height 504
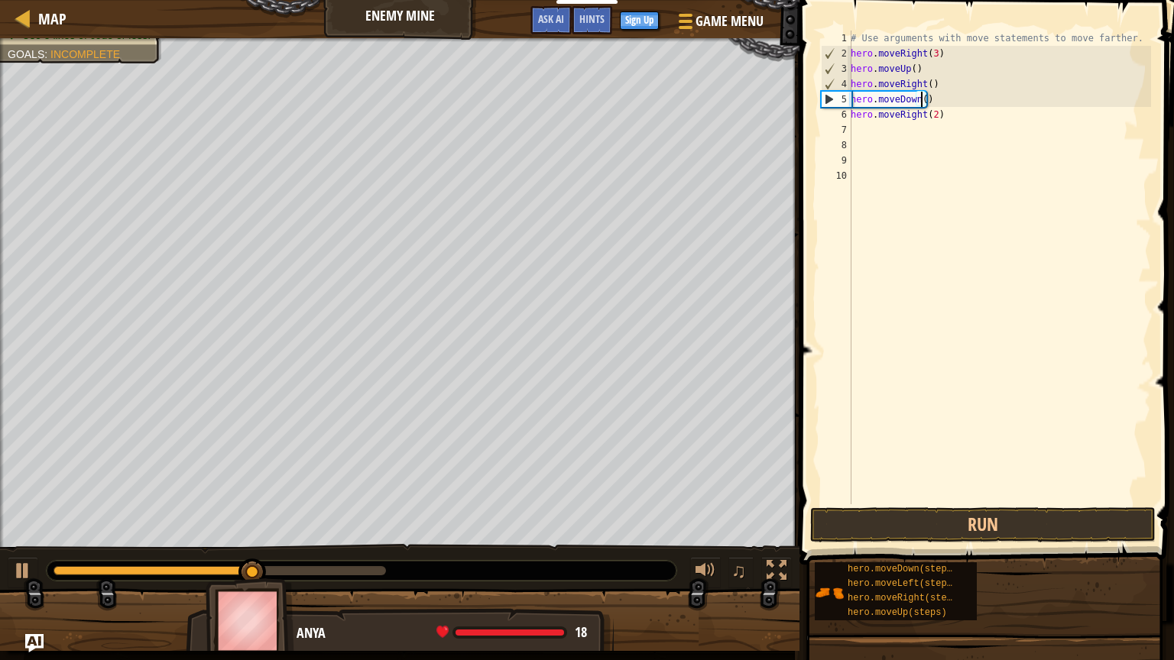
scroll to position [7, 5]
type textarea "hero.moveDown(3)"
click at [841, 491] on button "Run" at bounding box center [982, 524] width 345 height 35
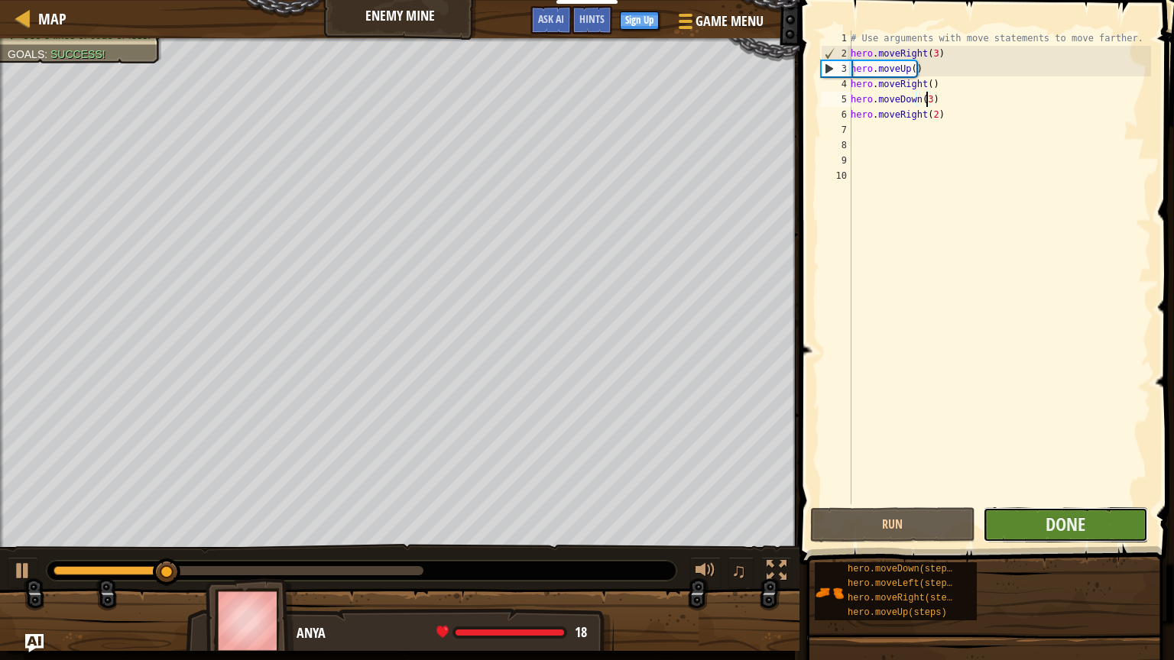
click at [841, 491] on button "Done" at bounding box center [1065, 524] width 165 height 35
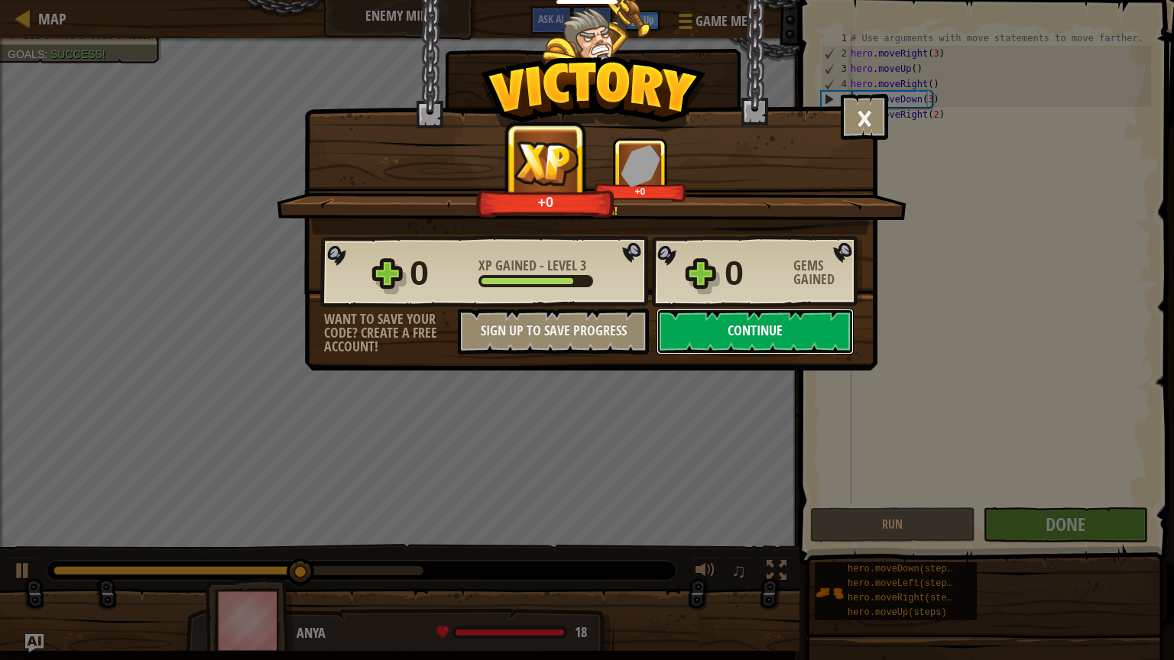
click at [727, 352] on button "Continue" at bounding box center [754, 332] width 197 height 46
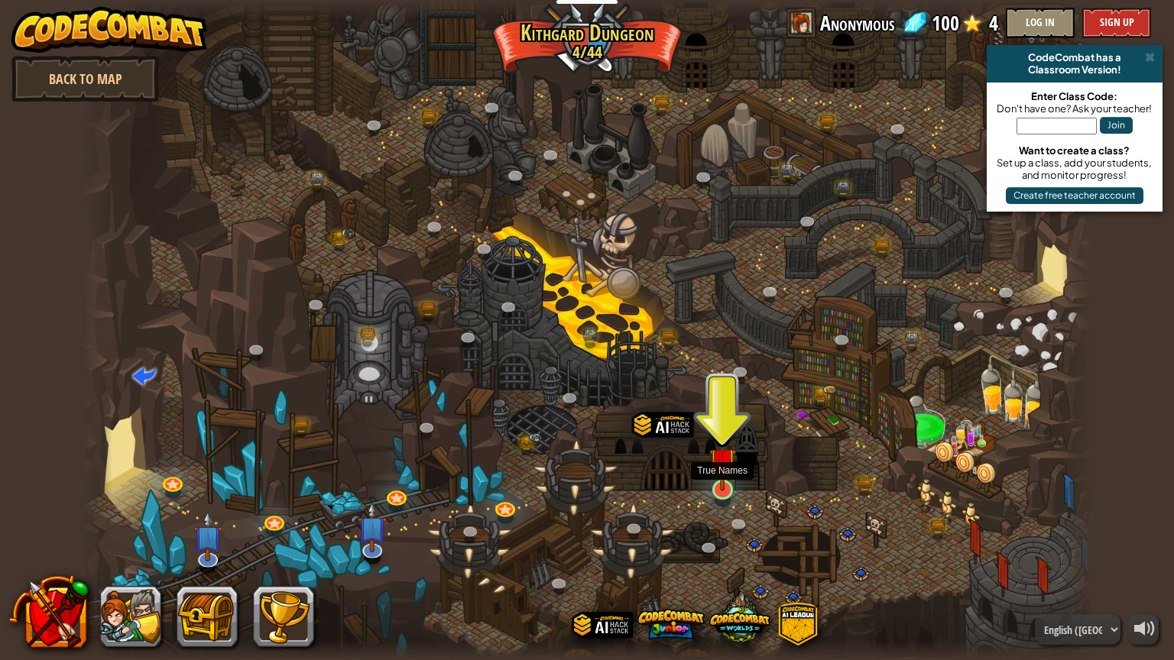
click at [726, 485] on img at bounding box center [722, 461] width 27 height 61
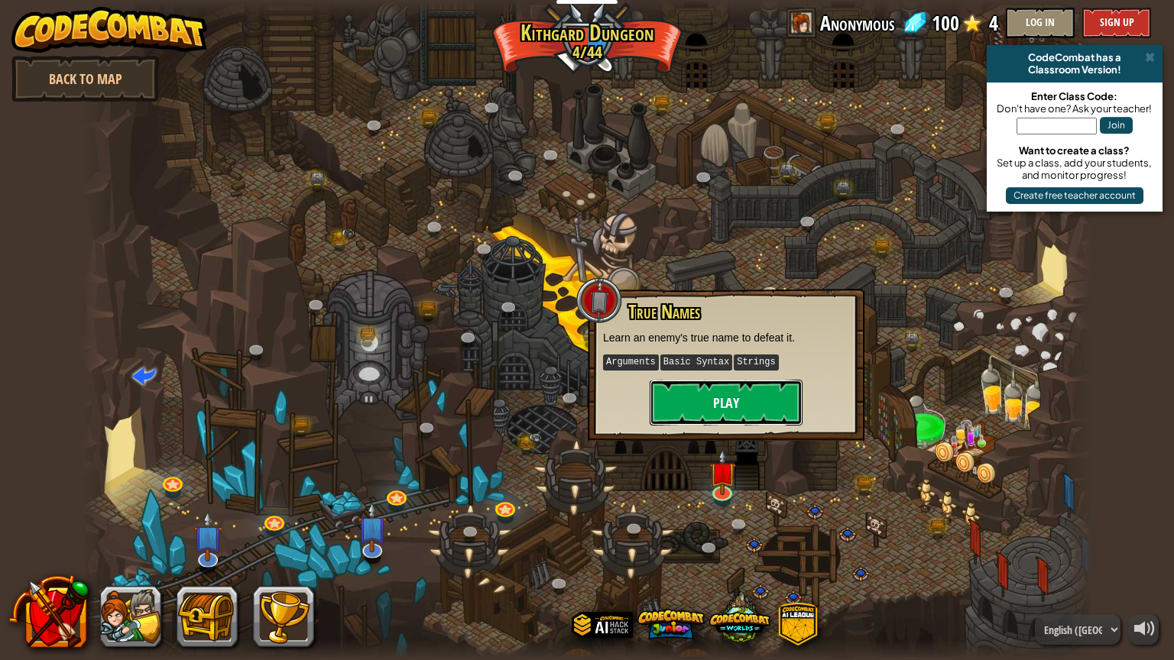
click at [737, 406] on button "Play" at bounding box center [726, 403] width 153 height 46
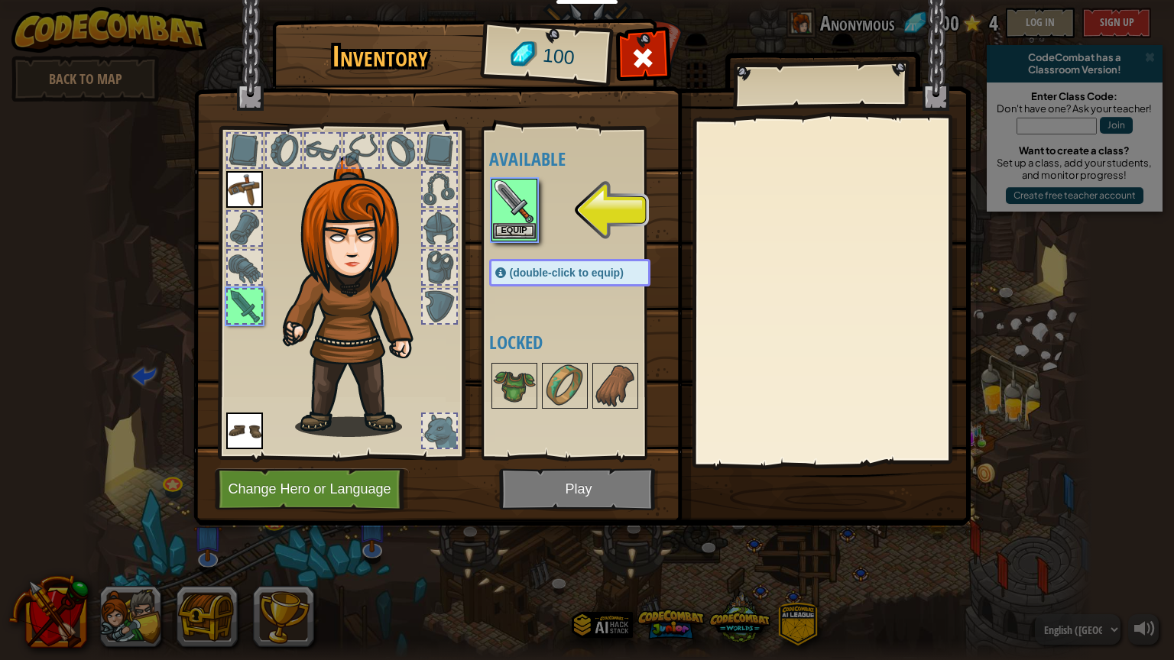
click at [517, 218] on img at bounding box center [514, 201] width 43 height 43
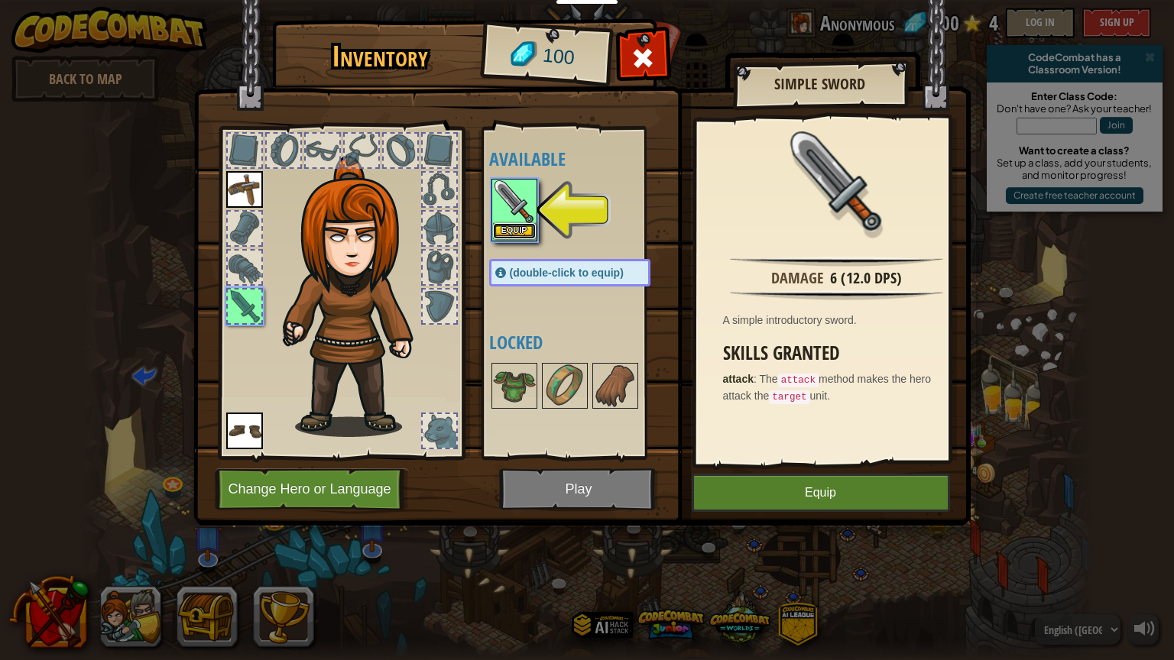
click at [512, 234] on button "Equip" at bounding box center [514, 231] width 43 height 16
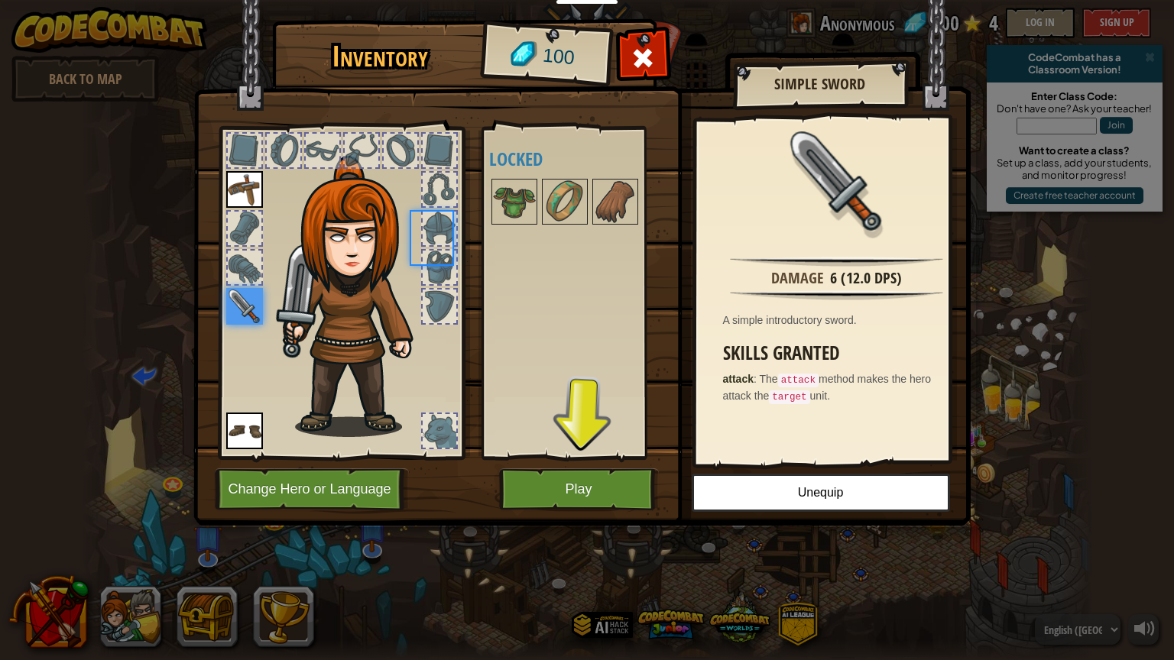
click at [512, 2] on body "Educators Create Free Account School & District Solutions Teacher Toolkit Previ…" at bounding box center [587, 1] width 1174 height 2
click at [546, 484] on button "Play" at bounding box center [579, 489] width 160 height 42
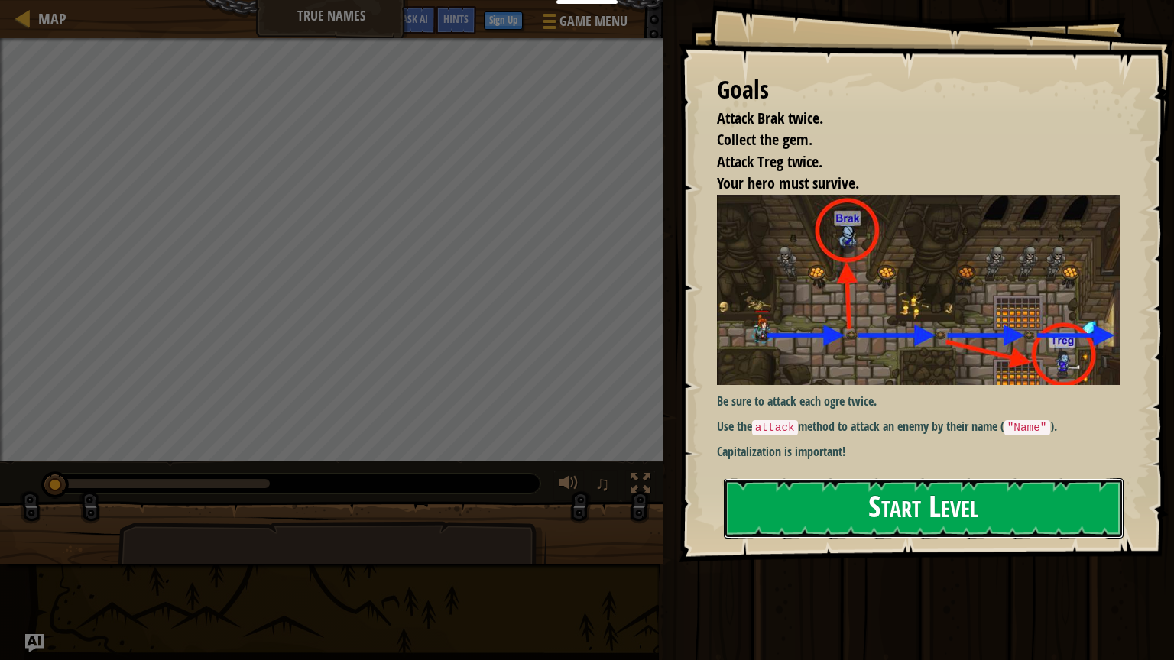
click at [841, 491] on button "Start Level" at bounding box center [924, 508] width 400 height 60
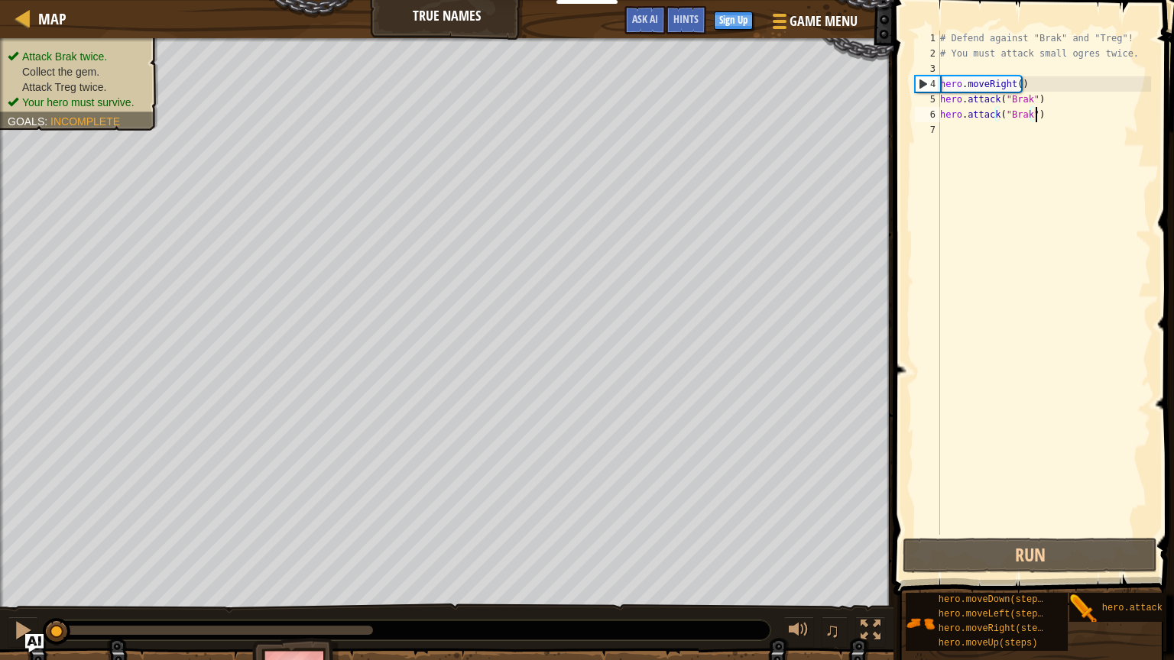
click at [841, 112] on div "# Defend against "Brak" and "Treg"! # You must attack small ogres twice. hero .…" at bounding box center [1044, 298] width 214 height 535
type textarea "hero.attack("Brak")"
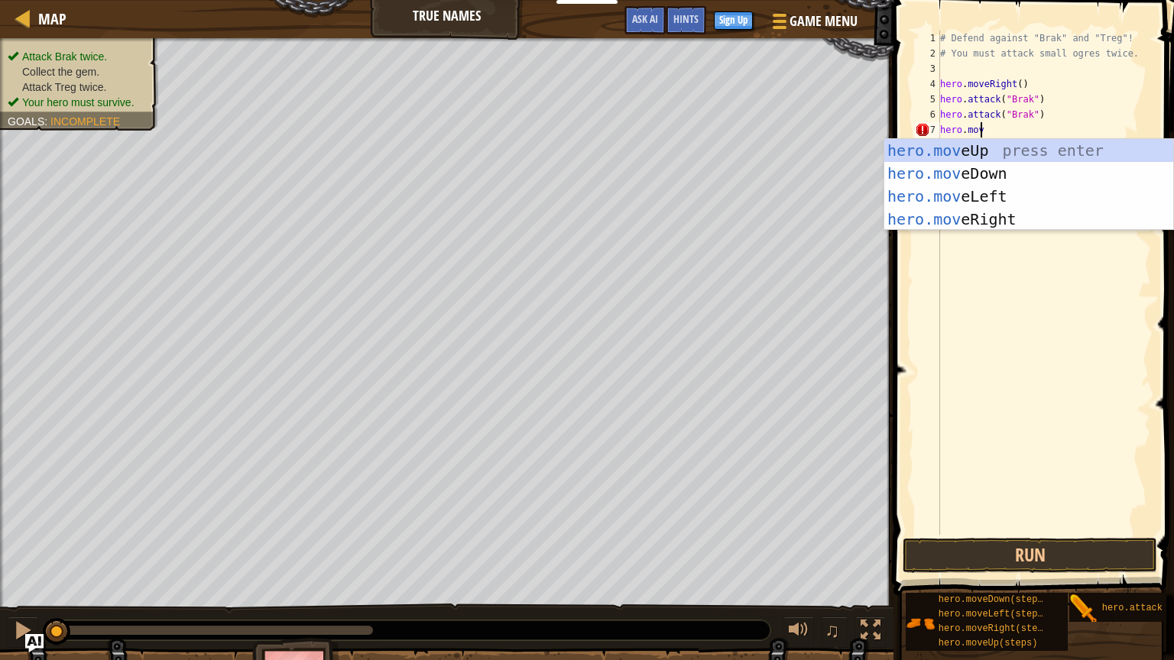
scroll to position [7, 2]
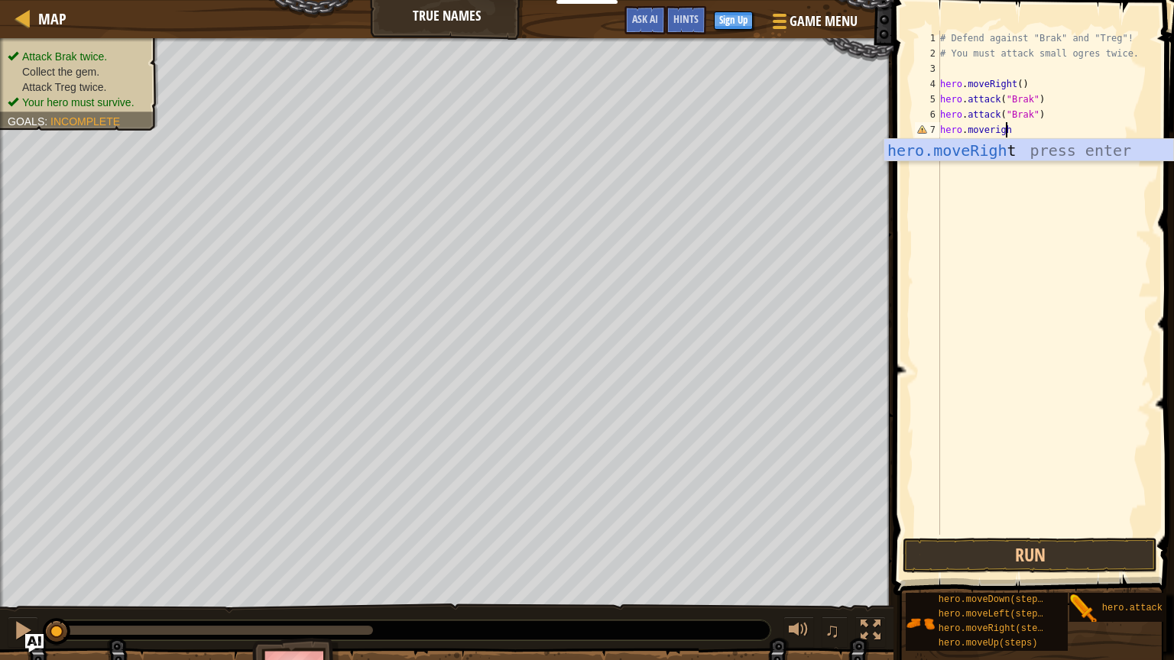
type textarea "hero.moveright"
click at [841, 131] on div "# Defend against "Brak" and "Treg"! # You must attack small ogres twice. hero .…" at bounding box center [1044, 298] width 214 height 535
type textarea "hero.moveRight(2)"
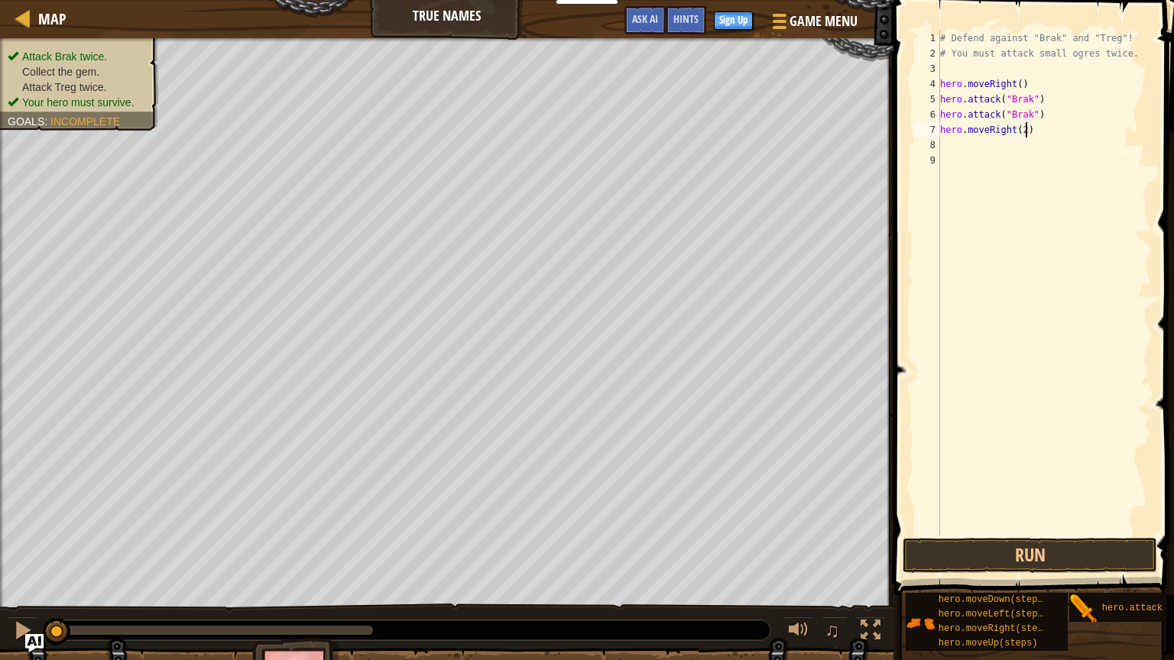
click at [841, 128] on div "# Defend against "Brak" and "Treg"! # You must attack small ogres twice. hero .…" at bounding box center [1044, 298] width 214 height 535
type textarea "hero.attack("treg")"
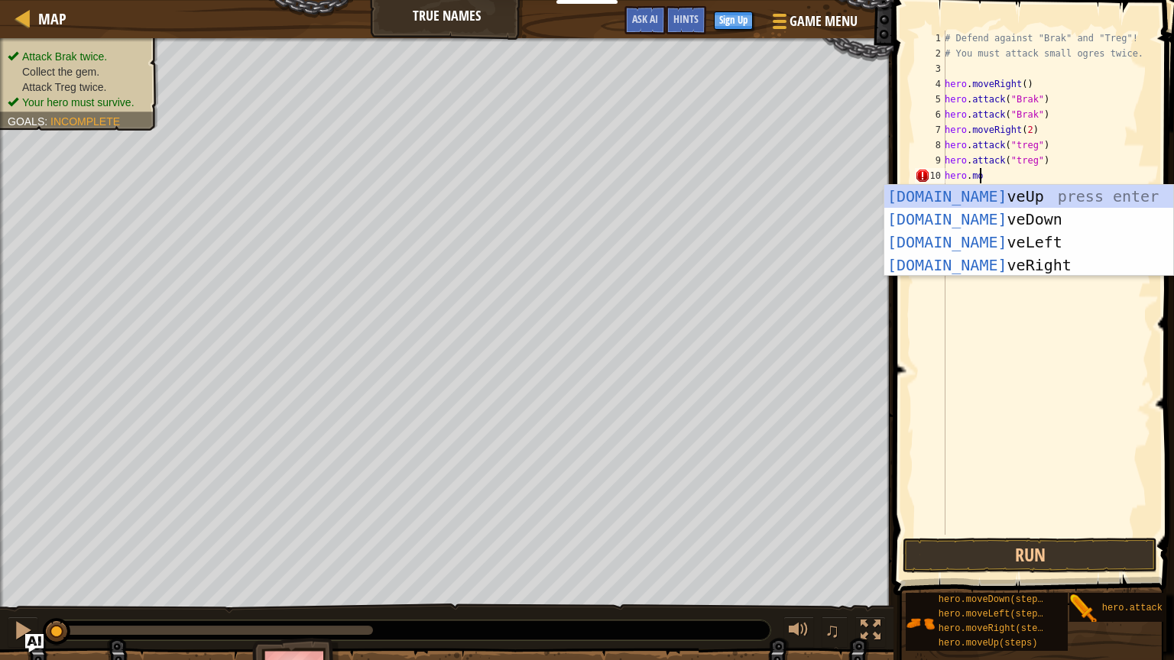
scroll to position [7, 2]
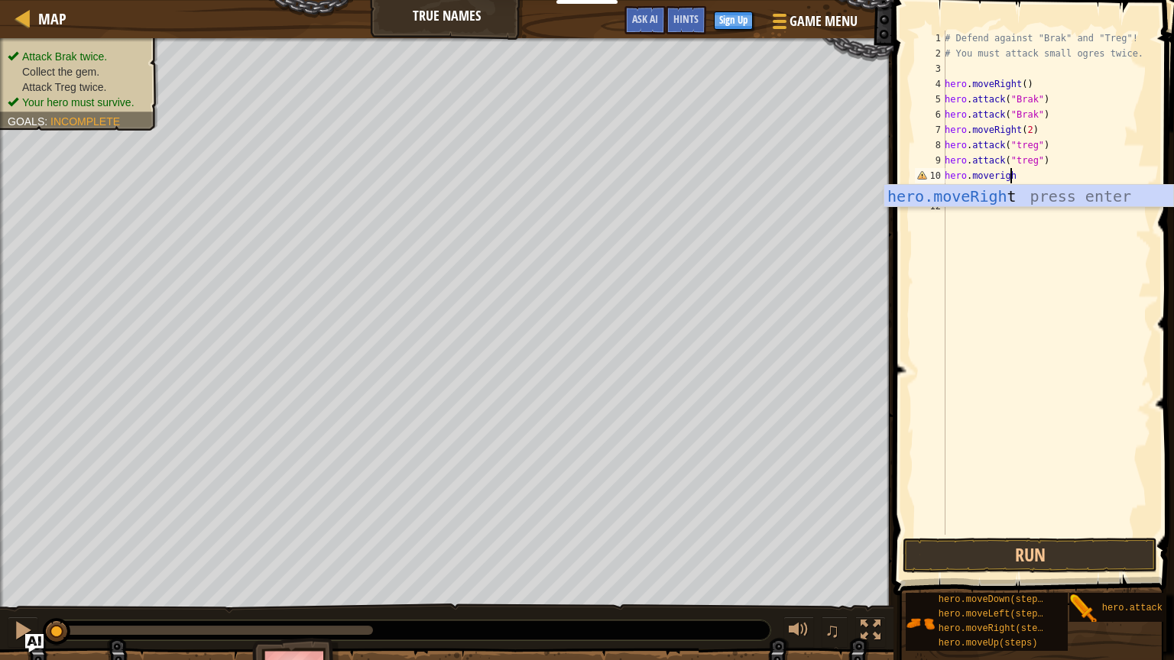
type textarea "hero.moveright"
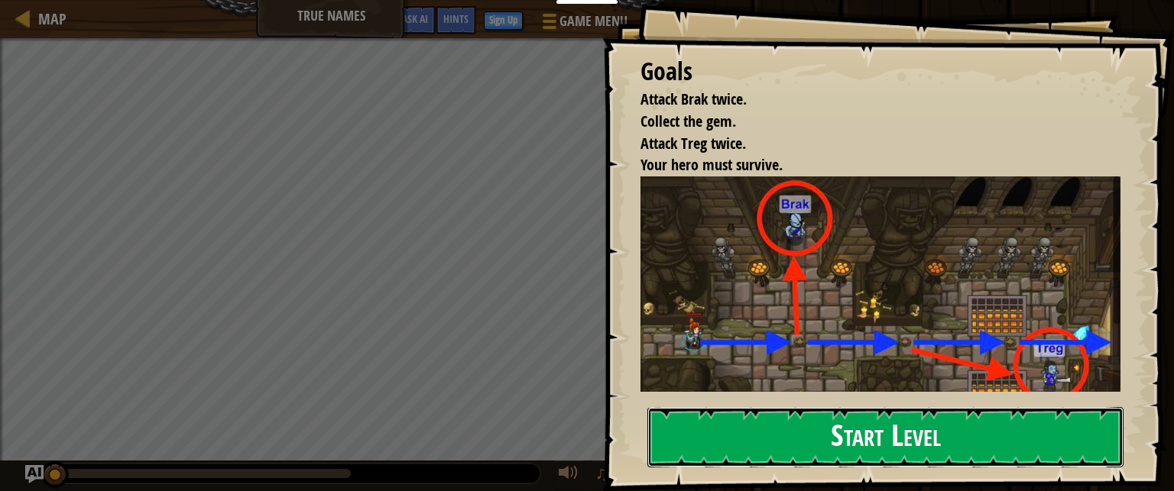
click at [871, 427] on button "Start Level" at bounding box center [885, 437] width 476 height 60
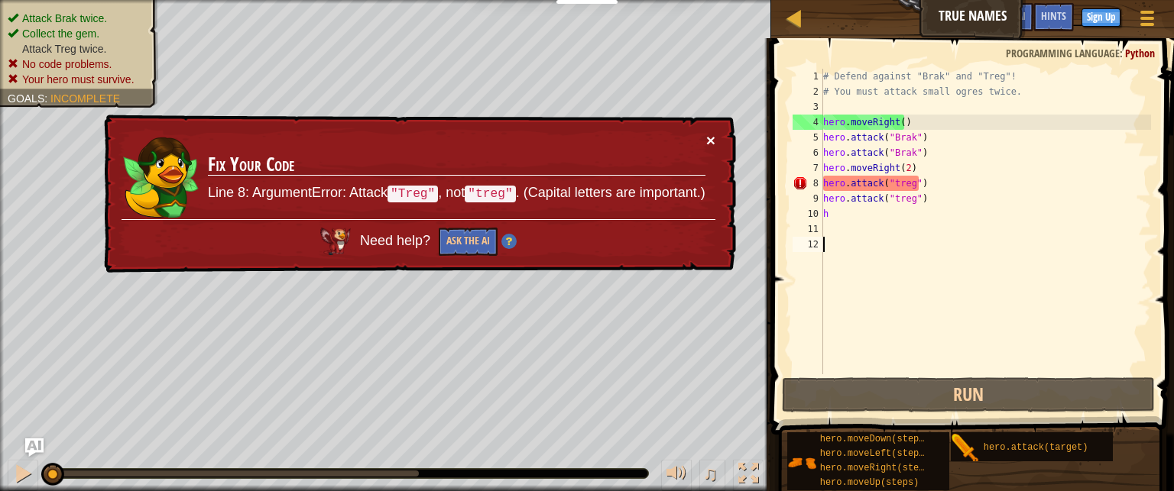
click at [708, 133] on button "×" at bounding box center [710, 140] width 9 height 16
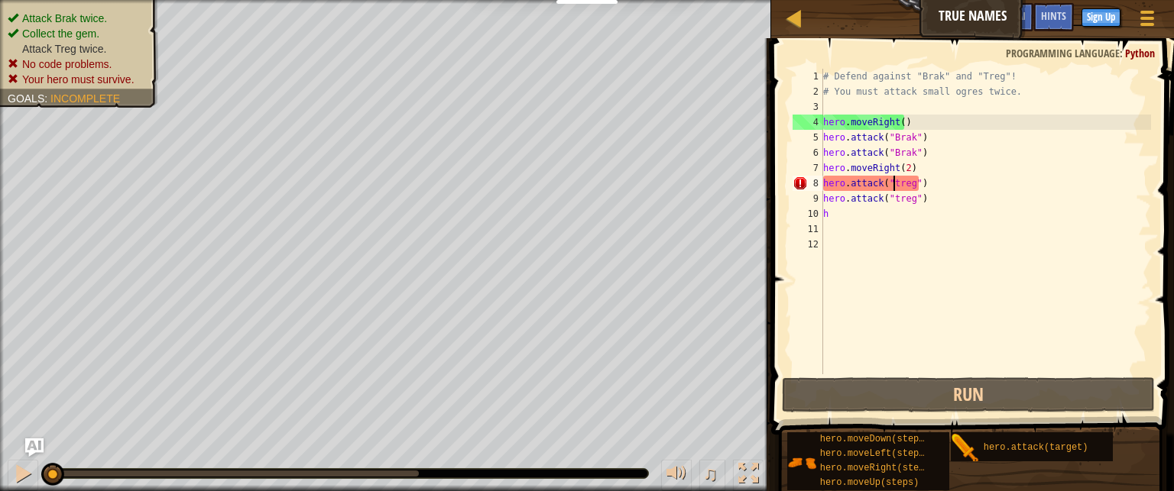
click at [893, 183] on div "# Defend against "Brak" and "Treg"! # You must attack small ogres twice. hero .…" at bounding box center [985, 237] width 331 height 336
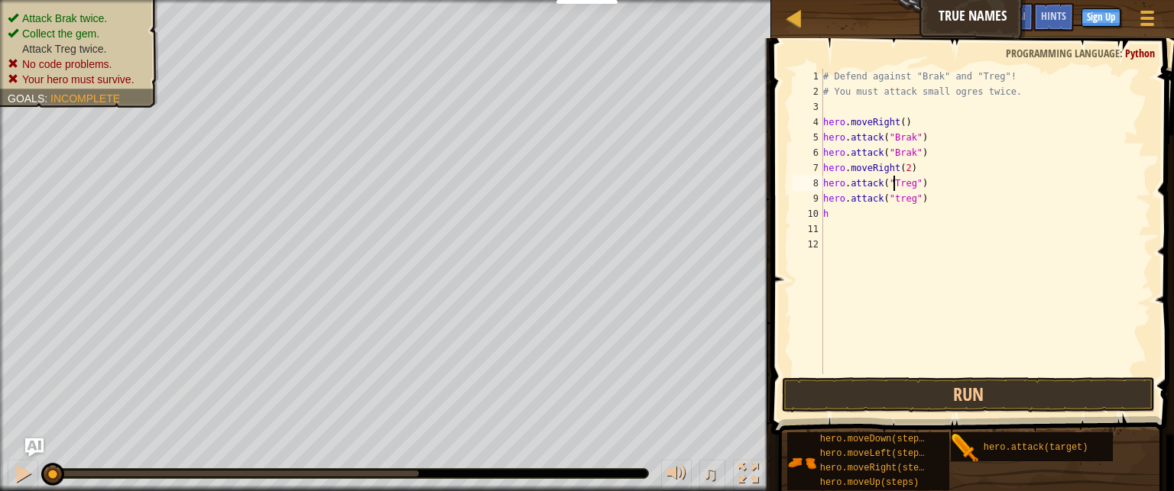
scroll to position [7, 5]
click at [893, 196] on div "# Defend against "Brak" and "Treg"! # You must attack small ogres twice. hero .…" at bounding box center [985, 237] width 331 height 336
click at [828, 210] on div "# Defend against "Brak" and "Treg"! # You must attack small ogres twice. hero .…" at bounding box center [985, 237] width 331 height 336
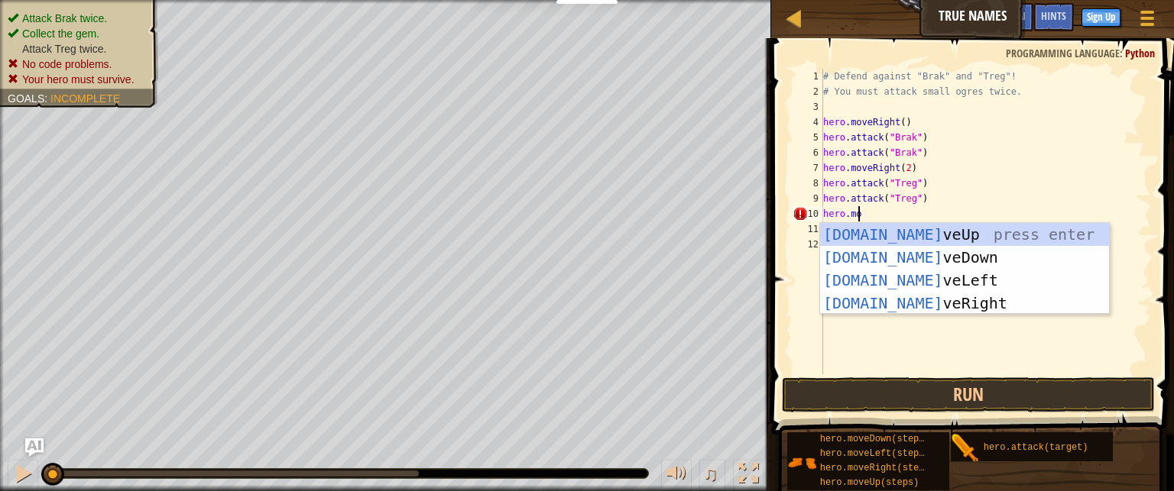
scroll to position [7, 2]
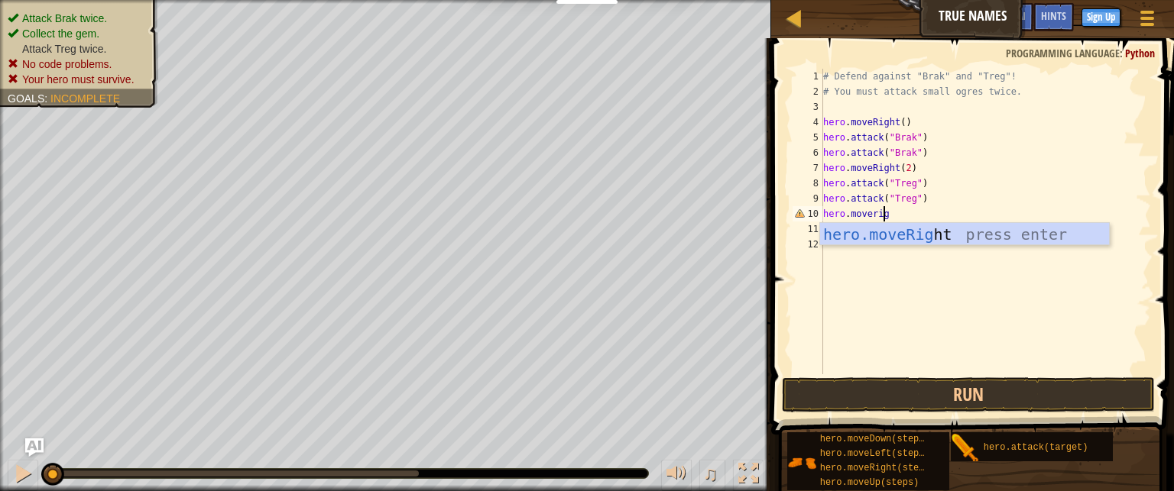
type textarea "hero.moveright"
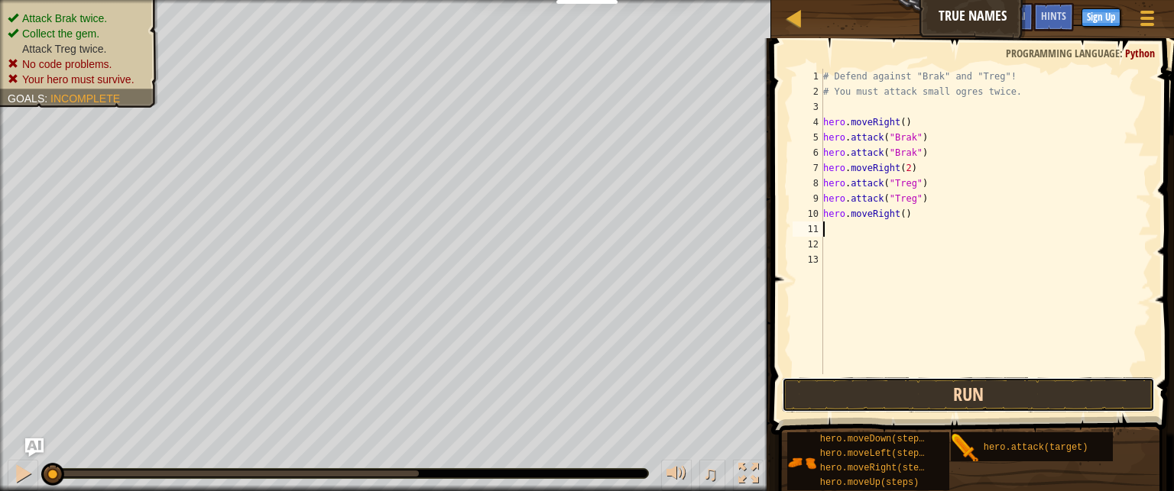
click at [962, 403] on button "Run" at bounding box center [968, 395] width 373 height 35
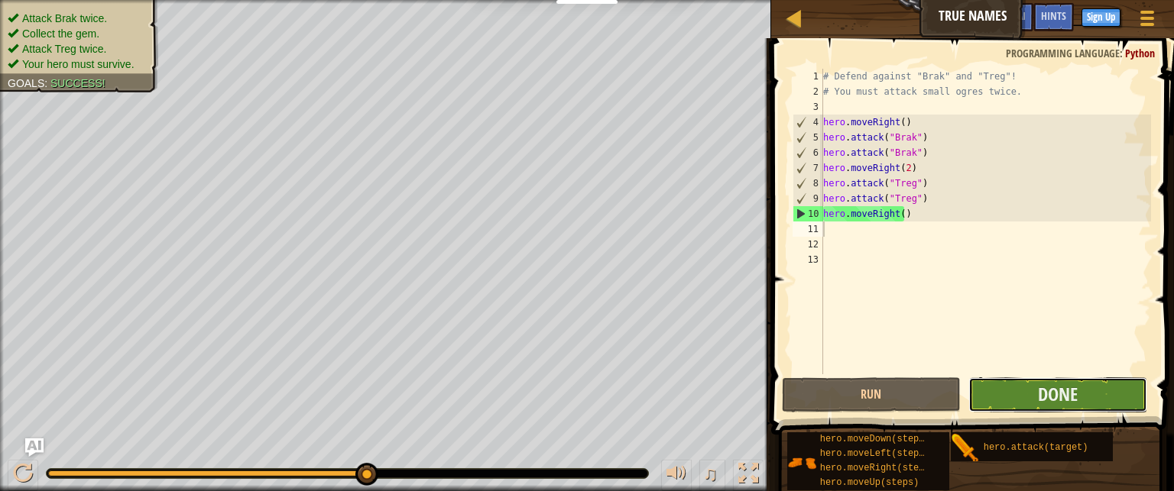
click at [1096, 395] on button "Done" at bounding box center [1057, 395] width 179 height 35
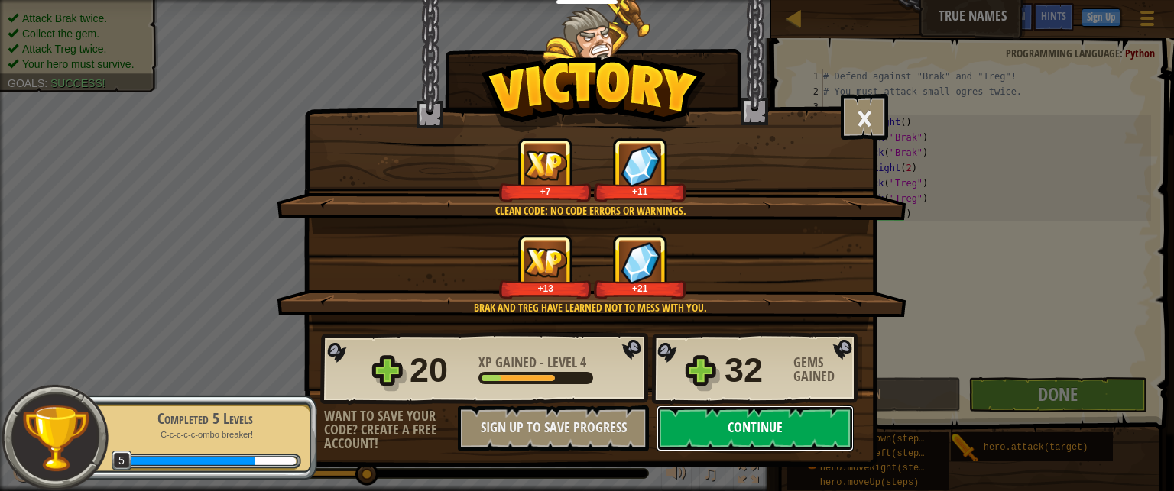
click at [757, 418] on button "Continue" at bounding box center [754, 429] width 197 height 46
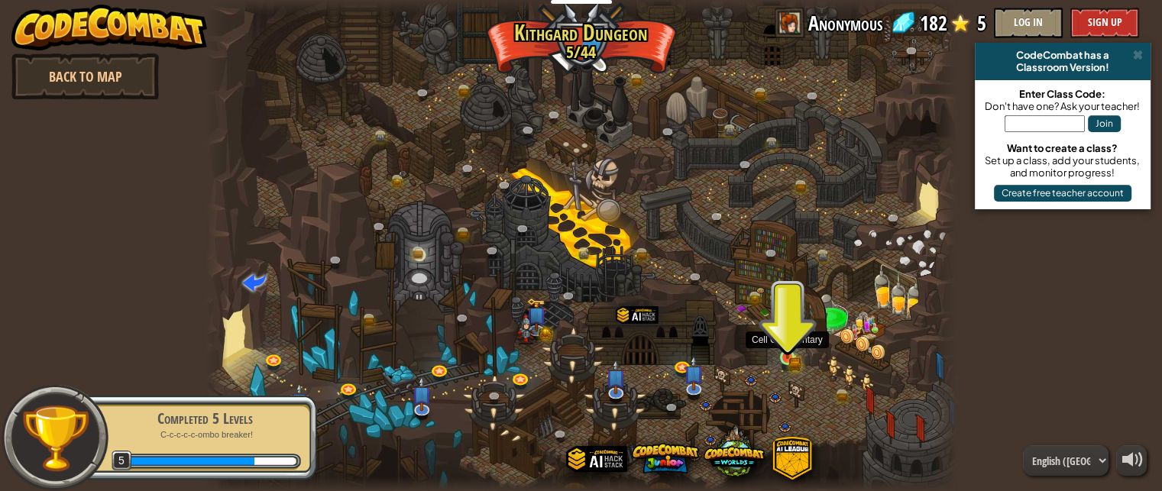
click at [786, 348] on img at bounding box center [788, 339] width 18 height 39
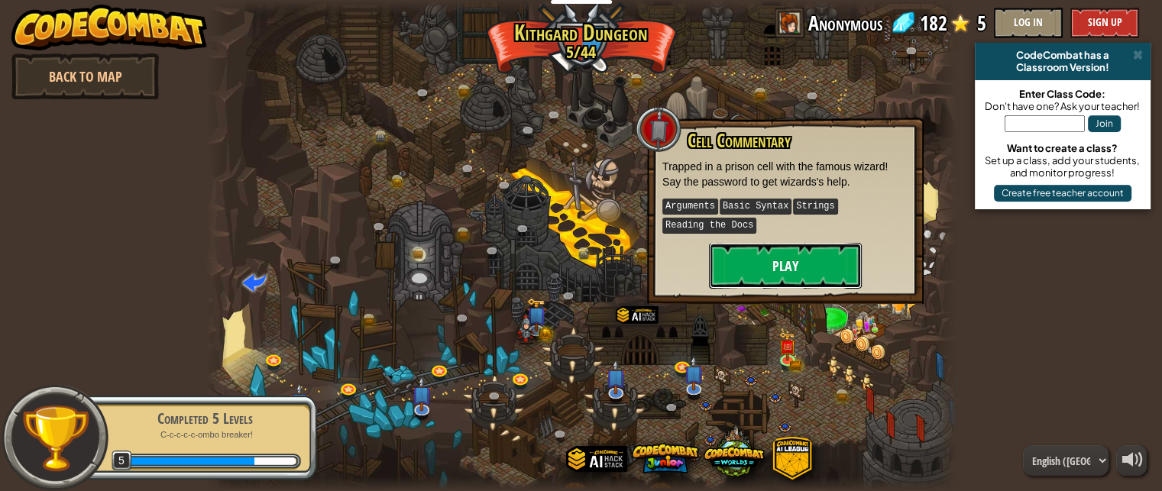
click at [780, 268] on button "Play" at bounding box center [785, 266] width 153 height 46
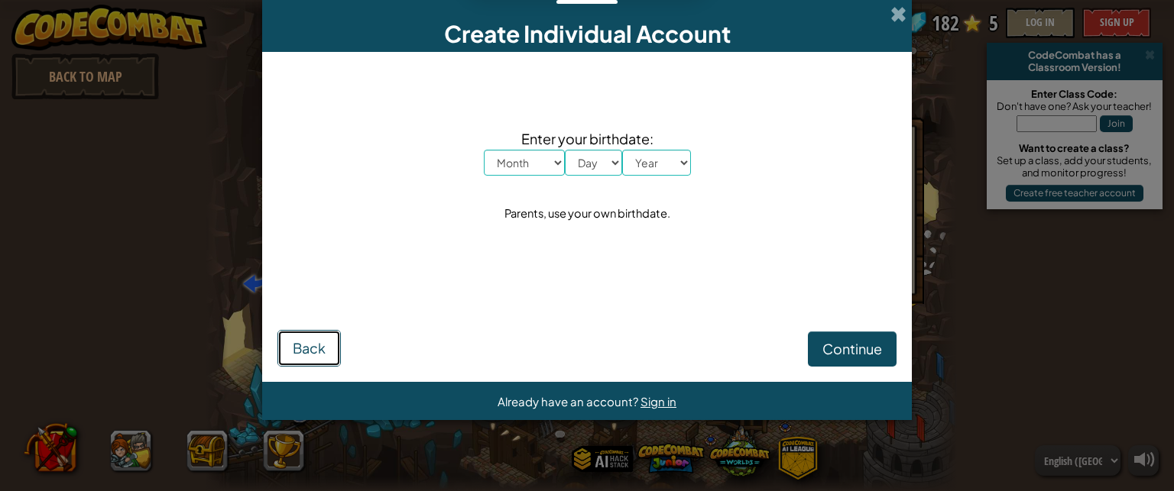
click at [318, 346] on span "Back" at bounding box center [309, 348] width 33 height 18
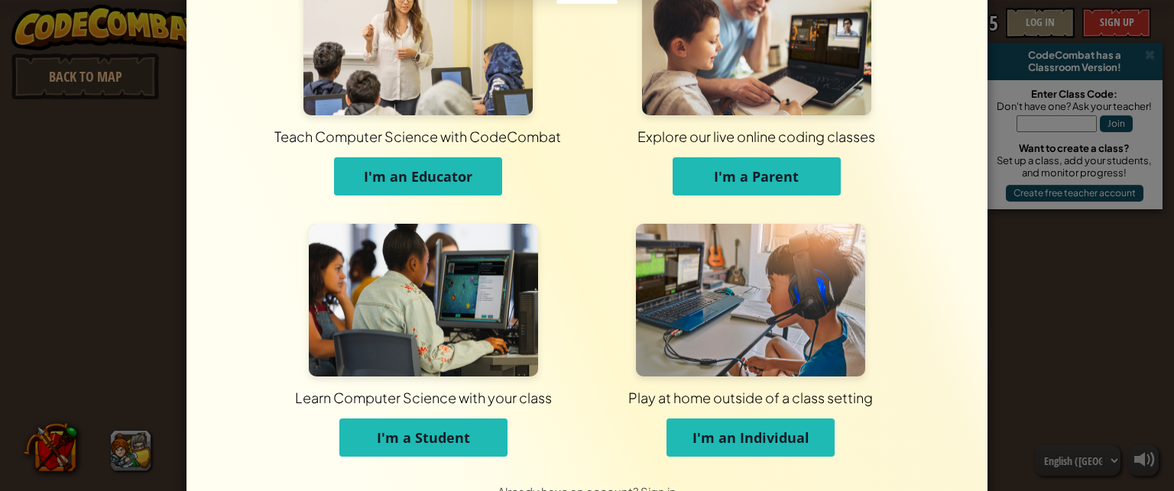
scroll to position [77, 0]
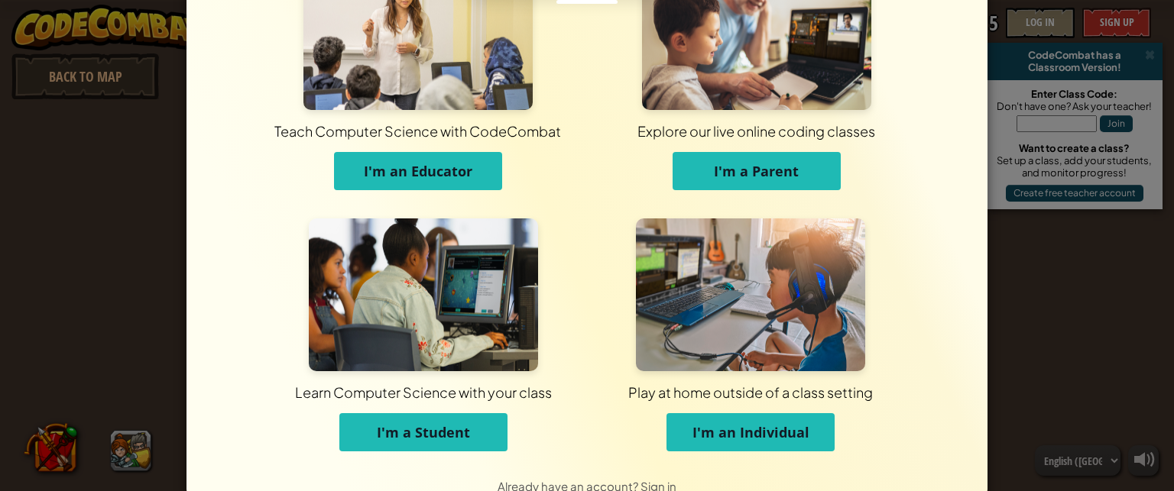
click at [721, 427] on span "I'm an Individual" at bounding box center [750, 432] width 117 height 18
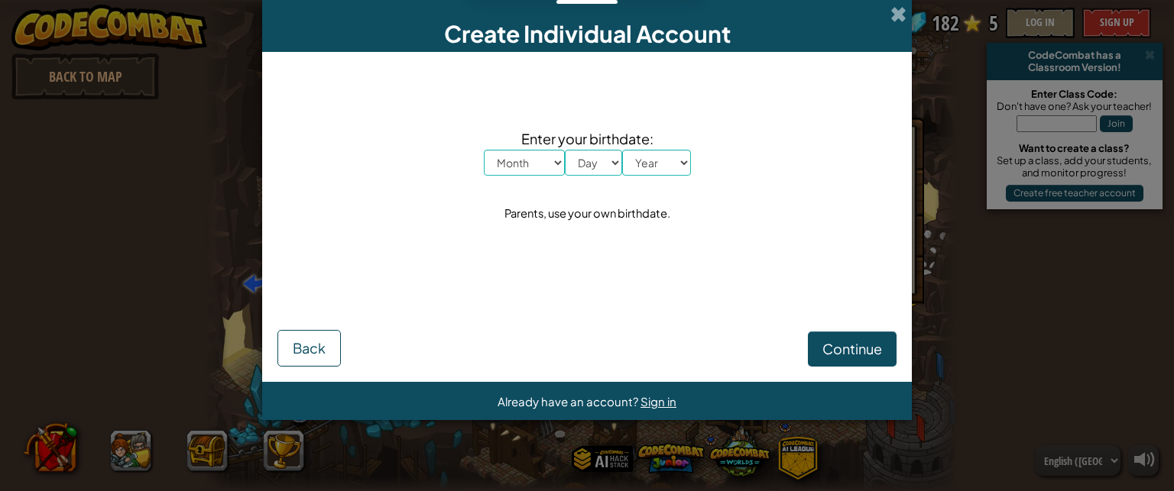
scroll to position [0, 0]
click at [534, 157] on select "Month January February March April May June July August September October Novem…" at bounding box center [524, 163] width 81 height 26
select select "1"
click at [484, 150] on select "Month January February March April May June July August September October Novem…" at bounding box center [524, 163] width 81 height 26
click at [543, 207] on div "Parents, use your own birthdate." at bounding box center [587, 214] width 166 height 22
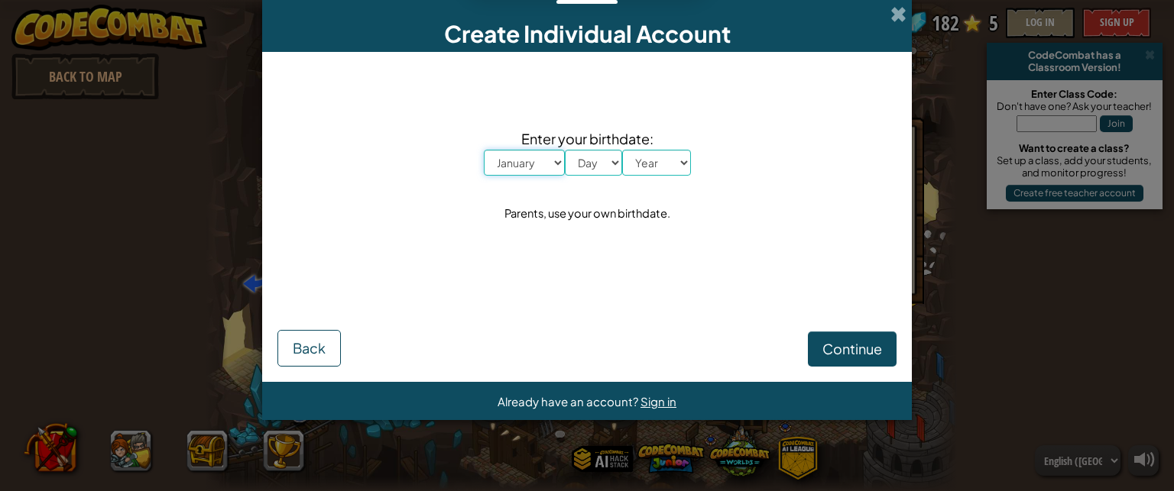
click at [543, 161] on select "Month January February March April May June July August September October Novem…" at bounding box center [524, 163] width 81 height 26
click at [484, 150] on select "Month January February March April May June July August September October Novem…" at bounding box center [524, 163] width 81 height 26
click at [603, 164] on select "Day 1 2 3 4 5 6 7 8 9 10 11 12 13 14 15 16 17 18 19 20 21 22 23 24 25 26 27 28 …" at bounding box center [593, 163] width 57 height 26
select select "4"
click at [565, 150] on select "Day 1 2 3 4 5 6 7 8 9 10 11 12 13 14 15 16 17 18 19 20 21 22 23 24 25 26 27 28 …" at bounding box center [593, 163] width 57 height 26
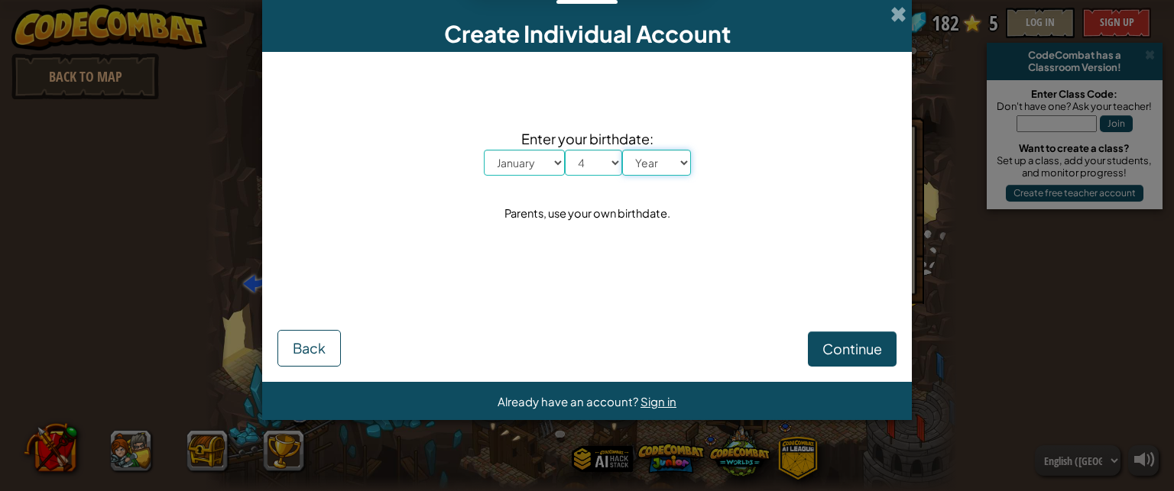
click at [654, 158] on select "Year [DATE] 2024 2023 2022 2021 2020 2019 2018 2017 2016 2015 2014 2013 2012 20…" at bounding box center [656, 163] width 69 height 26
select select "2015"
click at [622, 150] on select "Year [DATE] 2024 2023 2022 2021 2020 2019 2018 2017 2016 2015 2014 2013 2012 20…" at bounding box center [656, 163] width 69 height 26
click at [847, 342] on span "Continue" at bounding box center [852, 349] width 60 height 18
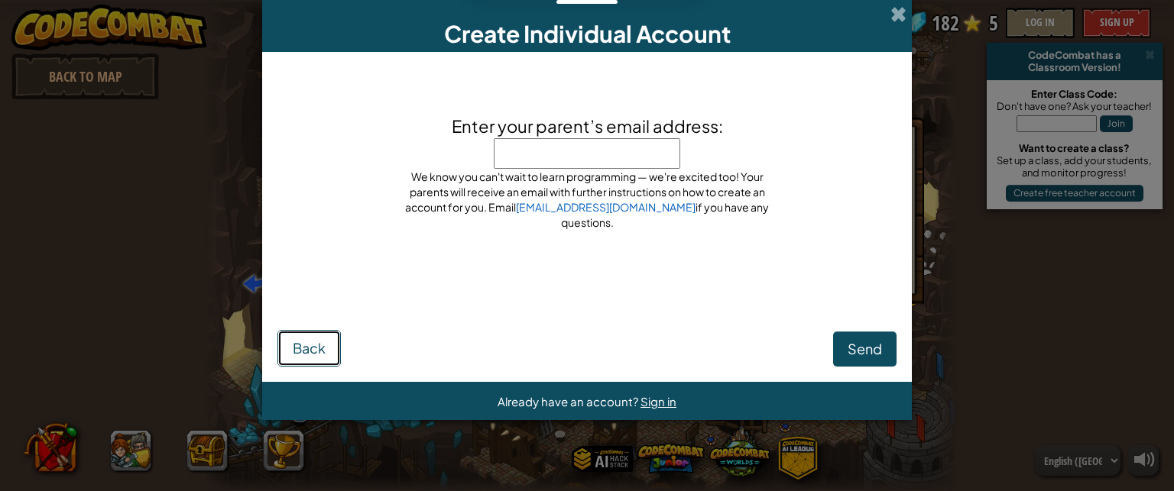
click at [297, 331] on button "Back" at bounding box center [308, 348] width 63 height 37
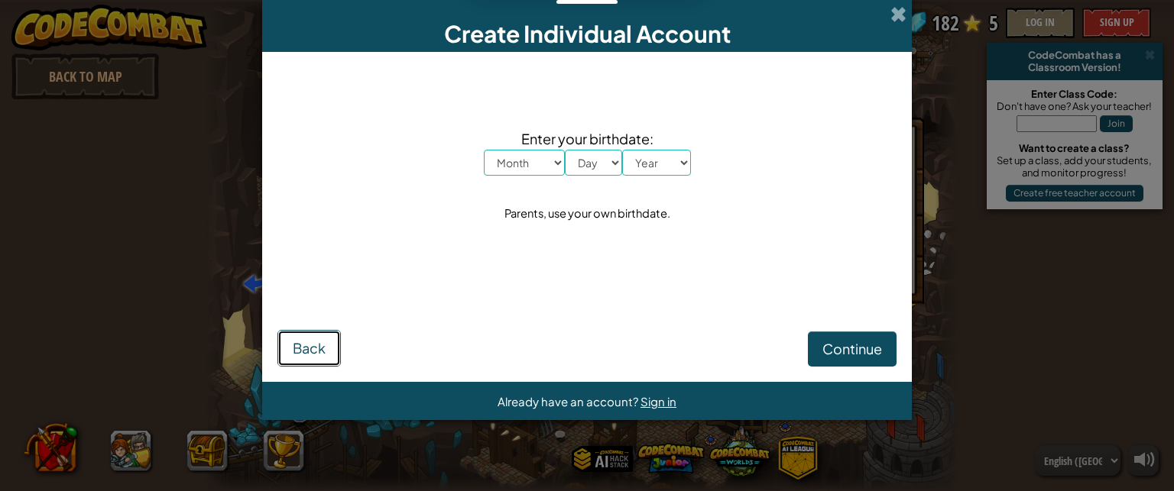
click at [303, 333] on button "Back" at bounding box center [308, 348] width 63 height 37
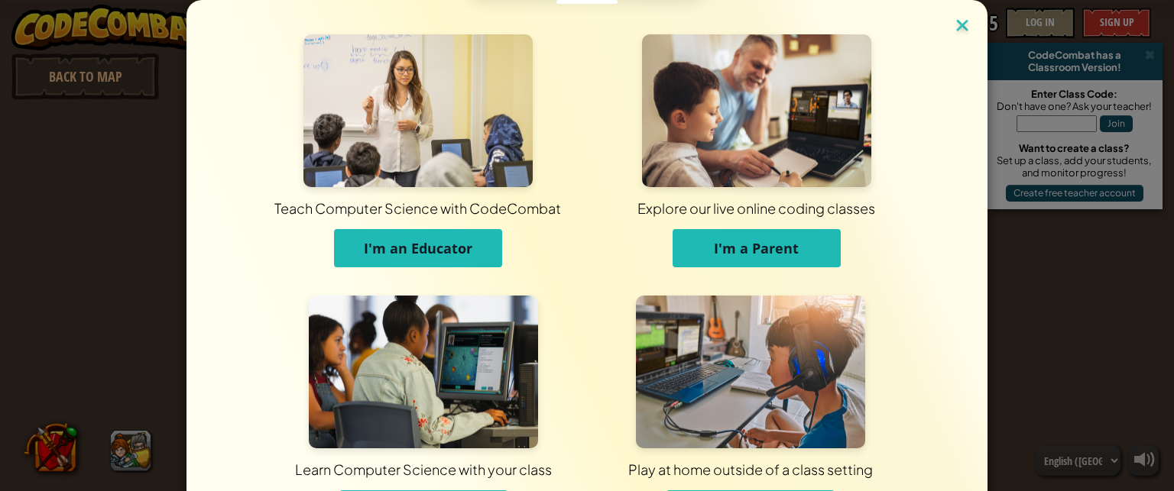
click at [956, 23] on img at bounding box center [962, 26] width 20 height 23
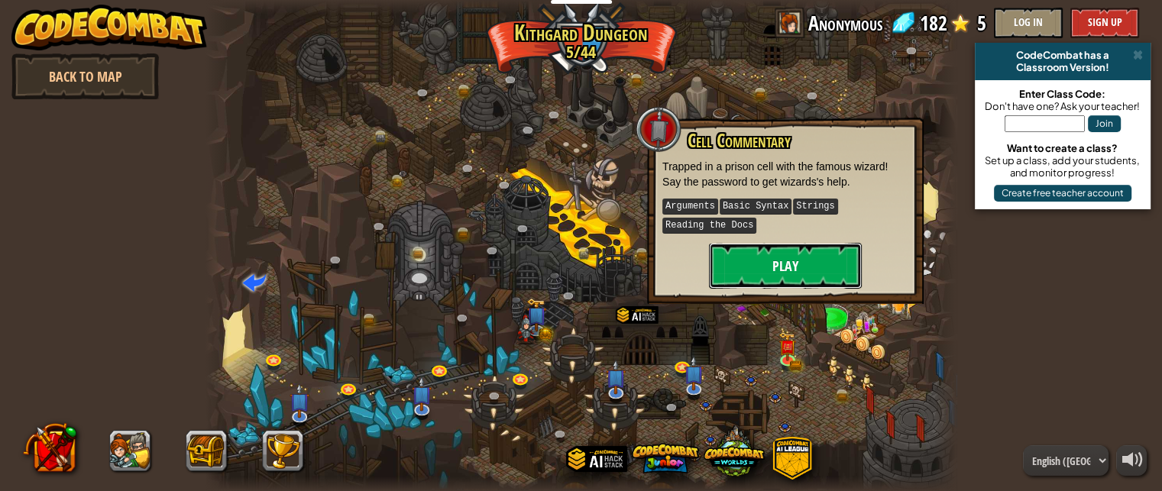
click at [825, 263] on button "Play" at bounding box center [785, 266] width 153 height 46
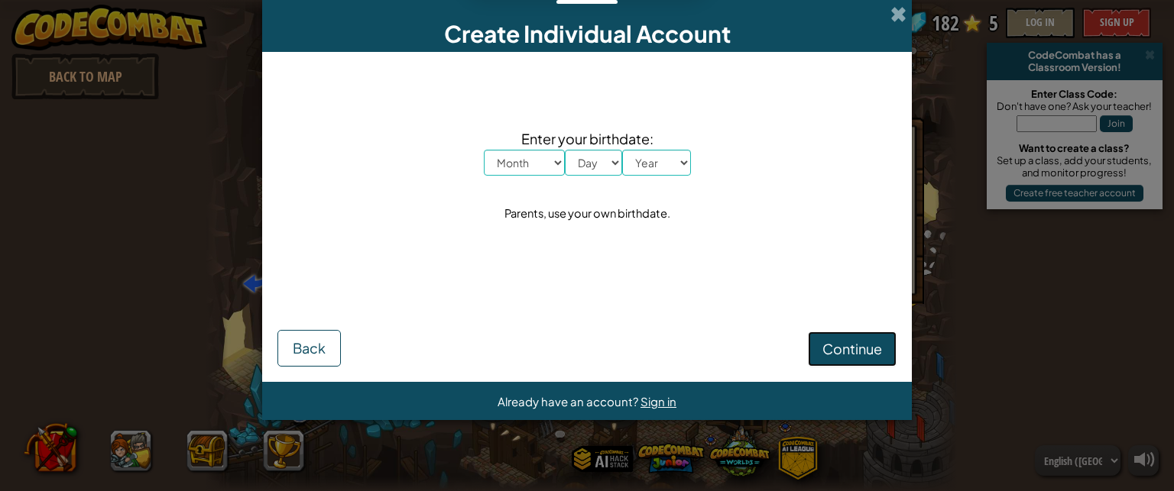
click at [861, 335] on button "Continue" at bounding box center [852, 349] width 89 height 35
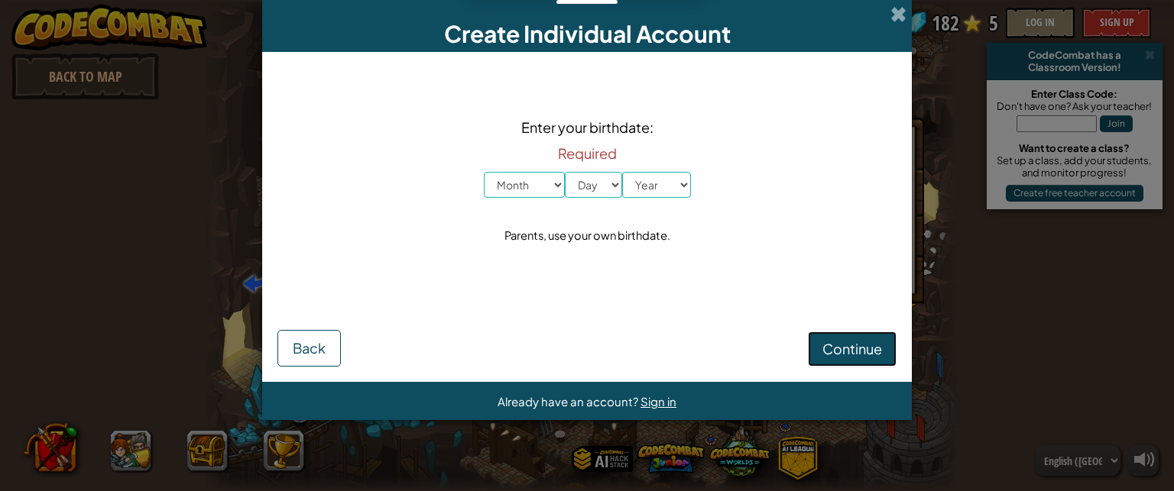
click at [861, 335] on button "Continue" at bounding box center [852, 349] width 89 height 35
click at [314, 340] on span "Back" at bounding box center [309, 348] width 33 height 18
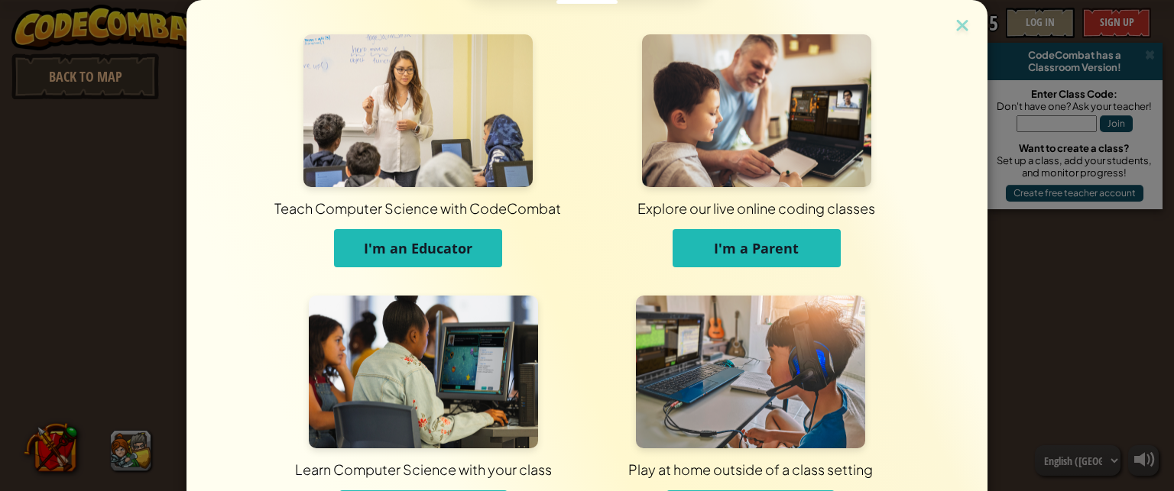
click at [437, 485] on span "Learn Computer Science with your class" at bounding box center [423, 470] width 251 height 42
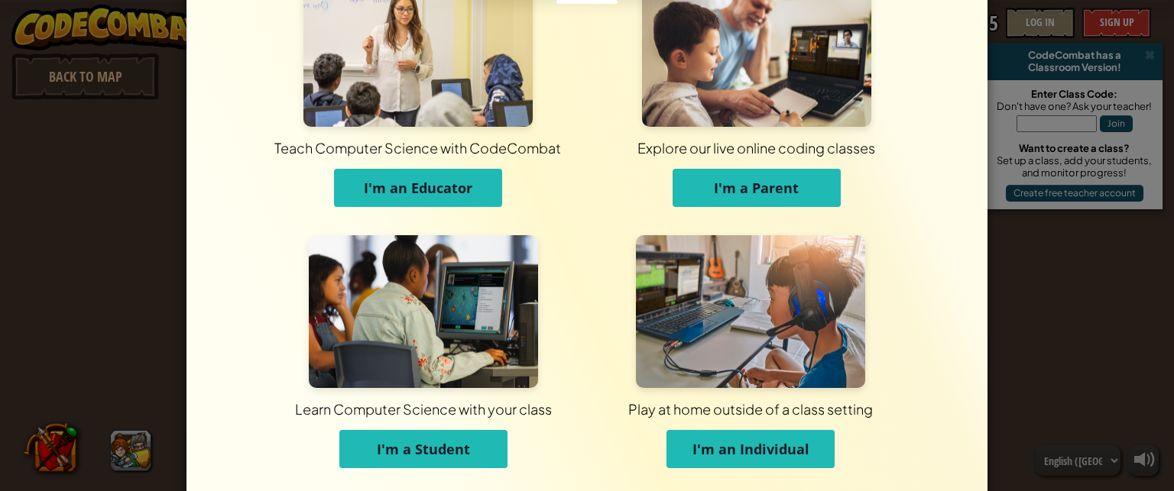
scroll to position [75, 0]
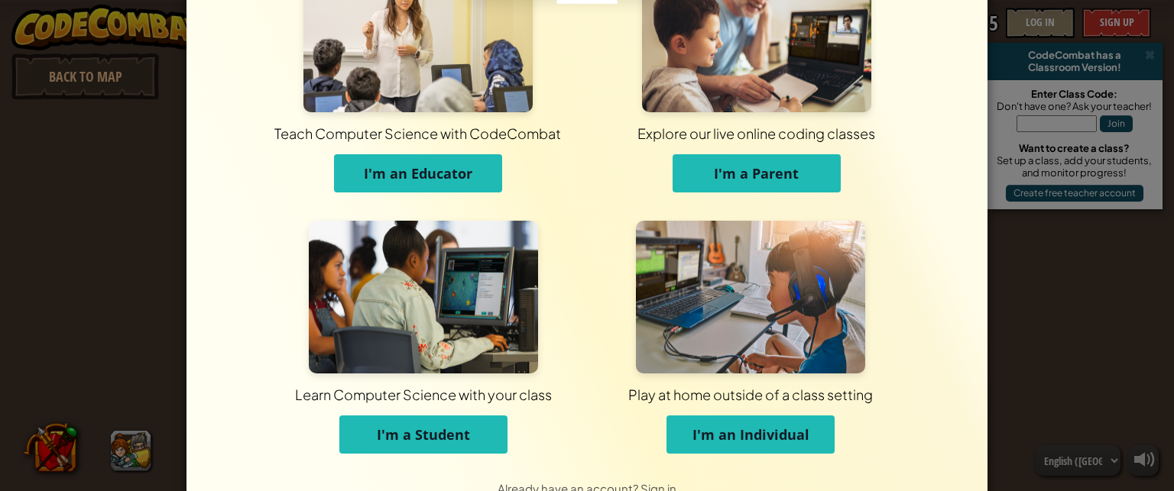
click at [487, 427] on button "I'm a Student" at bounding box center [423, 435] width 168 height 38
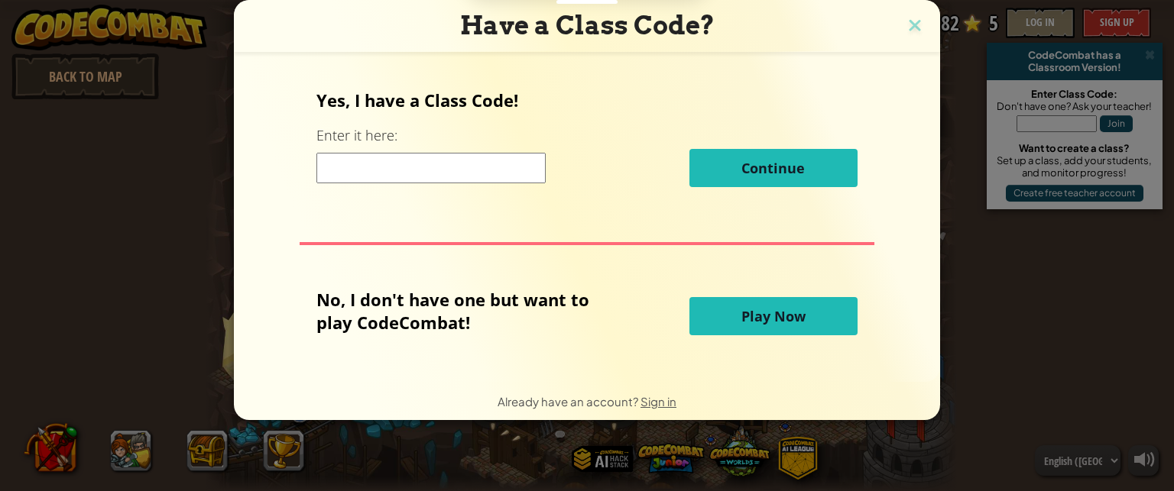
click at [816, 314] on button "Play Now" at bounding box center [773, 316] width 168 height 38
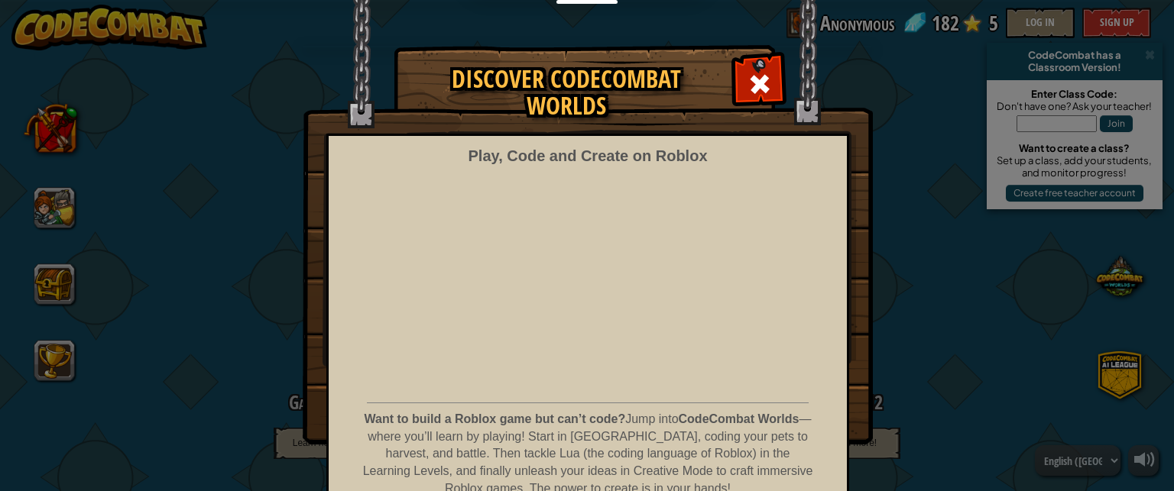
click at [757, 51] on img at bounding box center [588, 222] width 570 height 445
click at [755, 72] on span at bounding box center [759, 84] width 24 height 24
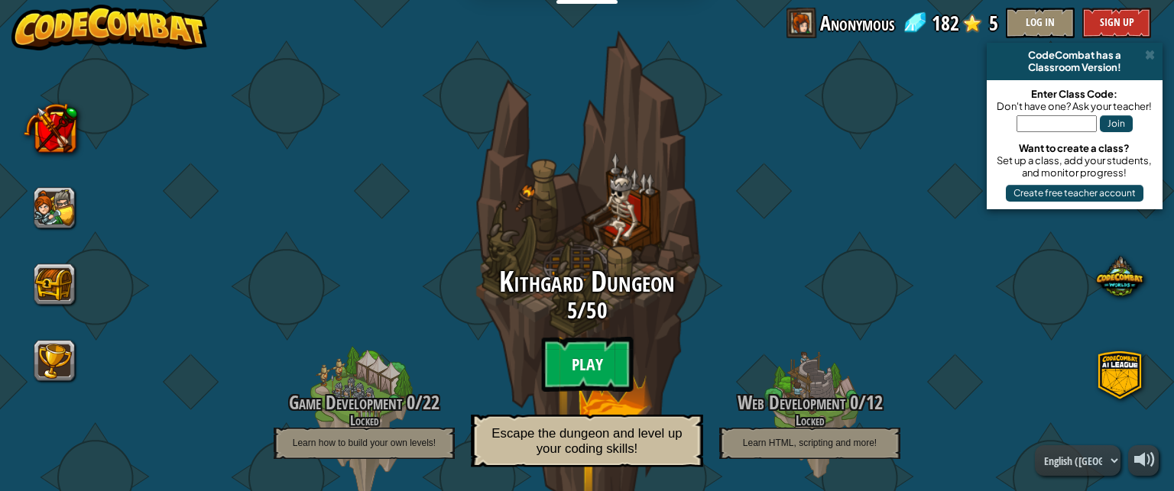
click at [574, 366] on btn "Play" at bounding box center [587, 364] width 92 height 55
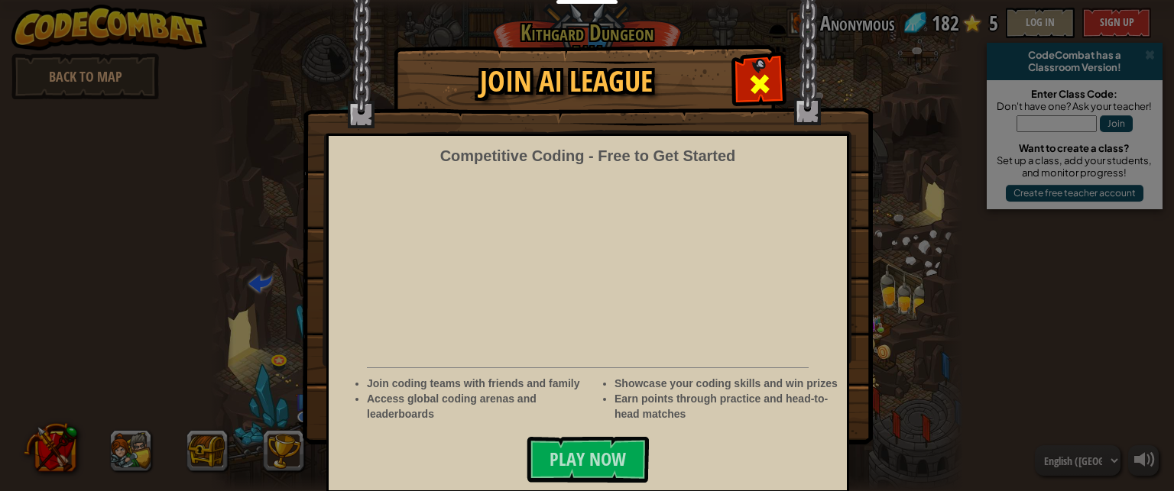
click at [748, 75] on span at bounding box center [759, 84] width 24 height 24
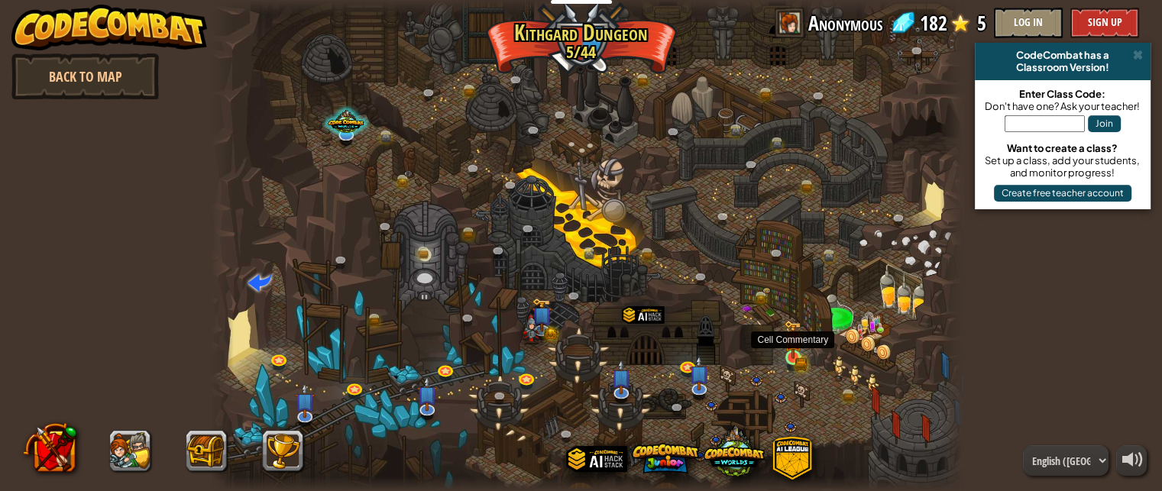
click at [789, 349] on img at bounding box center [793, 339] width 18 height 39
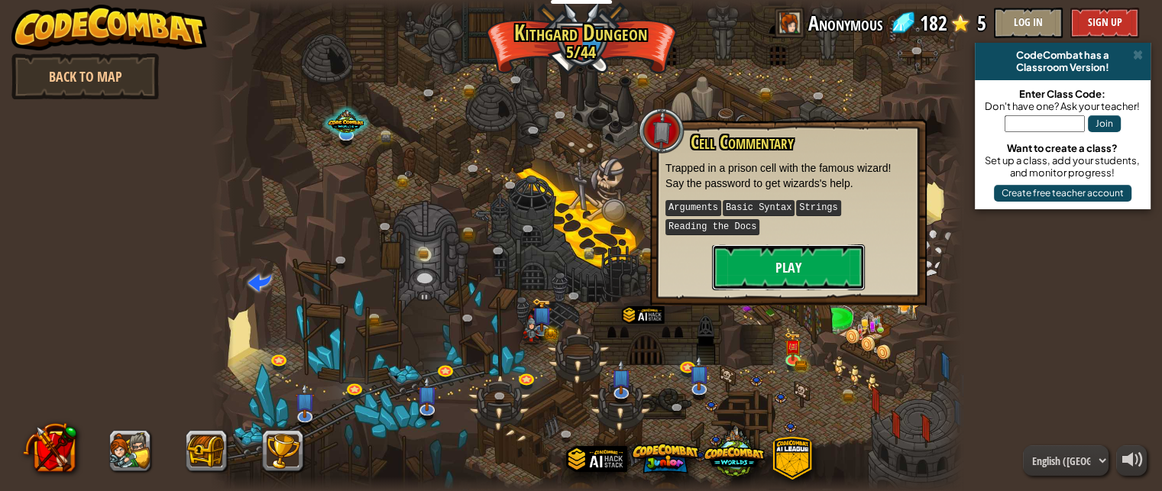
click at [802, 260] on button "Play" at bounding box center [788, 268] width 153 height 46
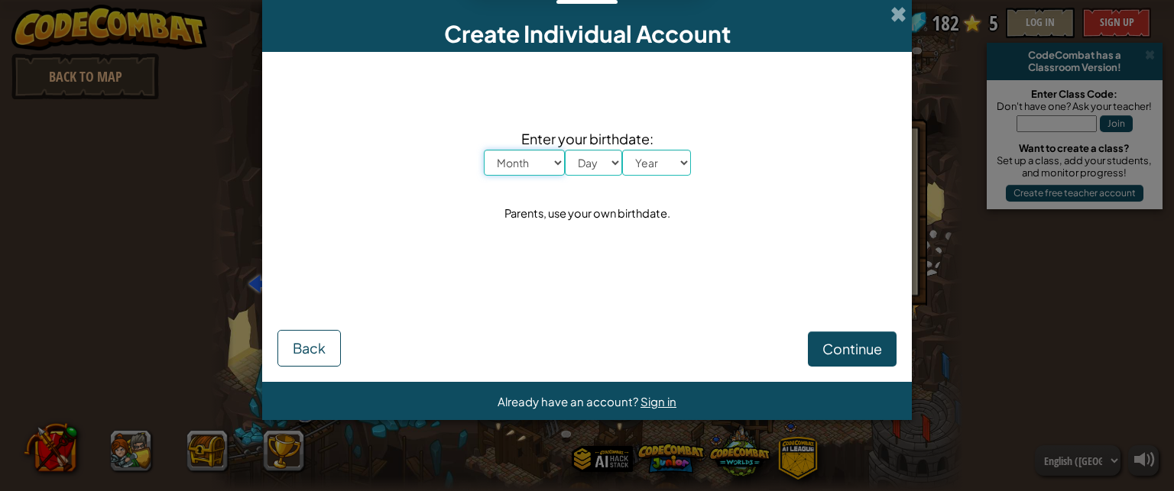
click at [533, 167] on select "Month January February March April May June July August September October Novem…" at bounding box center [524, 163] width 81 height 26
select select "1"
click at [484, 150] on select "Month January February March April May June July August September October Novem…" at bounding box center [524, 163] width 81 height 26
click at [600, 161] on select "Day 1 2 3 4 5 6 7 8 9 10 11 12 13 14 15 16 17 18 19 20 21 22 23 24 25 26 27 28 …" at bounding box center [593, 163] width 57 height 26
select select "7"
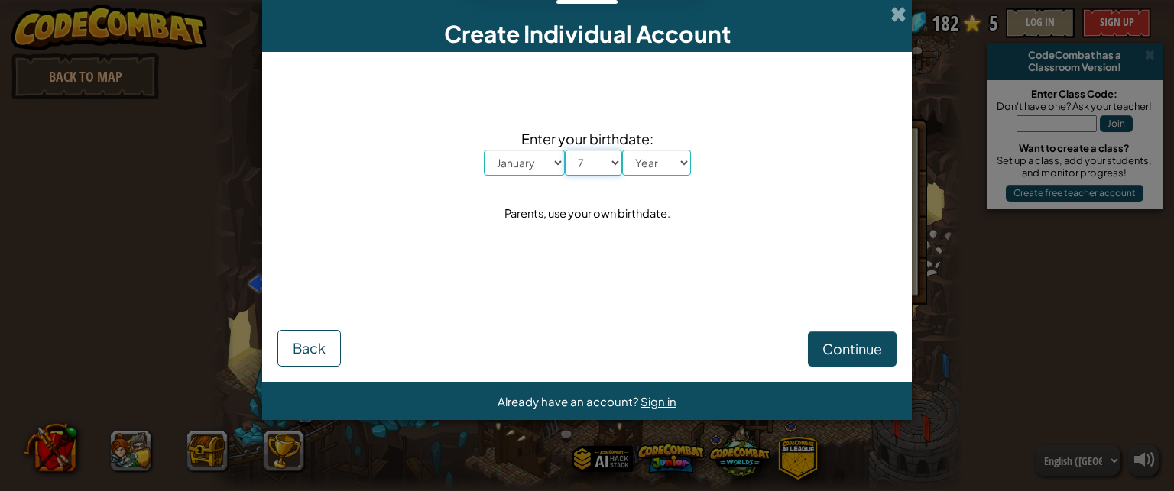
click at [565, 150] on select "Day 1 2 3 4 5 6 7 8 9 10 11 12 13 14 15 16 17 18 19 20 21 22 23 24 25 26 27 28 …" at bounding box center [593, 163] width 57 height 26
click at [663, 155] on select "Year [DATE] 2024 2023 2022 2021 2020 2019 2018 2017 2016 2015 2014 2013 2012 20…" at bounding box center [656, 163] width 69 height 26
click at [622, 150] on select "Year [DATE] 2024 2023 2022 2021 2020 2019 2018 2017 2016 2015 2014 2013 2012 20…" at bounding box center [656, 163] width 69 height 26
click at [674, 161] on select "Year [DATE] 2024 2023 2022 2021 2020 2019 2018 2017 2016 2015 2014 2013 2012 20…" at bounding box center [656, 163] width 69 height 26
select select "1964"
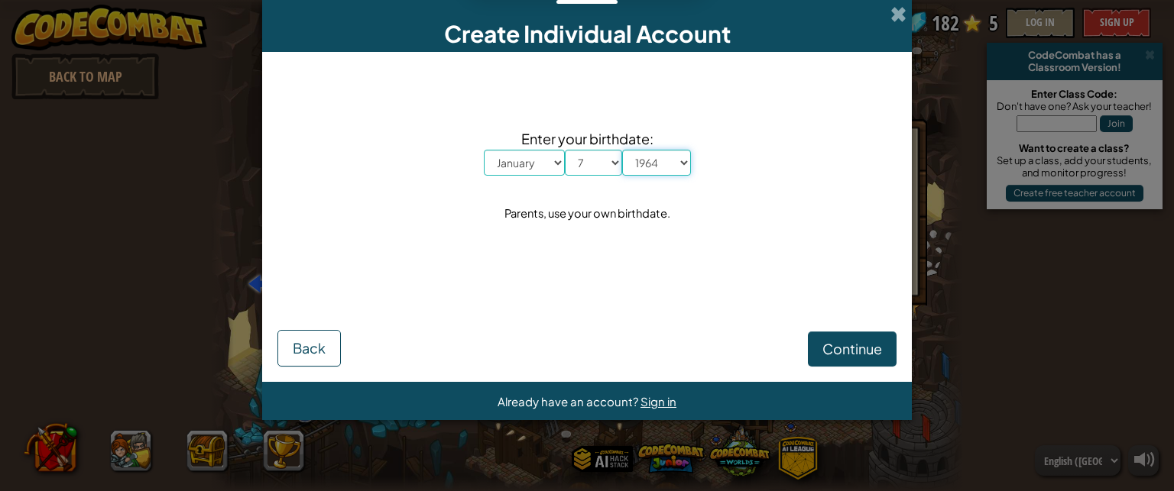
click at [622, 150] on select "Year [DATE] 2024 2023 2022 2021 2020 2019 2018 2017 2016 2015 2014 2013 2012 20…" at bounding box center [656, 163] width 69 height 26
click at [850, 337] on button "Continue" at bounding box center [852, 349] width 89 height 35
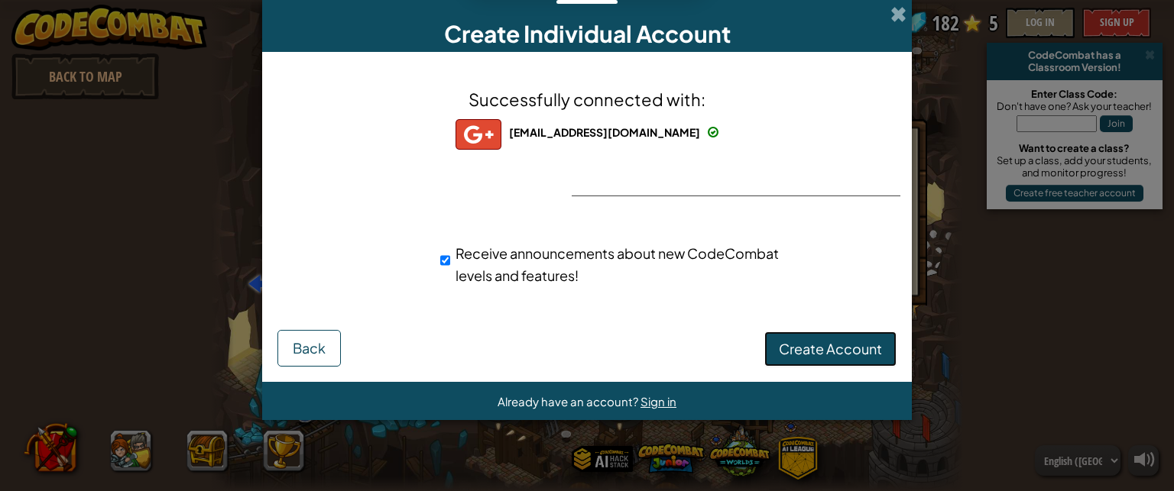
click at [821, 346] on span "Create Account" at bounding box center [830, 349] width 103 height 18
click at [826, 354] on button "Create Account" at bounding box center [830, 349] width 132 height 35
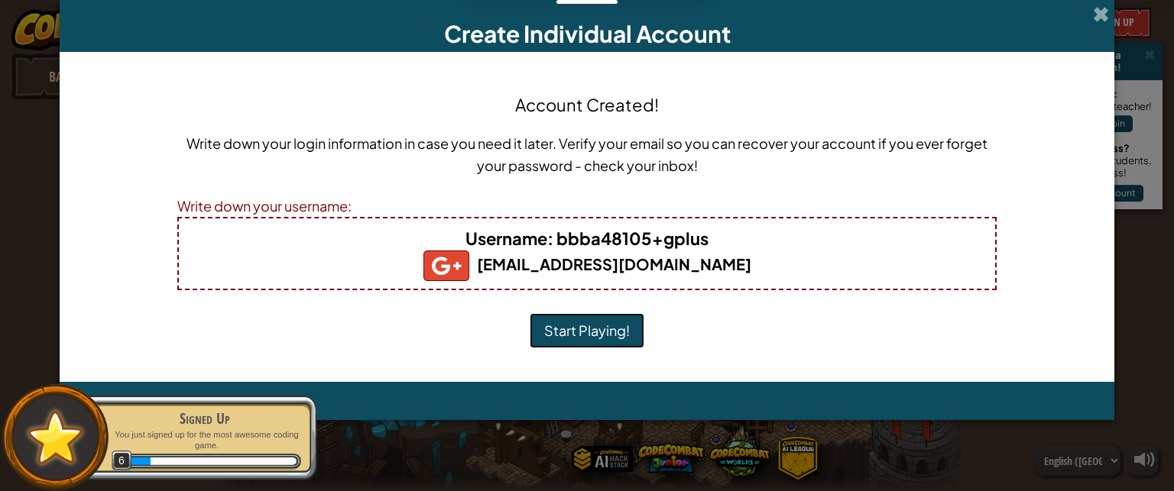
click at [578, 343] on button "Start Playing!" at bounding box center [587, 330] width 115 height 35
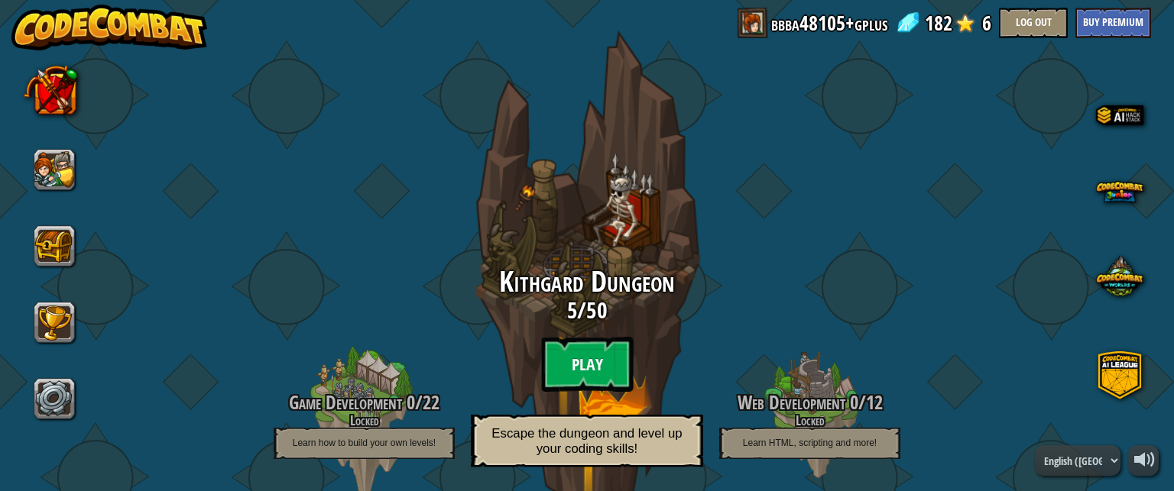
click at [568, 361] on btn "Play" at bounding box center [587, 364] width 92 height 55
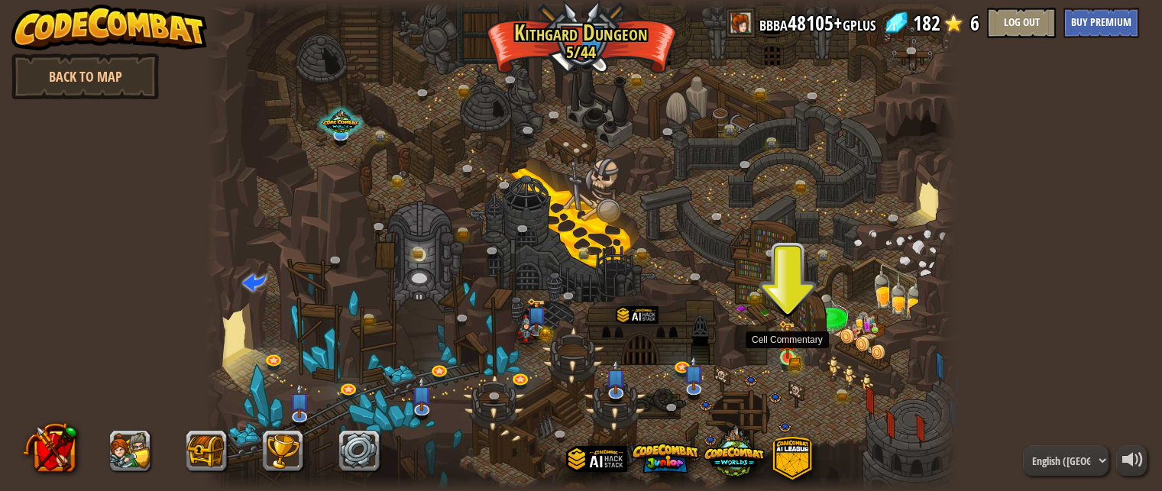
click at [789, 354] on img at bounding box center [788, 339] width 18 height 39
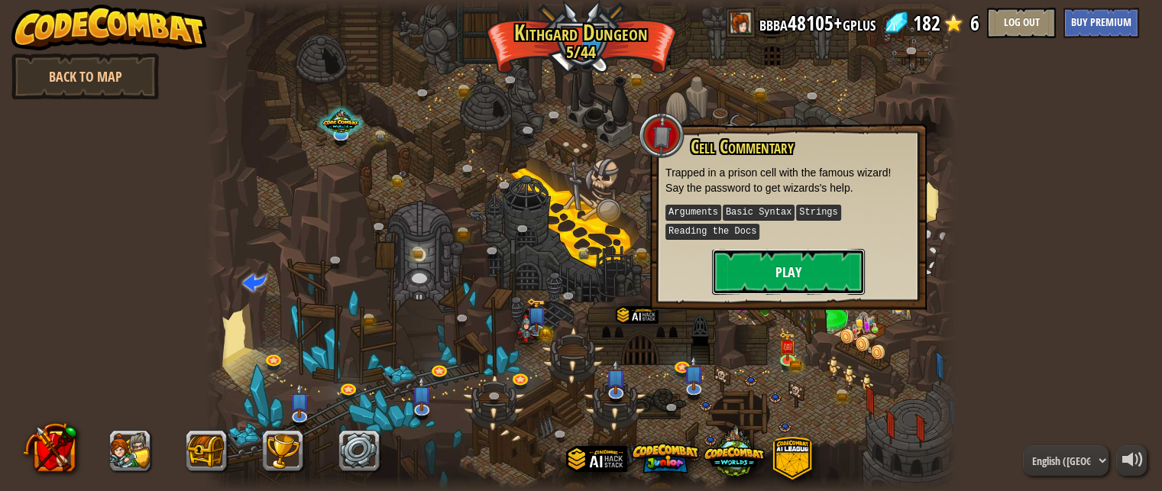
click at [783, 284] on button "Play" at bounding box center [788, 272] width 153 height 46
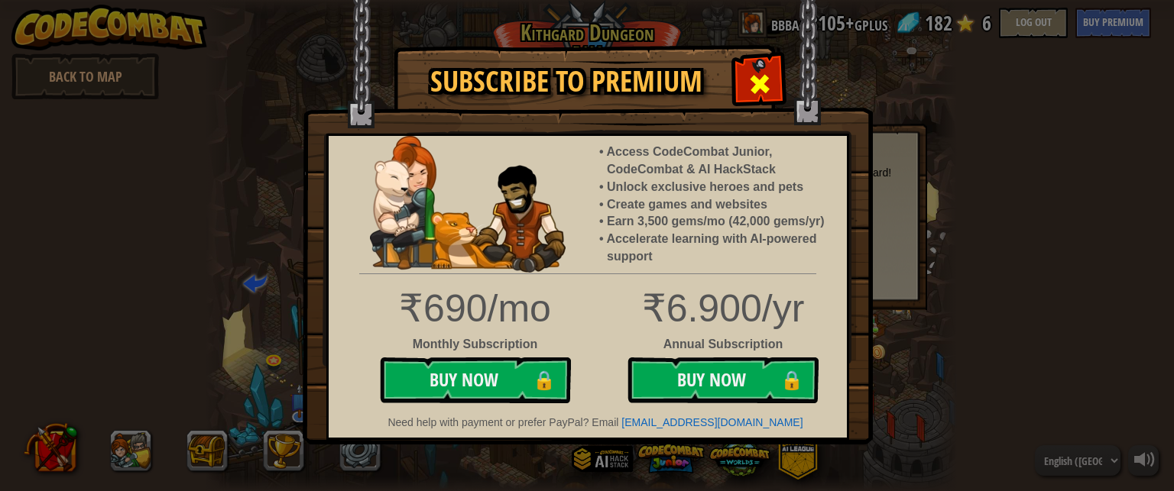
click at [743, 71] on div at bounding box center [759, 82] width 48 height 48
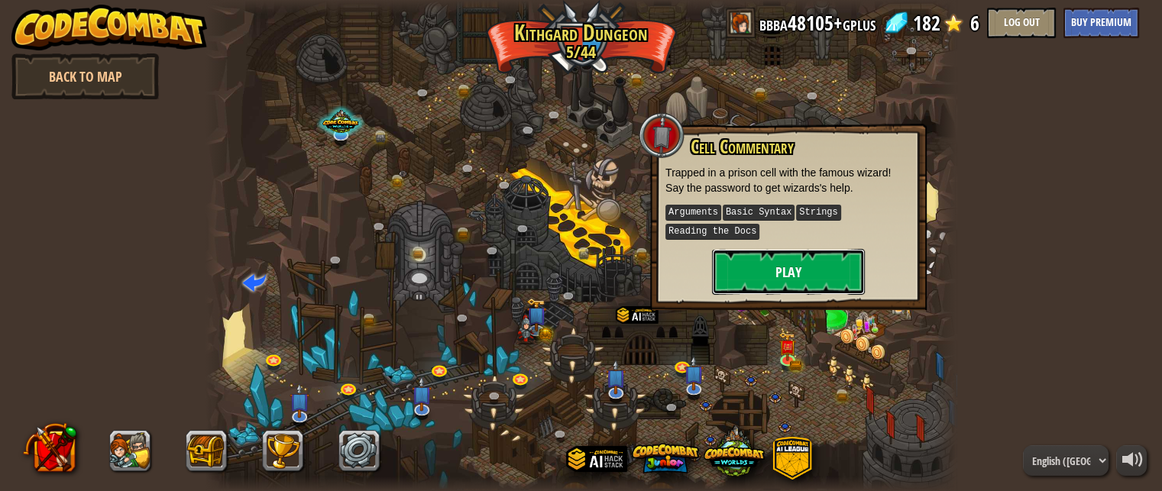
click at [757, 280] on button "Play" at bounding box center [788, 272] width 153 height 46
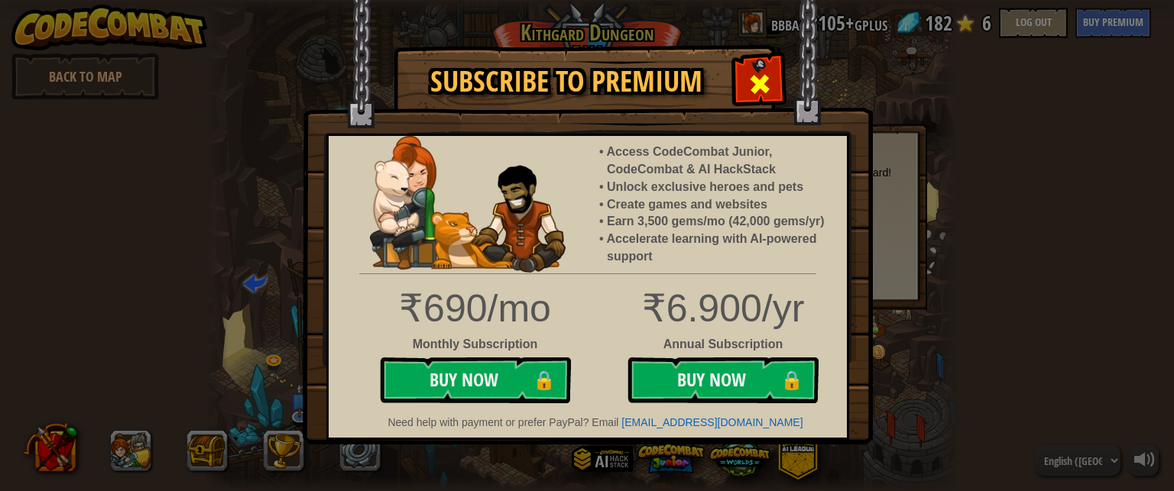
click at [758, 89] on span at bounding box center [759, 84] width 24 height 24
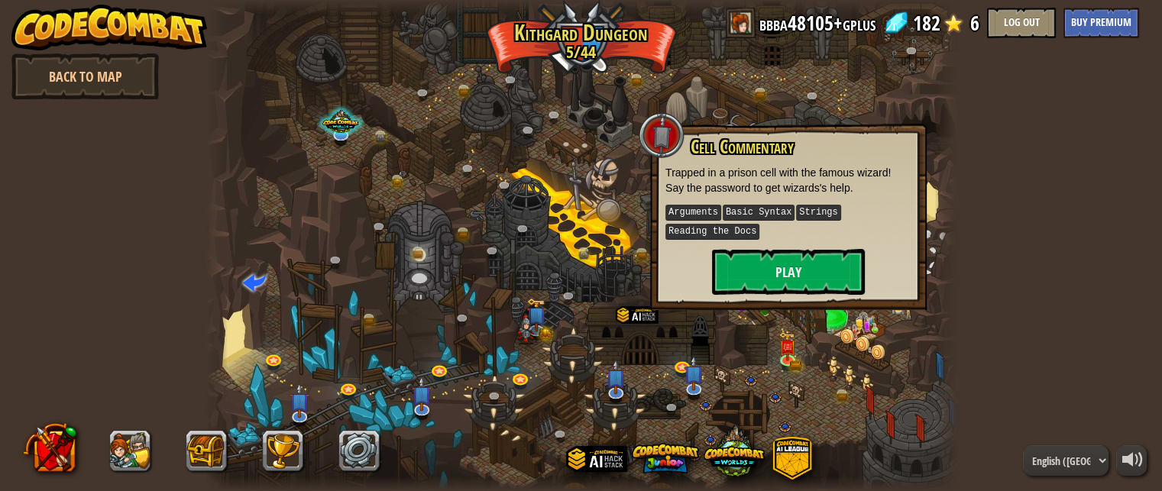
click at [523, 161] on div at bounding box center [582, 245] width 752 height 491
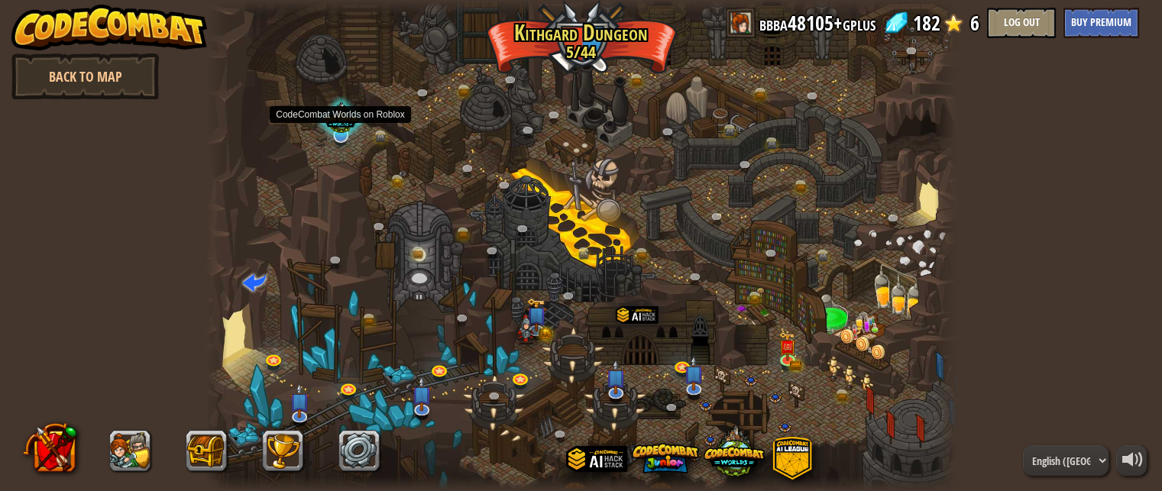
click at [344, 128] on div at bounding box center [340, 119] width 49 height 47
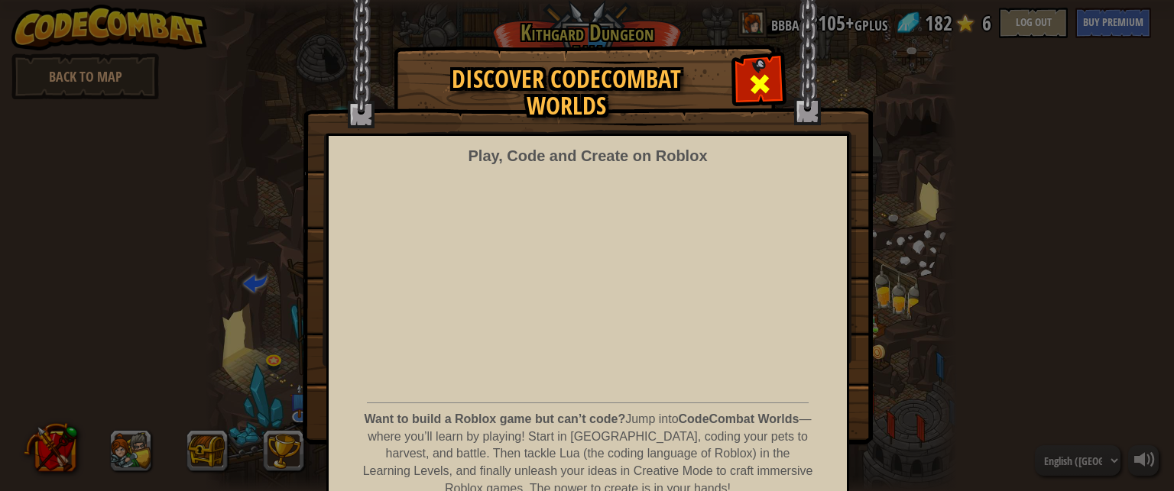
click at [750, 73] on span at bounding box center [759, 84] width 24 height 24
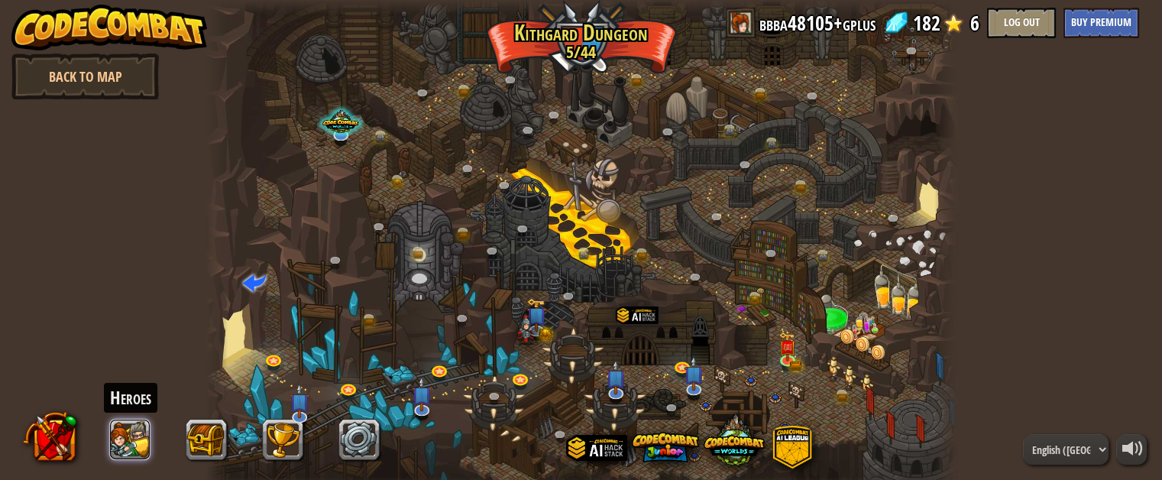
click at [147, 433] on button at bounding box center [130, 440] width 41 height 41
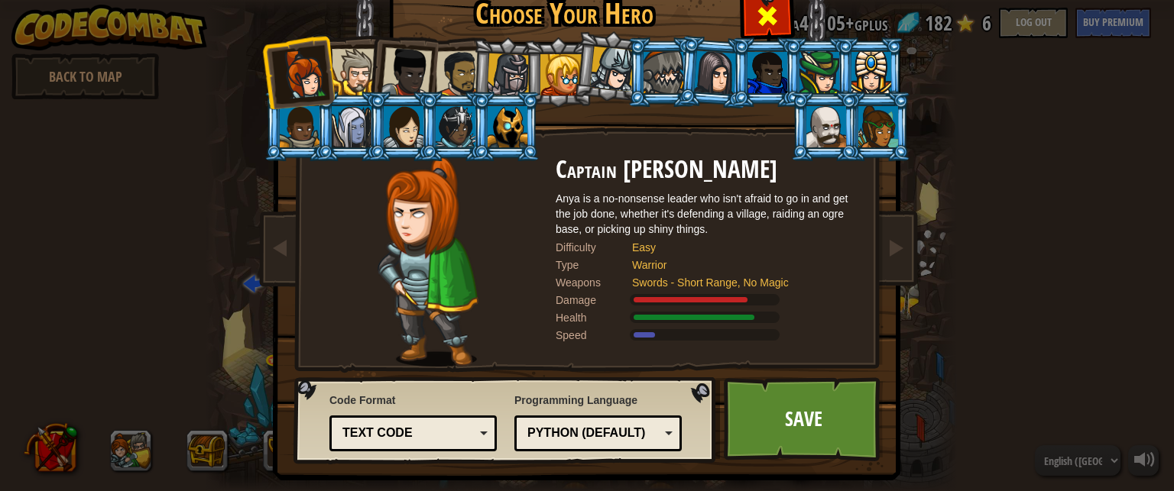
click at [763, 24] on span at bounding box center [767, 16] width 24 height 24
